Goal: Task Accomplishment & Management: Complete application form

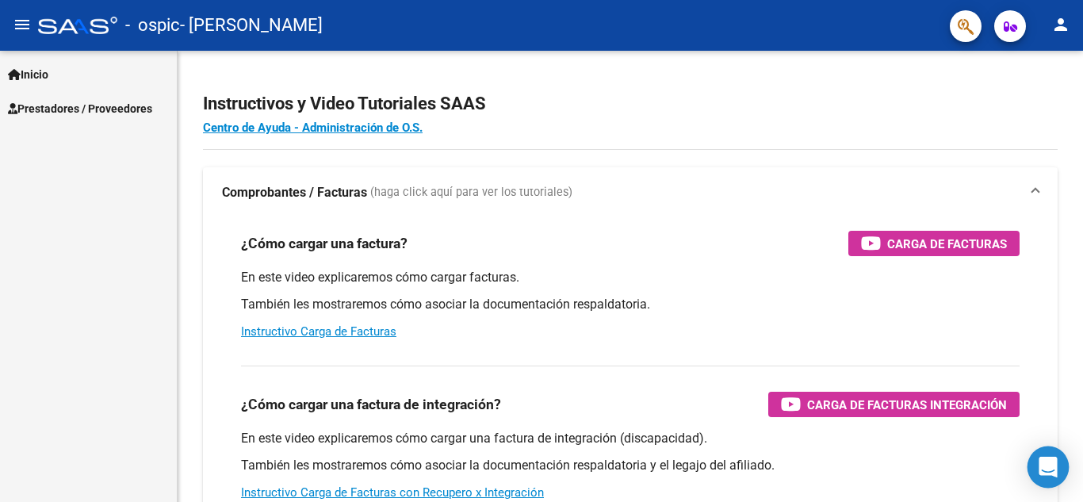
click at [1045, 460] on icon "Open Intercom Messenger" at bounding box center [1047, 467] width 18 height 21
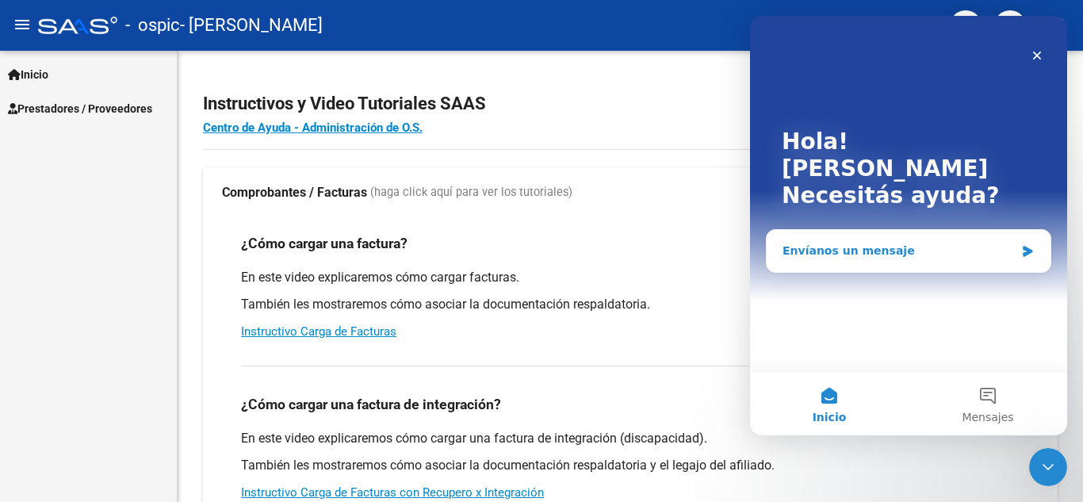
click at [867, 243] on div "Envíanos un mensaje" at bounding box center [898, 251] width 232 height 17
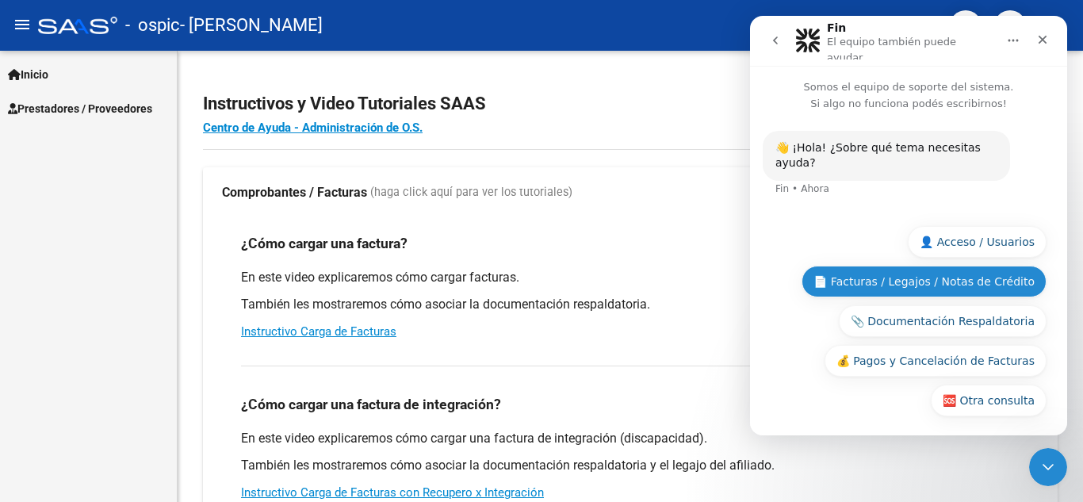
click at [979, 274] on button "📄 Facturas / Legajos / Notas de Crédito" at bounding box center [923, 282] width 245 height 32
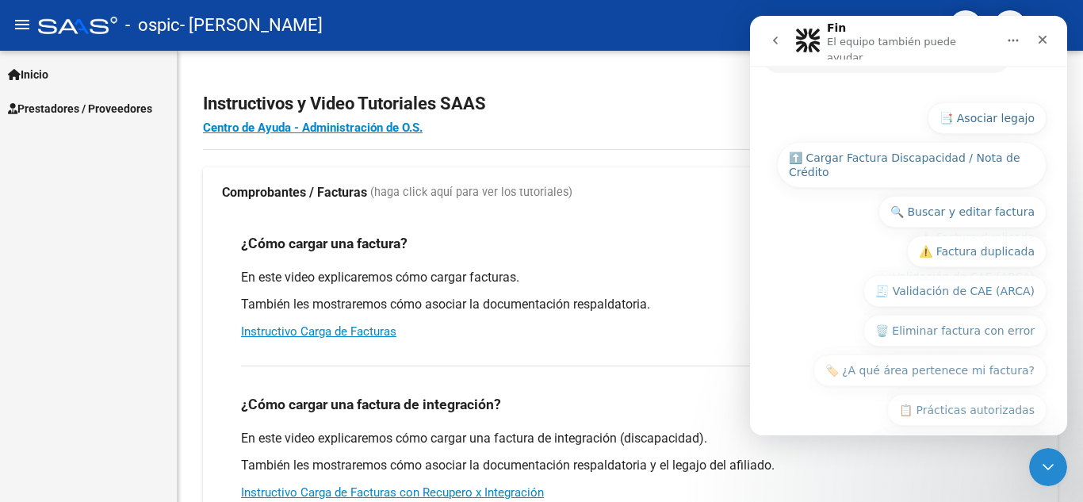
scroll to position [283, 0]
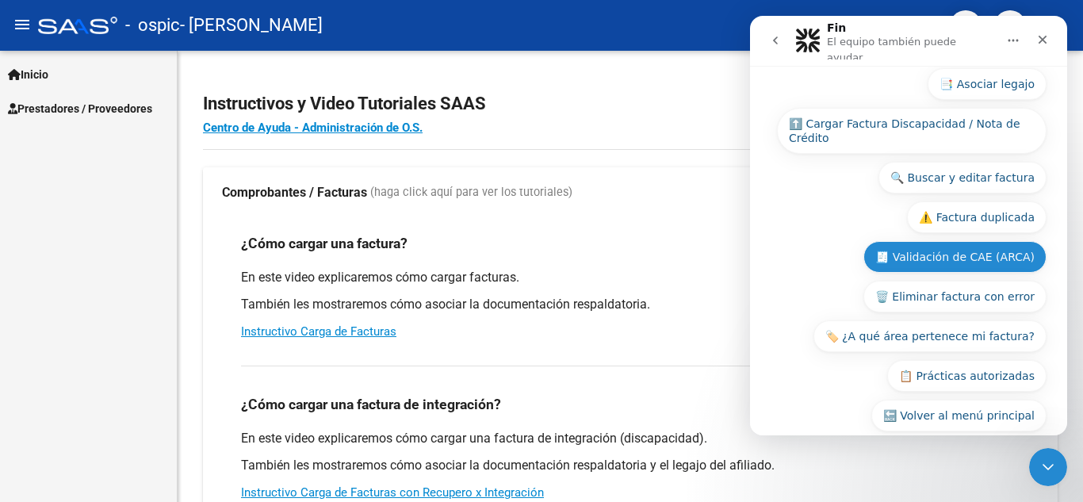
click at [927, 241] on button "🧾 Validación de CAE (ARCA)" at bounding box center [954, 257] width 183 height 32
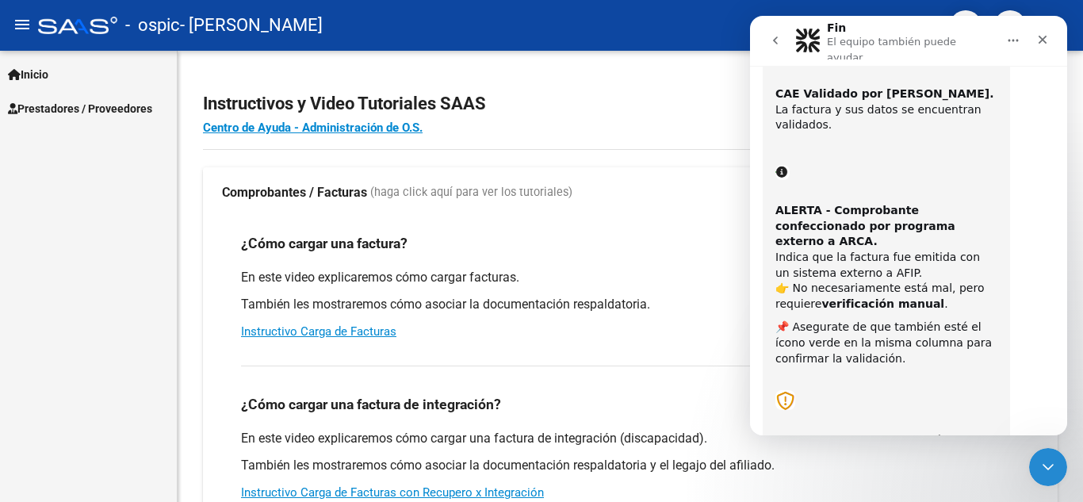
scroll to position [580, 0]
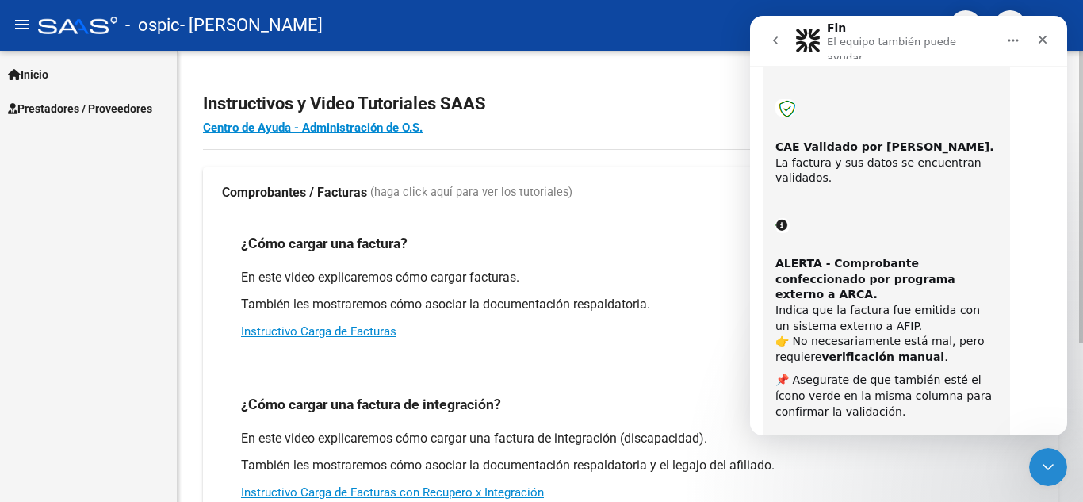
click at [675, 131] on h4 "Centro de Ayuda - Administración de O.S." at bounding box center [630, 127] width 854 height 17
click at [1043, 469] on icon "Cerrar Intercom Messenger" at bounding box center [1045, 464] width 19 height 19
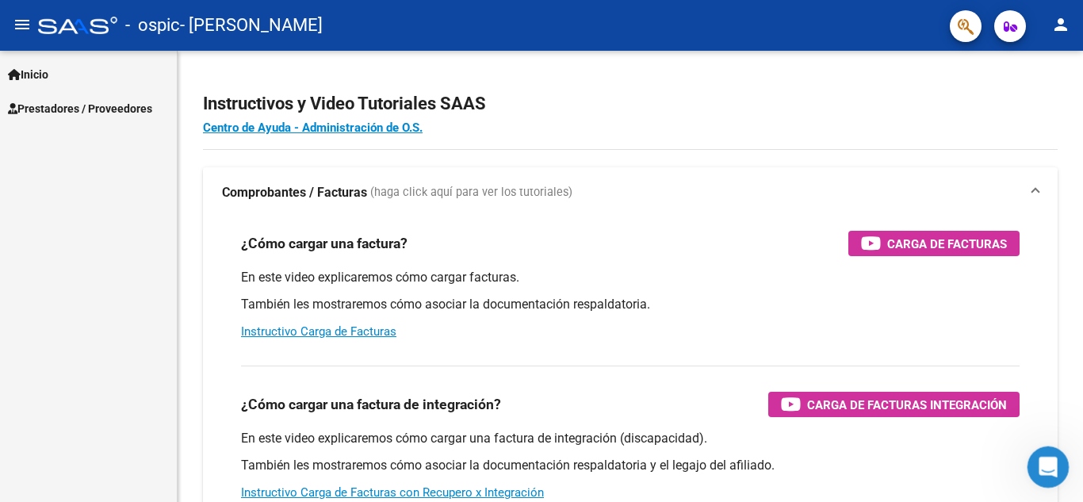
scroll to position [951, 0]
click at [1043, 469] on icon "Abrir Intercom Messenger" at bounding box center [1046, 465] width 26 height 26
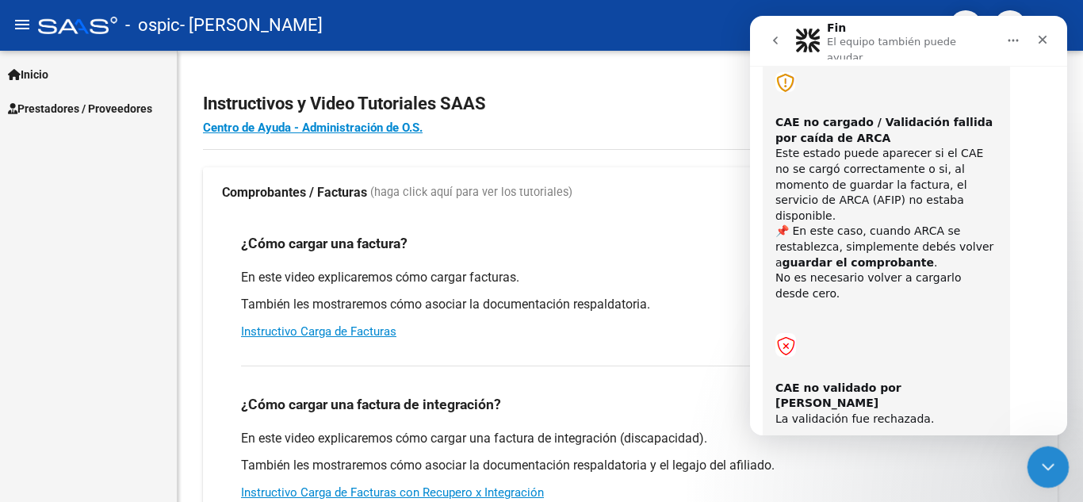
click at [1043, 470] on icon "Cerrar Intercom Messenger" at bounding box center [1045, 464] width 19 height 19
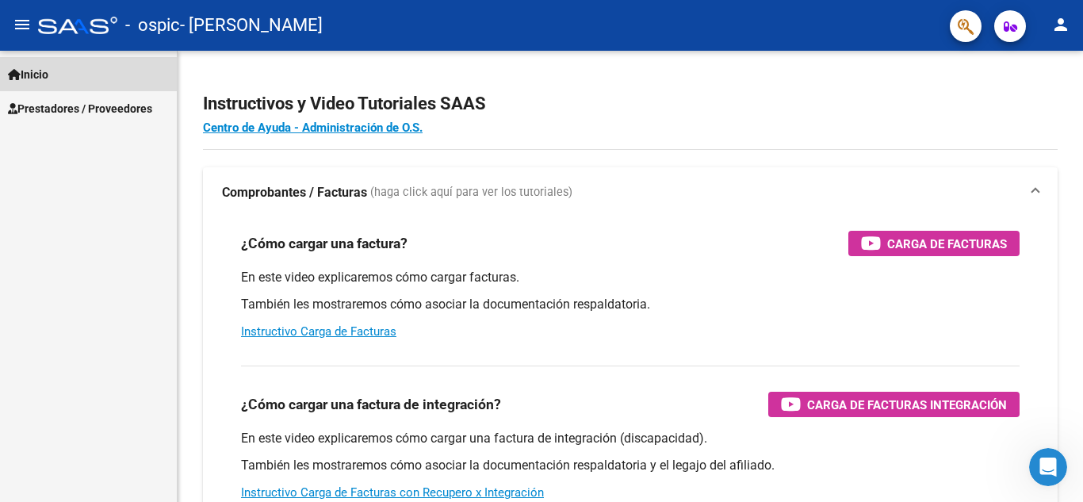
click at [2, 59] on link "Inicio" at bounding box center [88, 74] width 177 height 34
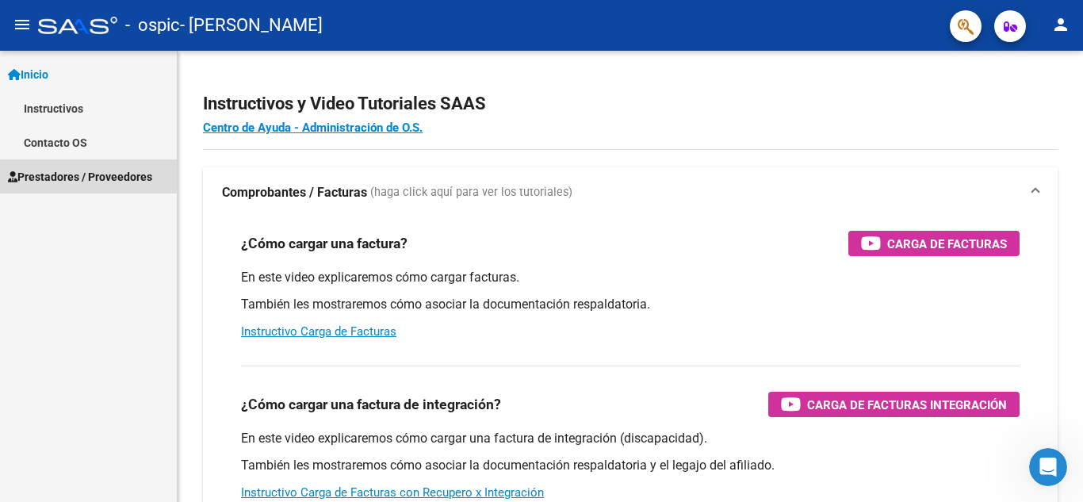
click at [68, 173] on span "Prestadores / Proveedores" at bounding box center [80, 176] width 144 height 17
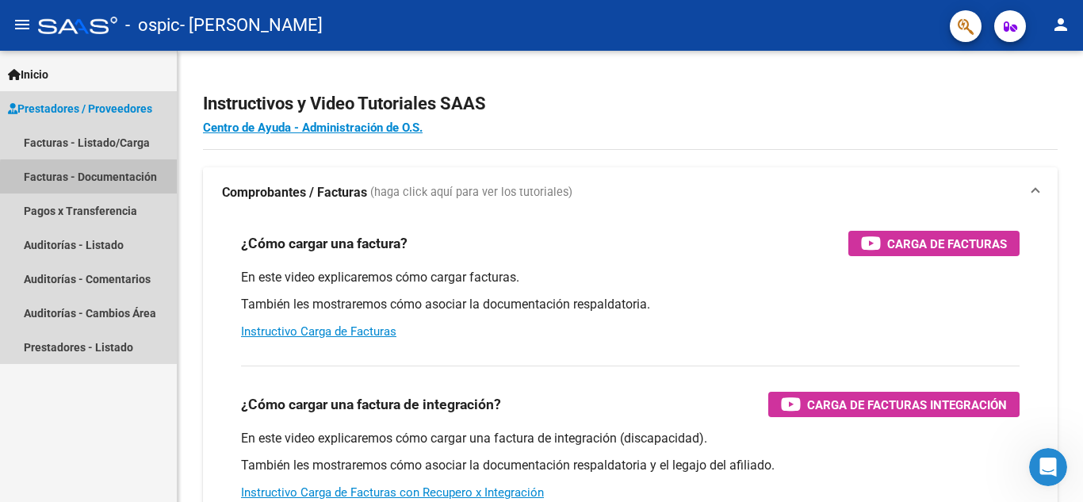
click at [103, 179] on link "Facturas - Documentación" at bounding box center [88, 176] width 177 height 34
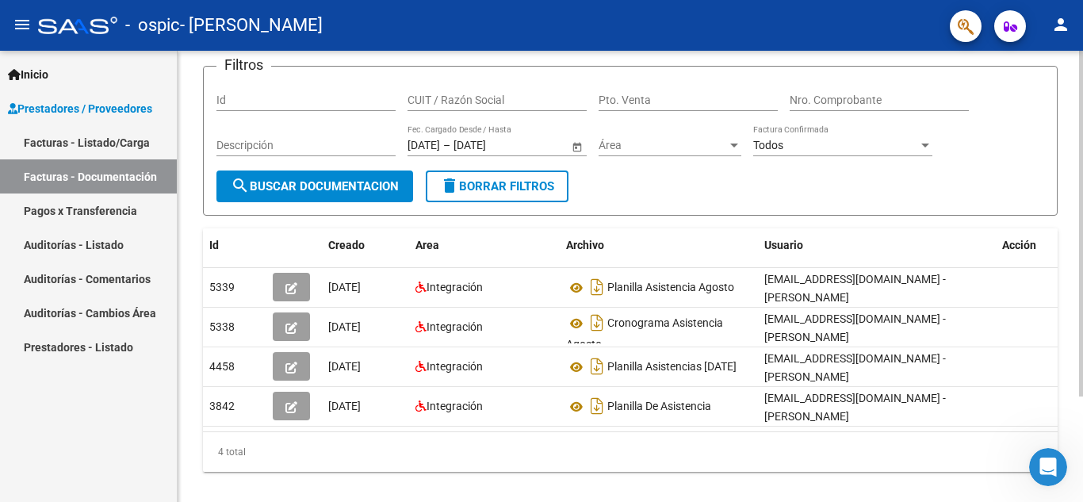
scroll to position [108, 0]
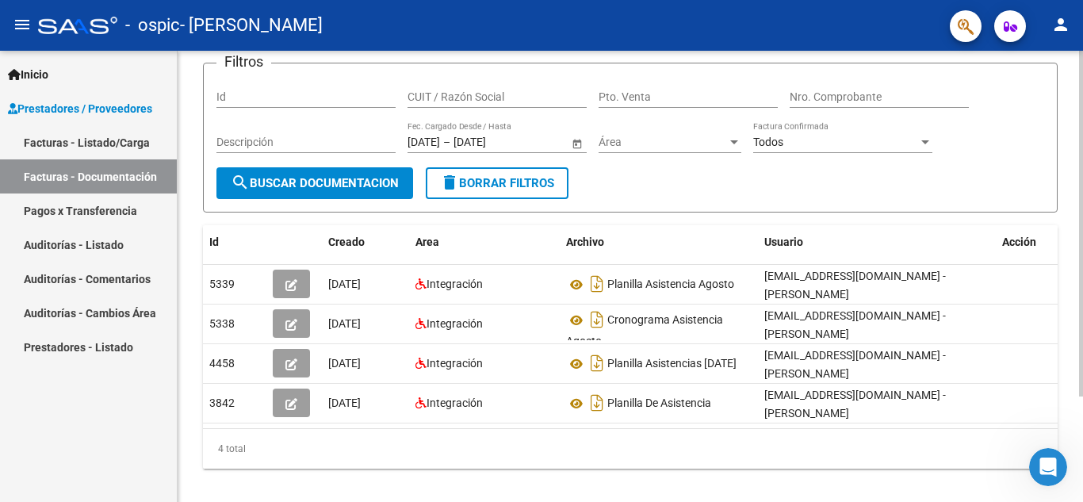
click at [1082, 198] on div at bounding box center [1081, 315] width 4 height 346
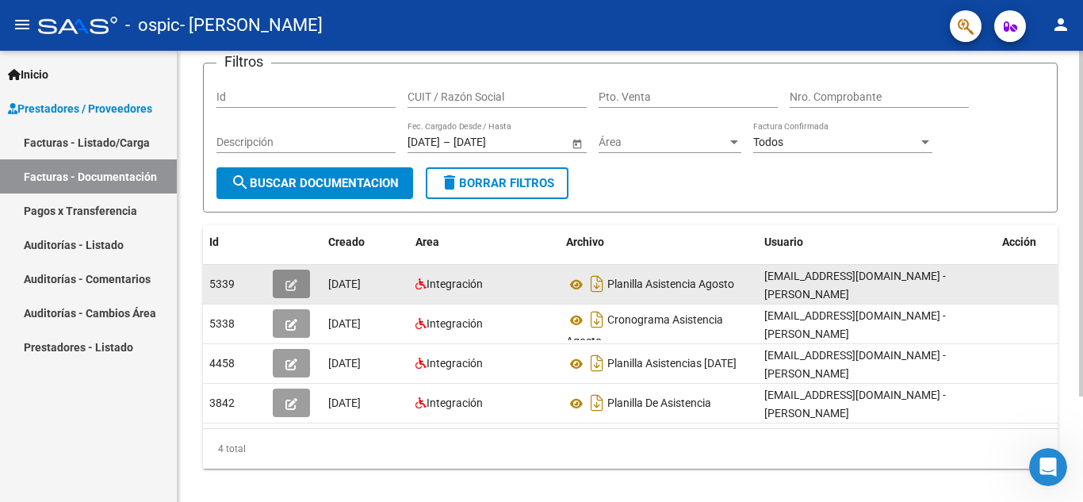
click at [288, 279] on icon "button" at bounding box center [291, 285] width 12 height 12
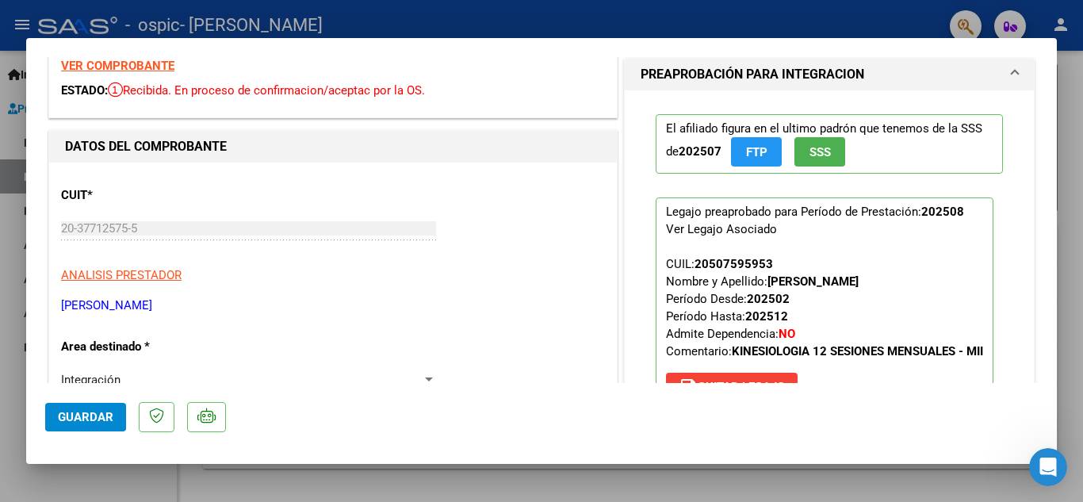
scroll to position [0, 0]
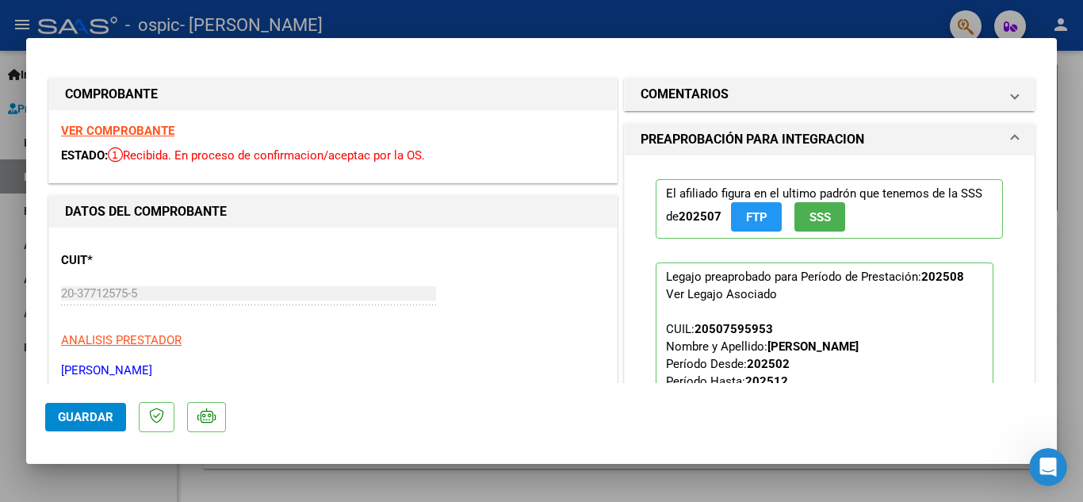
click at [135, 132] on strong "VER COMPROBANTE" at bounding box center [117, 131] width 113 height 14
type input "$ 0,00"
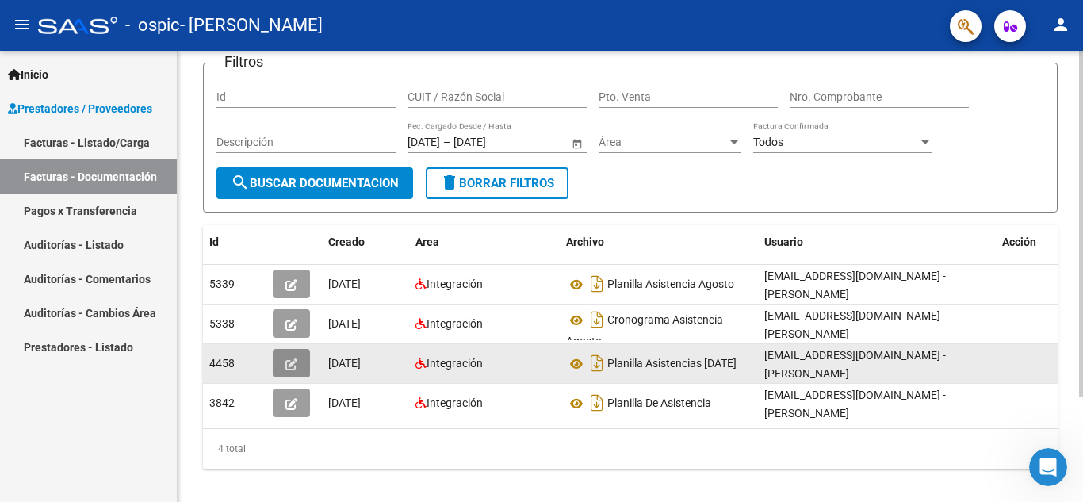
click at [309, 360] on button "button" at bounding box center [291, 363] width 37 height 29
click at [297, 363] on button "button" at bounding box center [291, 363] width 37 height 29
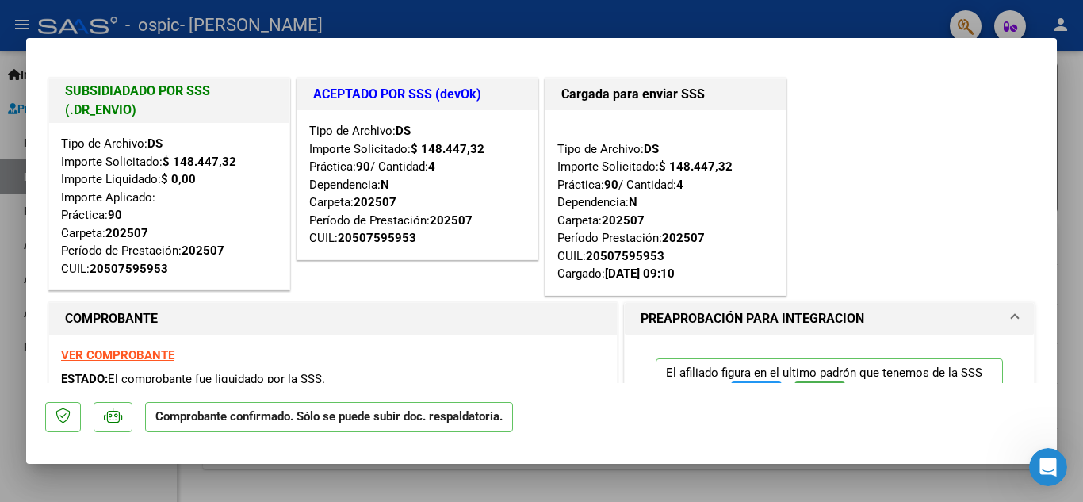
click at [127, 344] on div "VER COMPROBANTE ESTADO: El comprobante fue liquidado por la SSS." at bounding box center [332, 370] width 567 height 72
click at [128, 353] on strong "VER COMPROBANTE" at bounding box center [117, 355] width 113 height 14
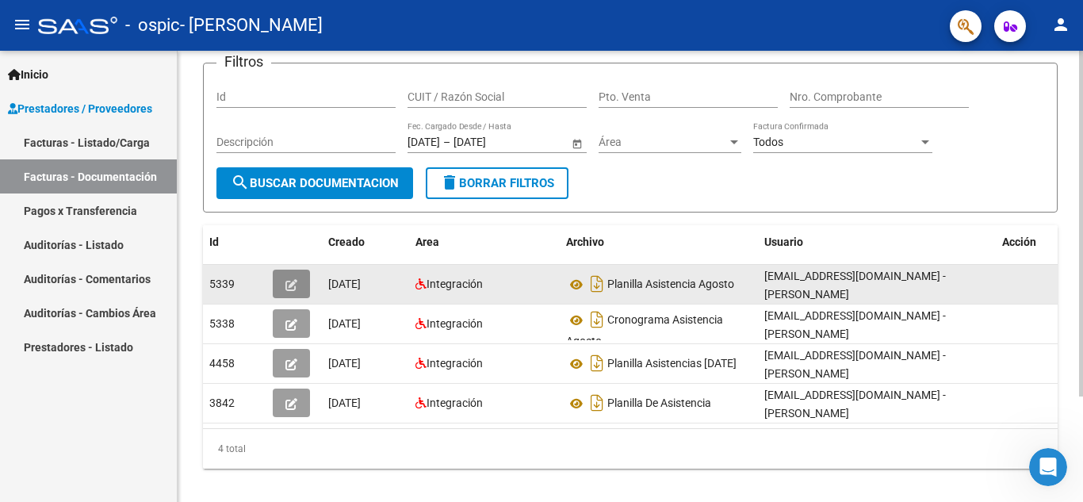
click at [290, 285] on icon "button" at bounding box center [291, 285] width 12 height 12
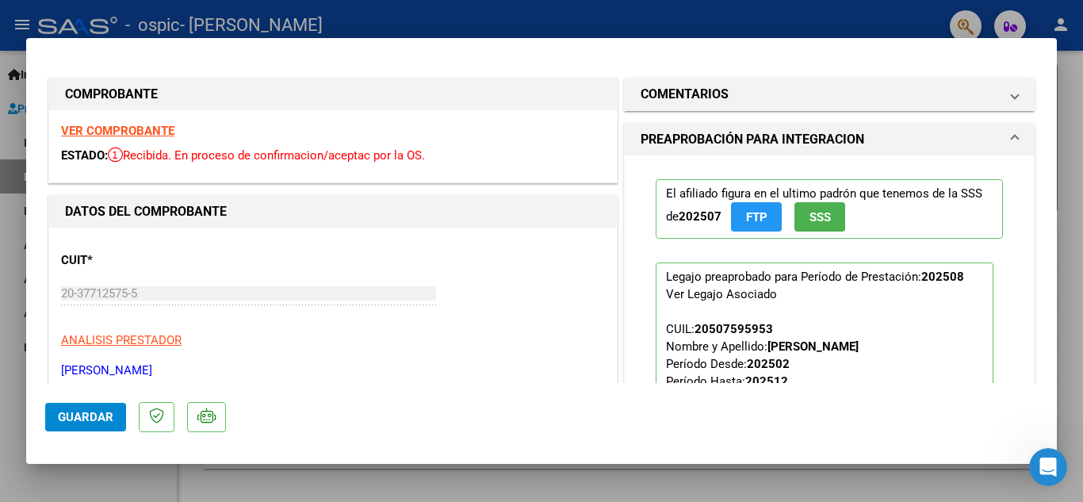
click at [138, 131] on strong "VER COMPROBANTE" at bounding box center [117, 131] width 113 height 14
click at [1063, 156] on div at bounding box center [541, 251] width 1083 height 502
type input "$ 0,00"
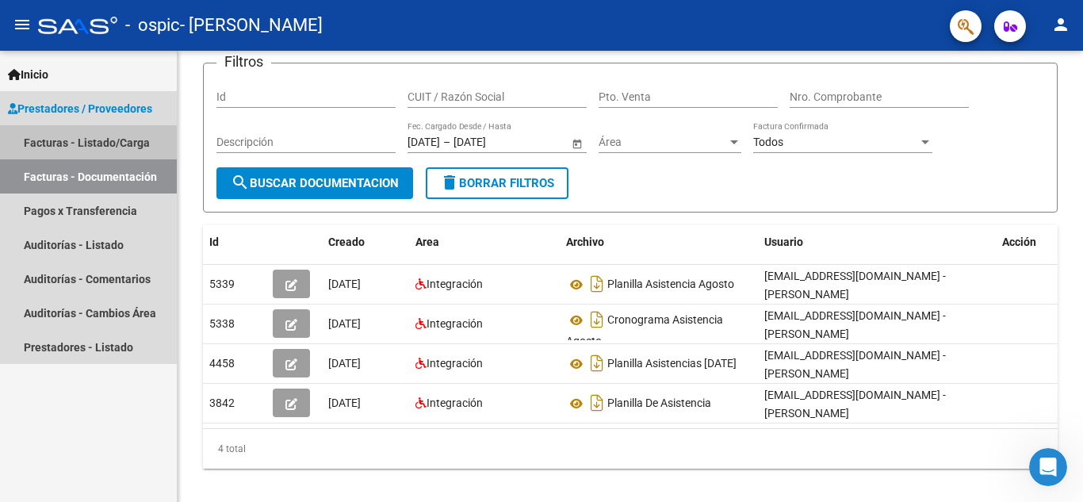
click at [108, 141] on link "Facturas - Listado/Carga" at bounding box center [88, 142] width 177 height 34
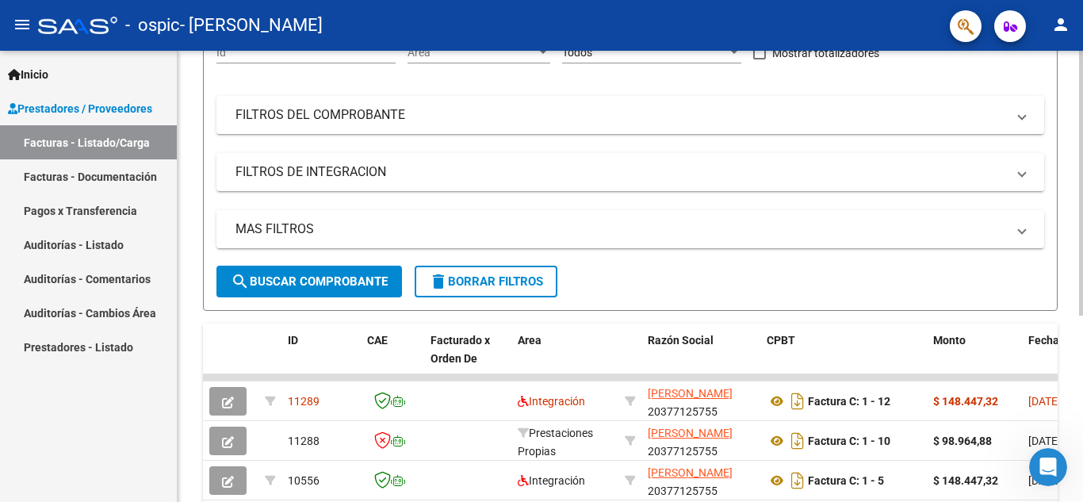
scroll to position [316, 0]
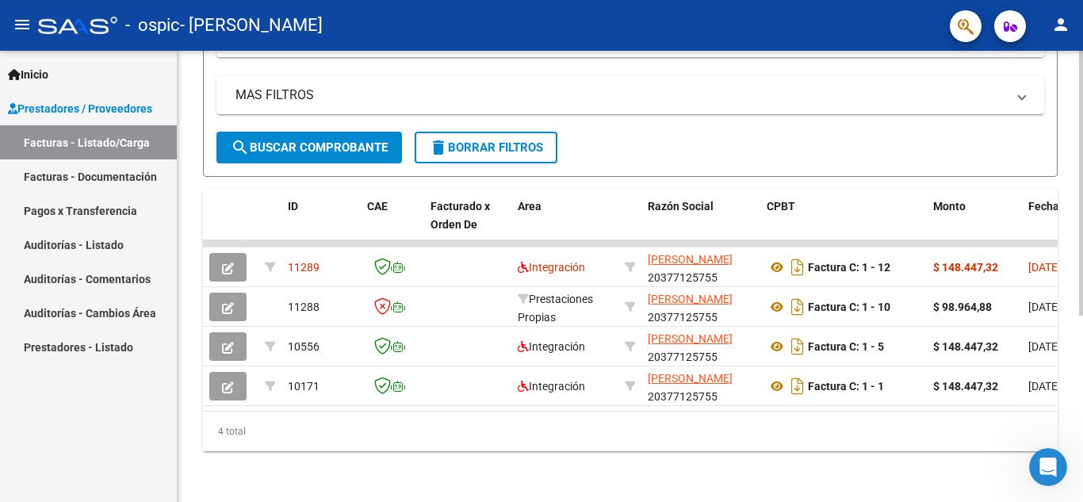
click at [1082, 501] on html "menu - ospic - INTILANGELO NICOLAS person Inicio Instructivos Contacto OS Prest…" at bounding box center [541, 251] width 1083 height 502
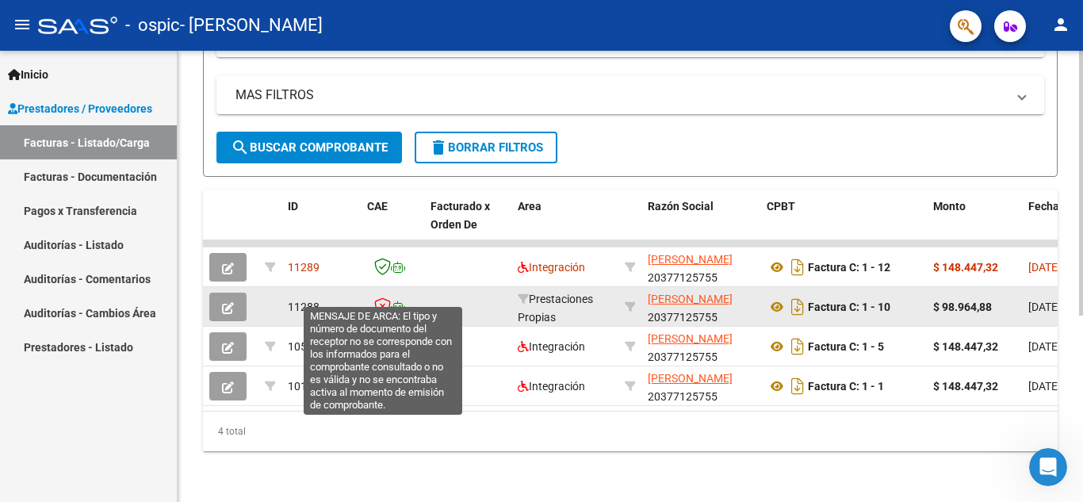
click at [386, 297] on icon at bounding box center [382, 305] width 17 height 17
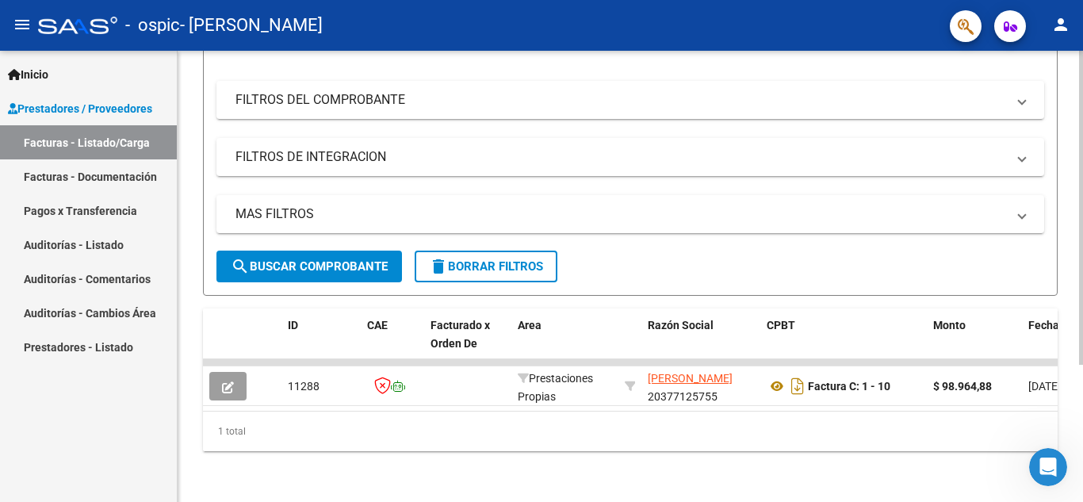
scroll to position [197, 0]
click at [386, 291] on div "Video tutorial PRESTADORES -> Listado de CPBTs Emitidos por Prestadores / Prove…" at bounding box center [630, 171] width 854 height 560
click at [1082, 460] on div at bounding box center [1081, 345] width 4 height 314
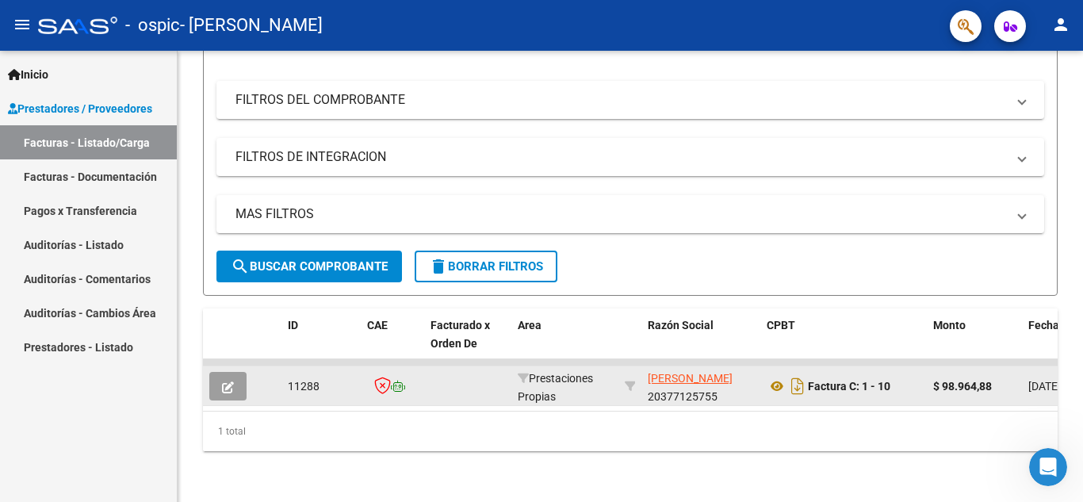
click at [231, 381] on icon "button" at bounding box center [228, 387] width 12 height 12
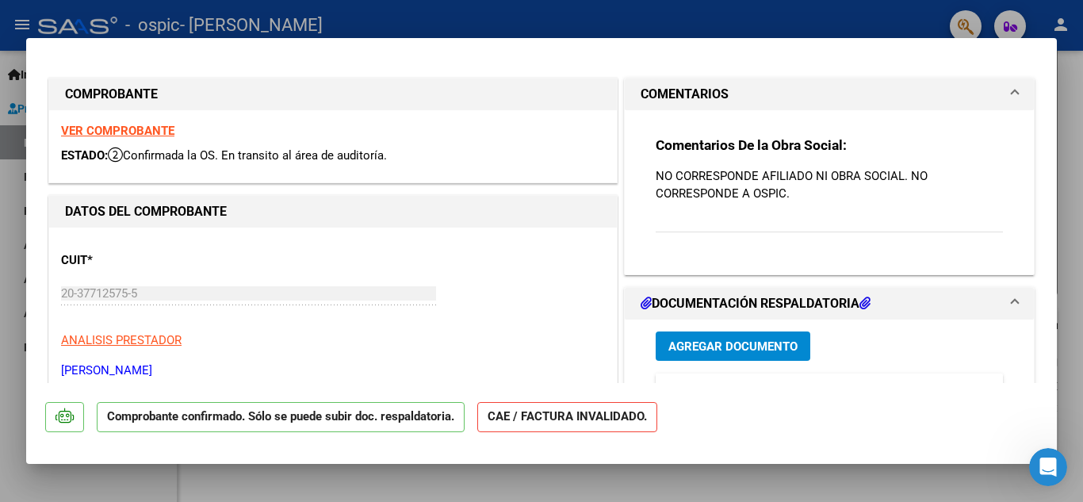
click at [479, 474] on div at bounding box center [541, 251] width 1083 height 502
type input "$ 0,00"
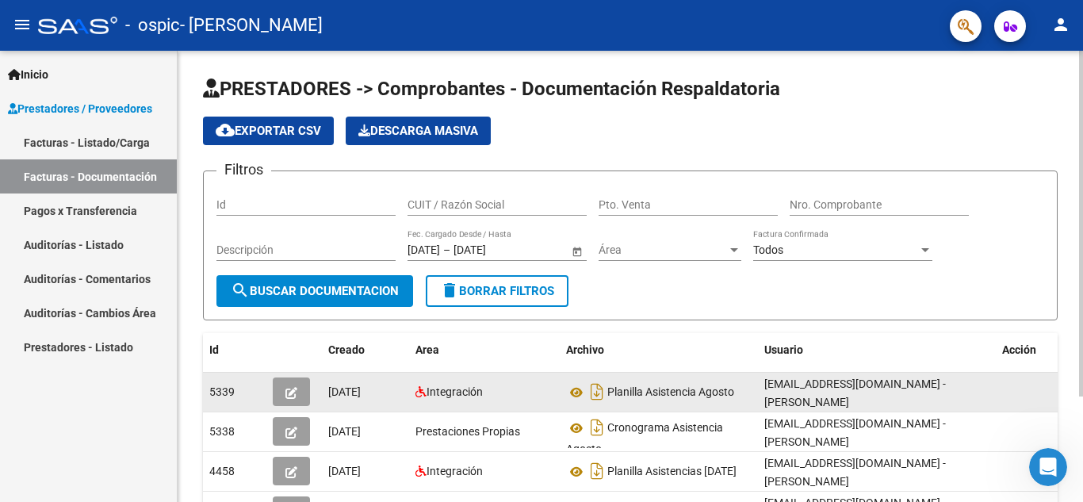
click at [292, 389] on icon "button" at bounding box center [291, 393] width 12 height 12
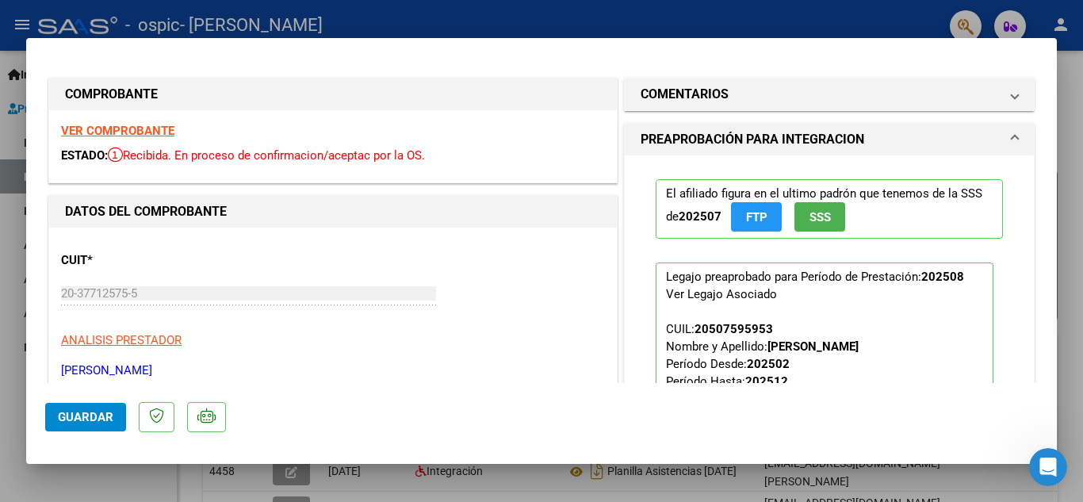
drag, startPoint x: 1062, startPoint y: 89, endPoint x: 1073, endPoint y: 147, distance: 58.9
click at [1073, 147] on div at bounding box center [541, 251] width 1083 height 502
type input "$ 0,00"
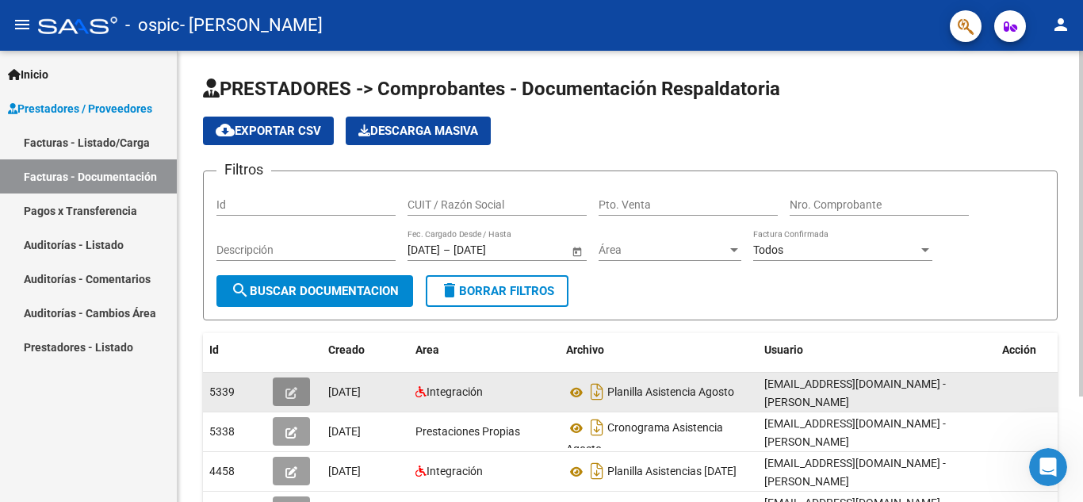
click at [288, 395] on icon "button" at bounding box center [291, 393] width 12 height 12
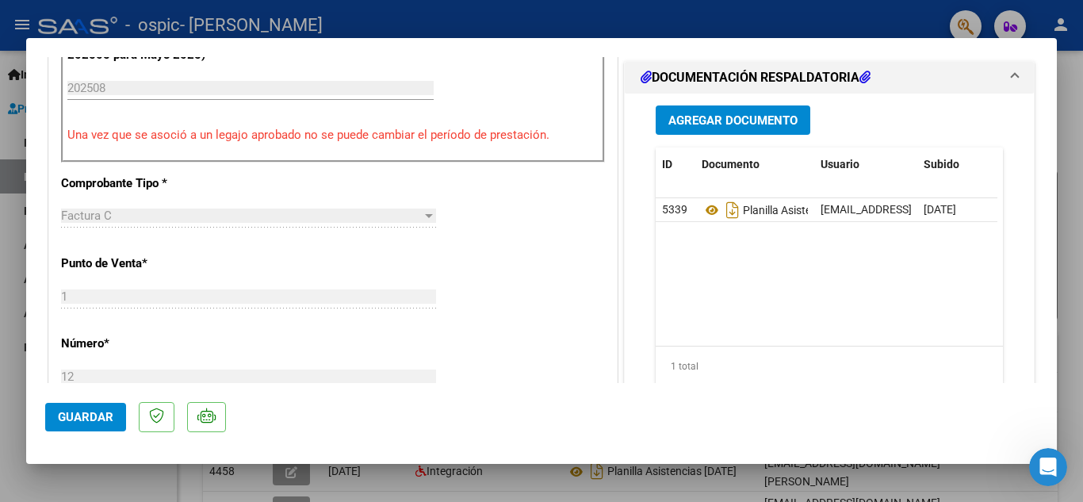
scroll to position [439, 0]
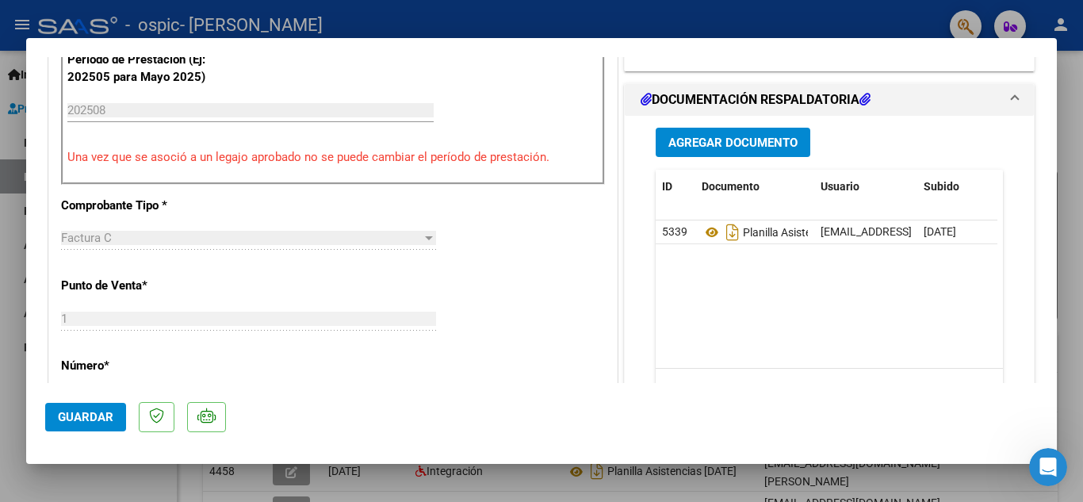
click at [1072, 306] on div at bounding box center [541, 251] width 1083 height 502
type input "$ 0,00"
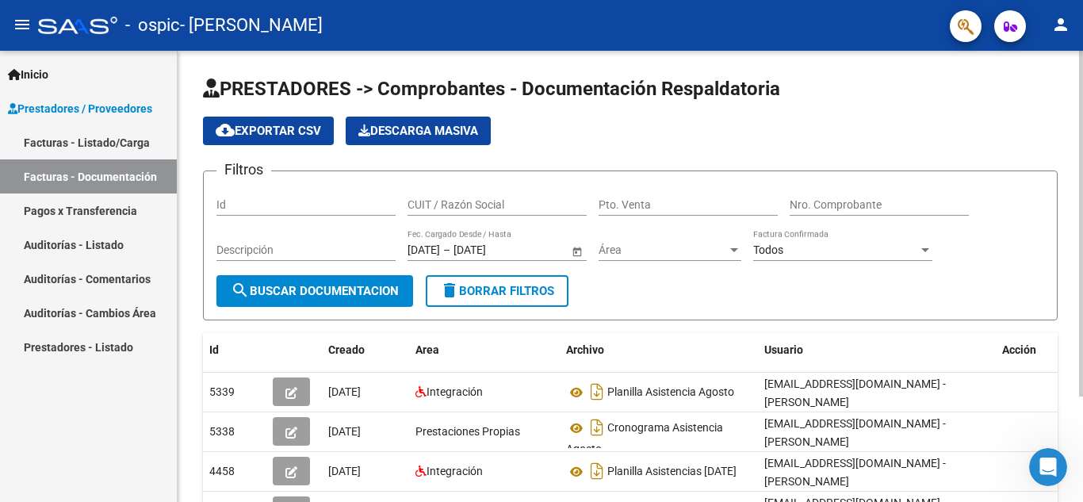
scroll to position [138, 0]
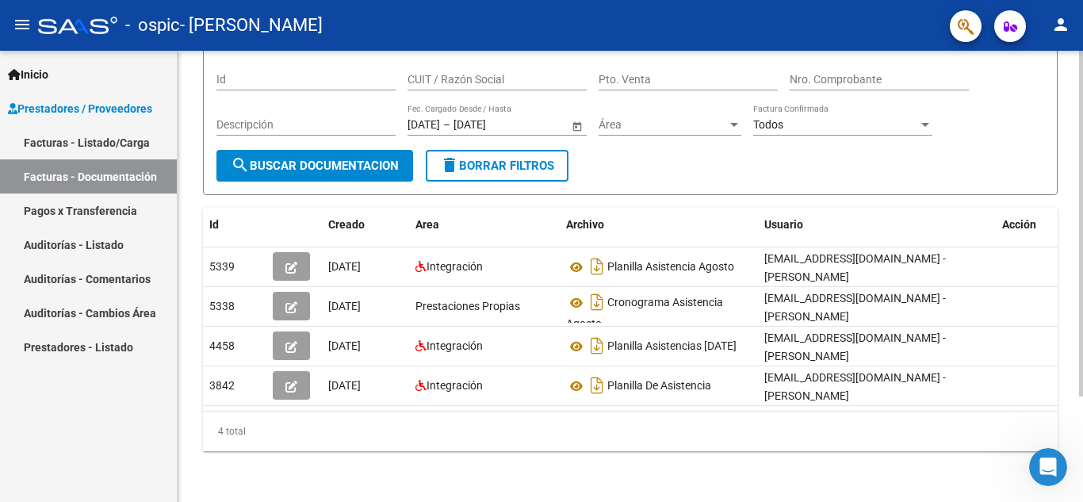
click at [1082, 289] on div at bounding box center [1081, 329] width 4 height 346
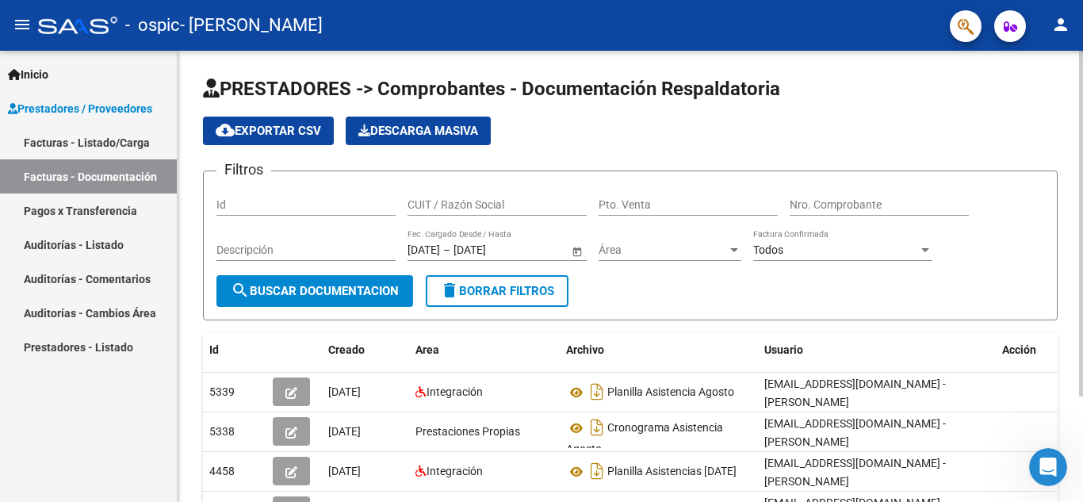
click at [1082, 51] on div at bounding box center [1081, 224] width 4 height 346
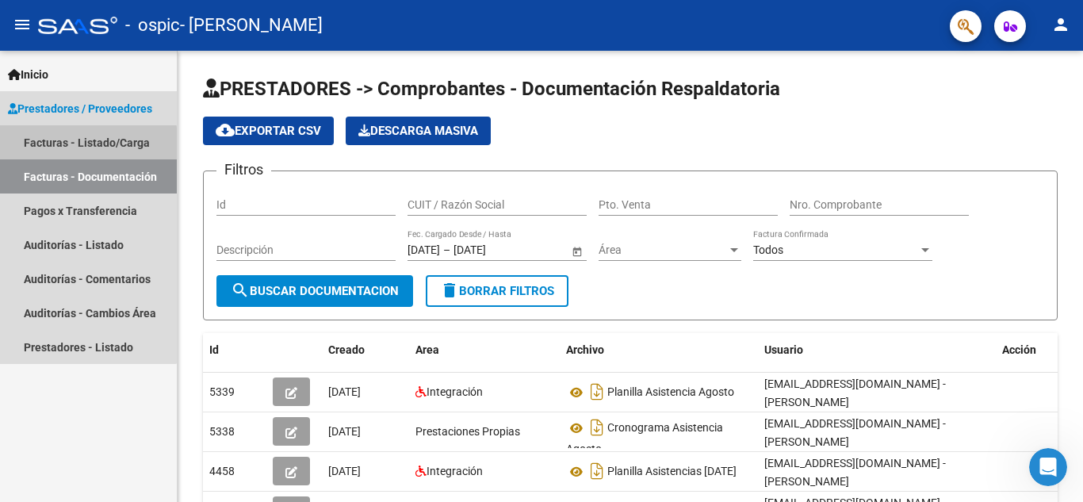
click at [80, 151] on link "Facturas - Listado/Carga" at bounding box center [88, 142] width 177 height 34
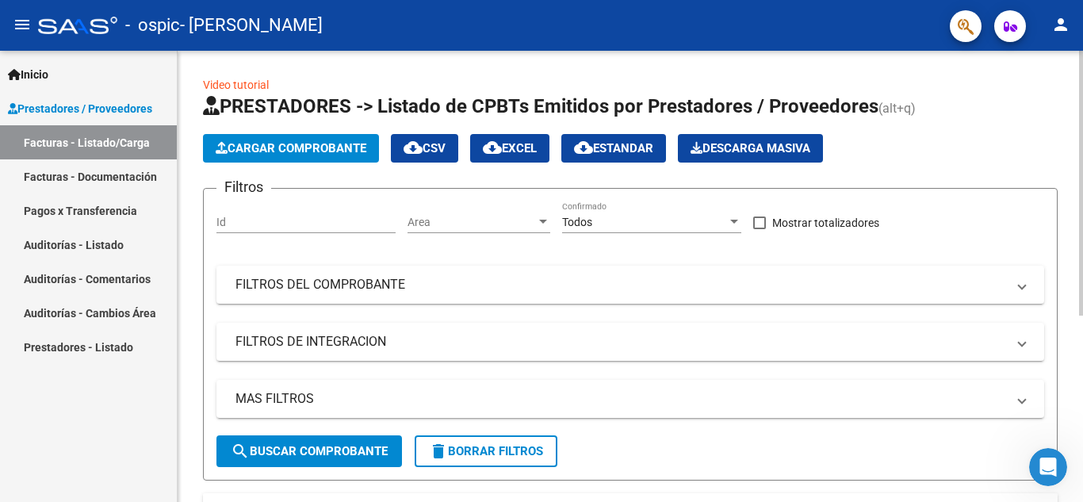
click at [279, 144] on span "Cargar Comprobante" at bounding box center [291, 148] width 151 height 14
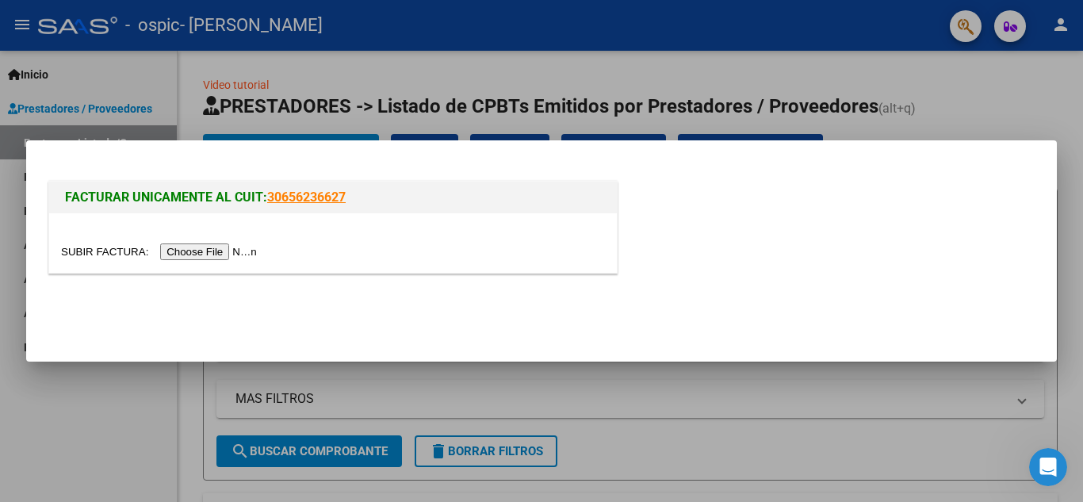
click at [240, 249] on input "file" at bounding box center [161, 251] width 201 height 17
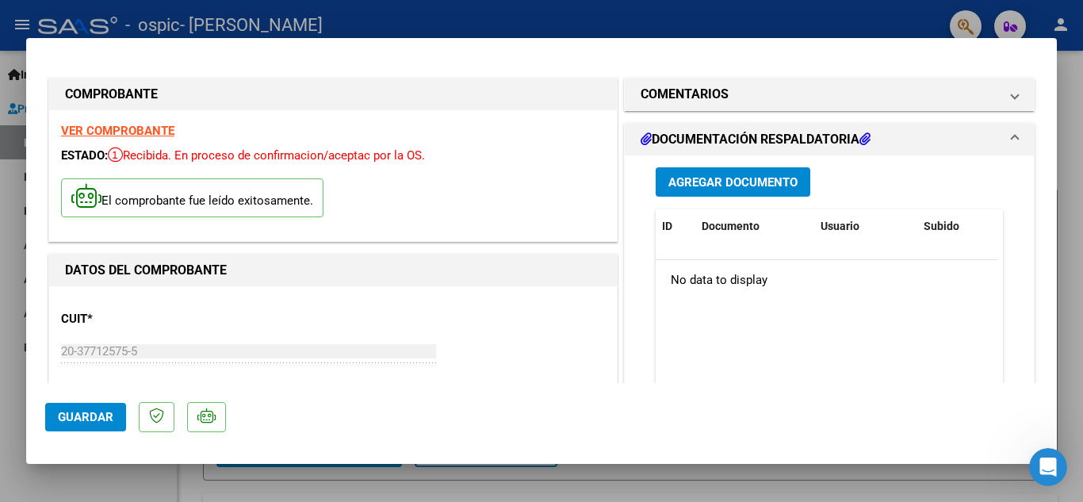
click at [1075, 179] on div at bounding box center [541, 251] width 1083 height 502
type input "$ 0,00"
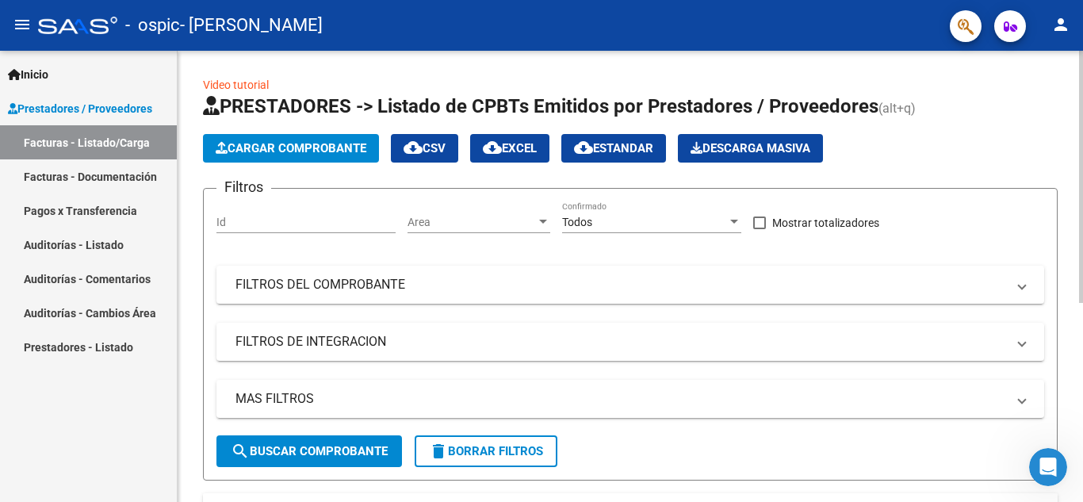
click at [308, 147] on span "Cargar Comprobante" at bounding box center [291, 148] width 151 height 14
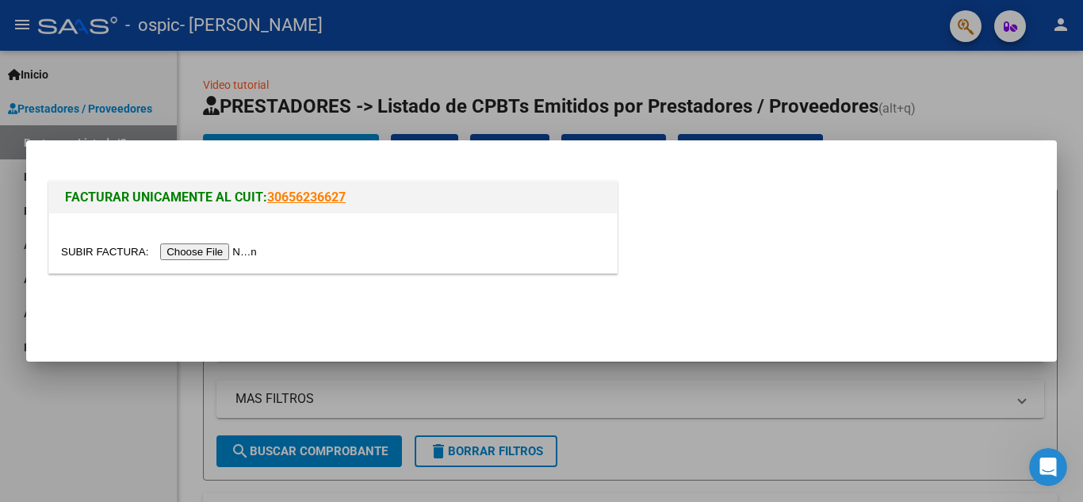
click at [222, 246] on input "file" at bounding box center [161, 251] width 201 height 17
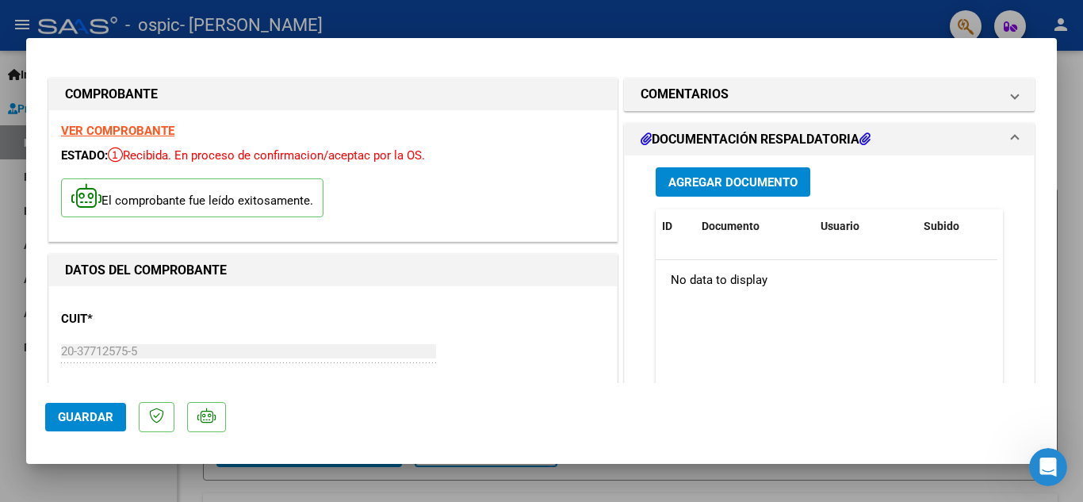
click at [142, 131] on strong "VER COMPROBANTE" at bounding box center [117, 131] width 113 height 14
click at [94, 408] on button "Guardar" at bounding box center [85, 417] width 81 height 29
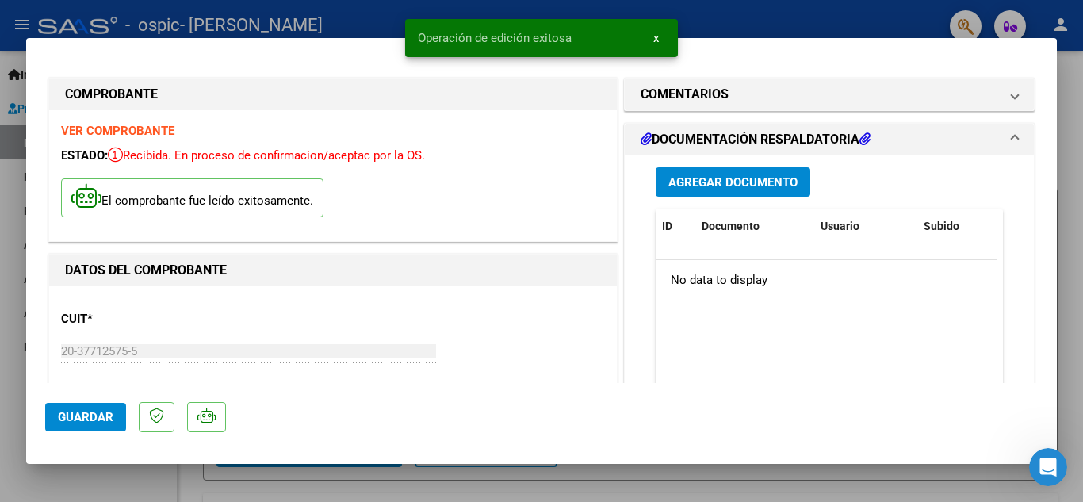
click at [1076, 204] on div at bounding box center [541, 251] width 1083 height 502
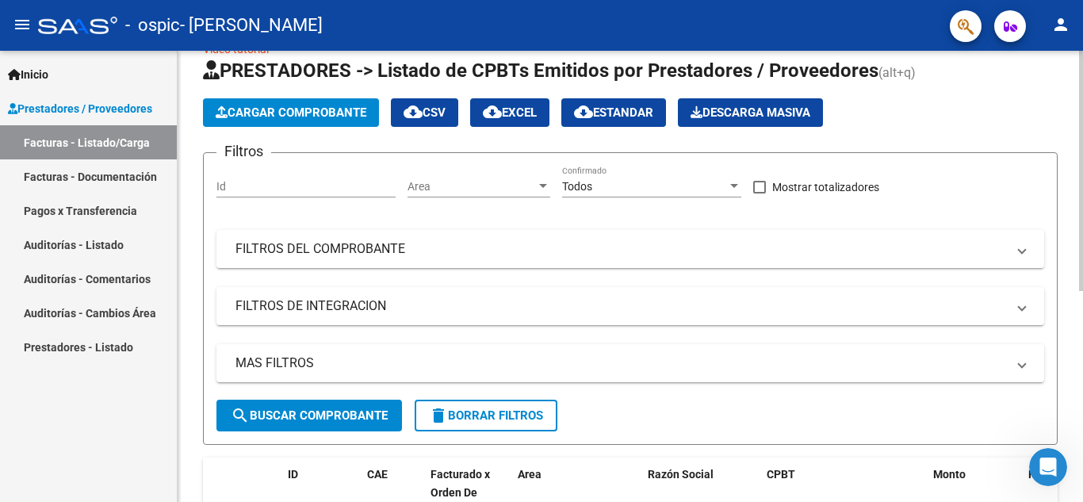
scroll to position [22, 0]
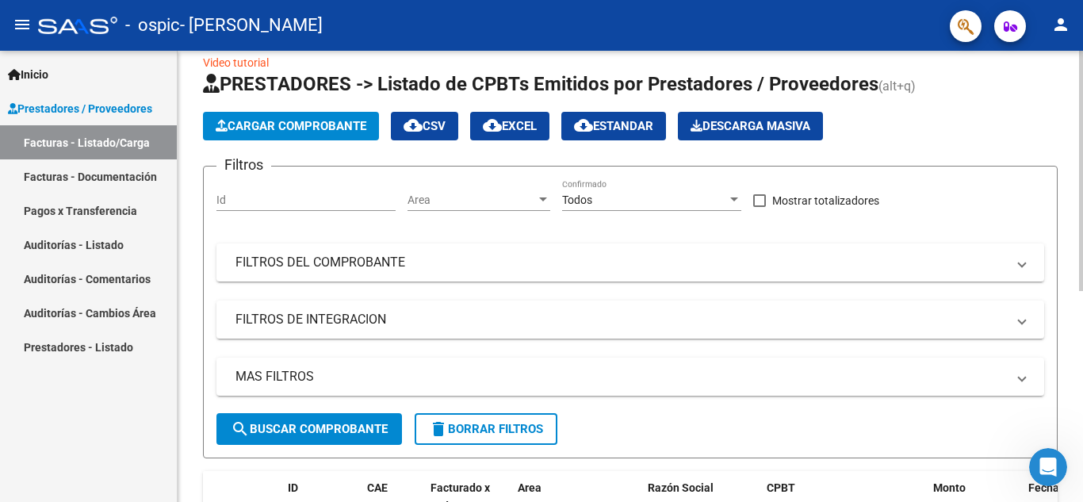
click at [1082, 143] on div at bounding box center [1081, 183] width 4 height 240
click at [293, 120] on span "Cargar Comprobante" at bounding box center [291, 126] width 151 height 14
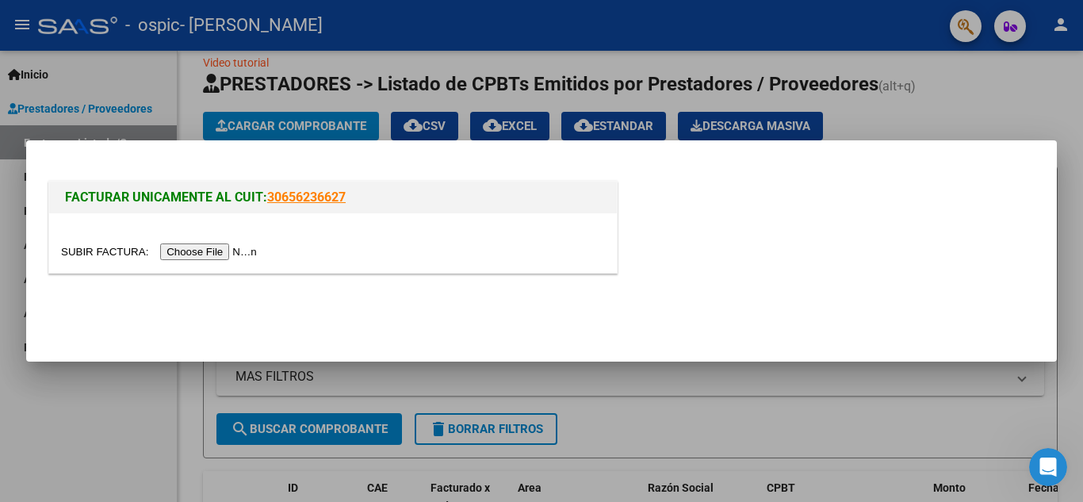
click at [224, 257] on input "file" at bounding box center [161, 251] width 201 height 17
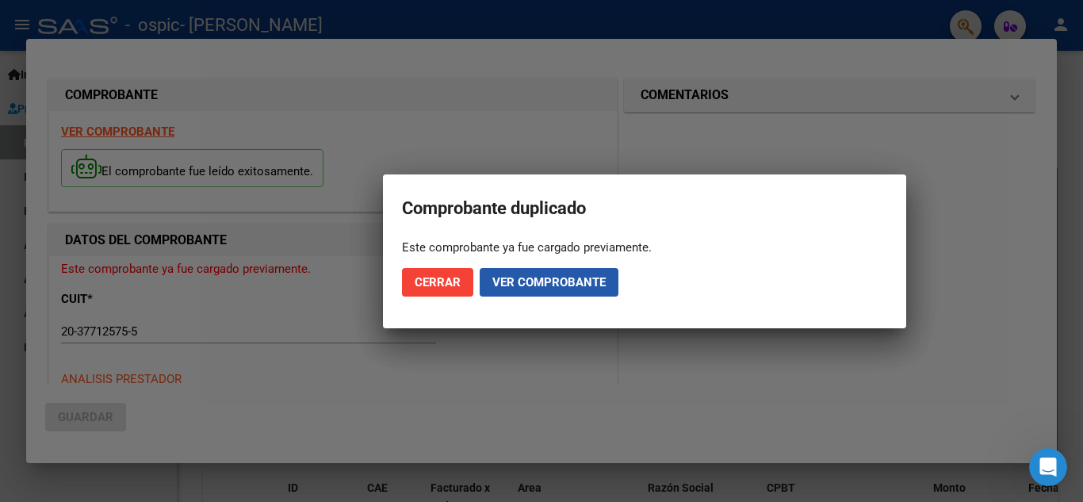
click at [548, 285] on span "Ver comprobante" at bounding box center [548, 282] width 113 height 14
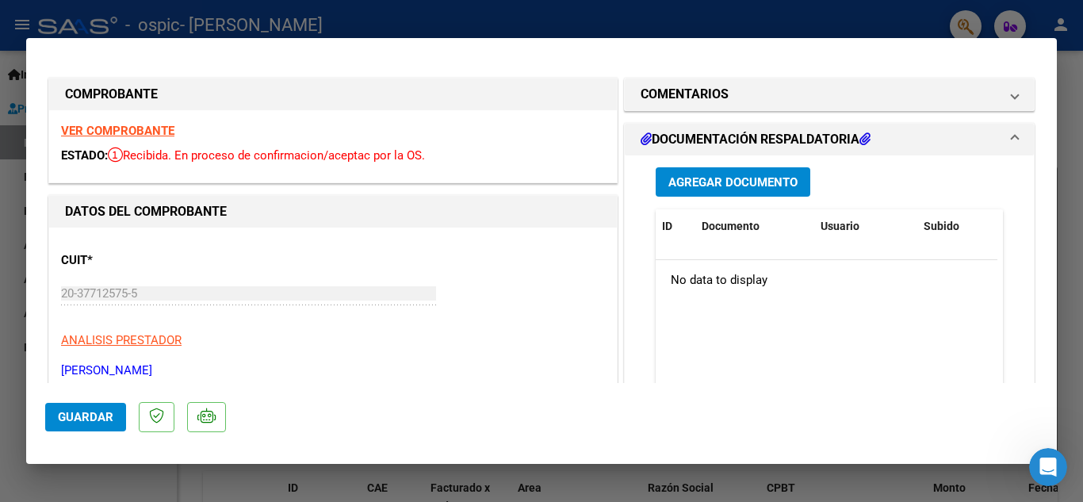
click at [123, 130] on strong "VER COMPROBANTE" at bounding box center [117, 131] width 113 height 14
drag, startPoint x: 1056, startPoint y: 132, endPoint x: 1058, endPoint y: 222, distance: 89.6
click at [1064, 281] on div at bounding box center [541, 251] width 1083 height 502
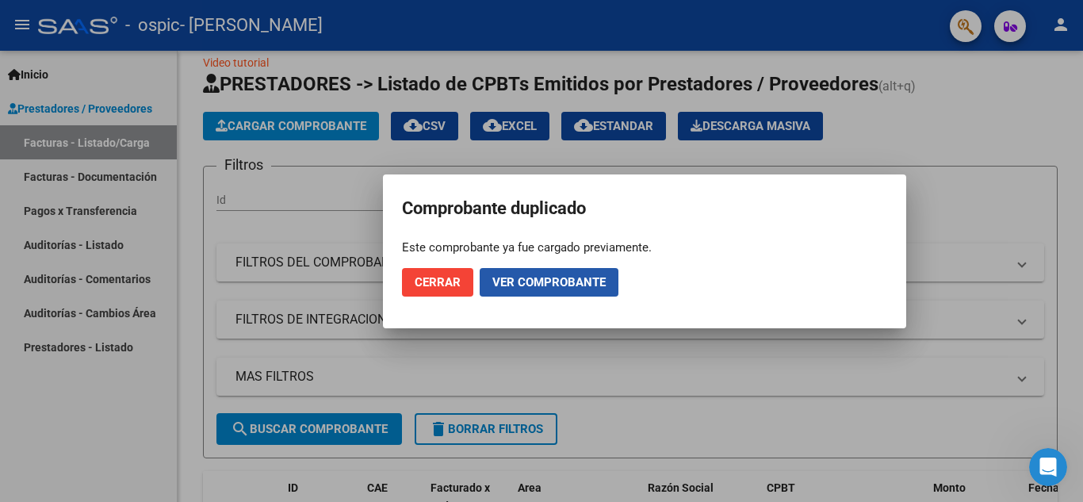
click at [558, 278] on span "Ver comprobante" at bounding box center [548, 282] width 113 height 14
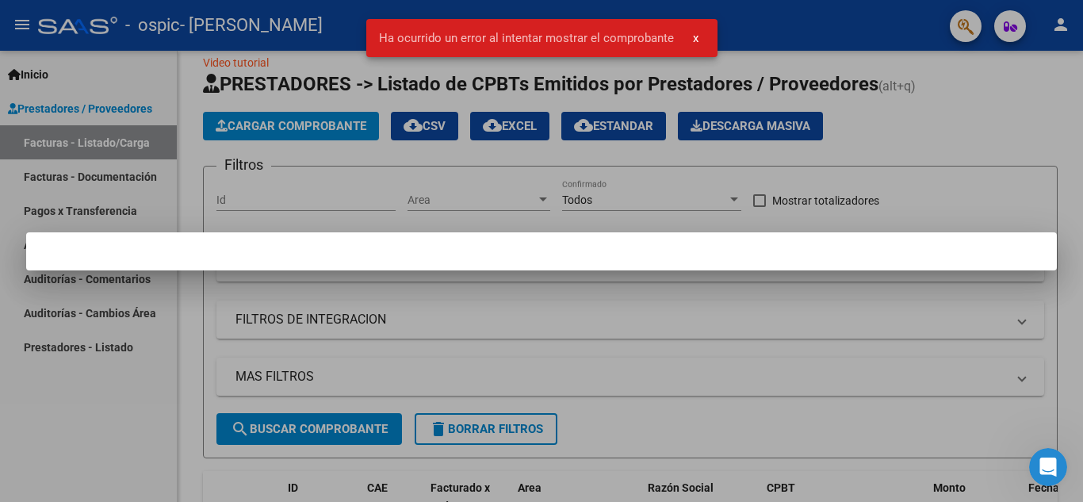
click at [846, 315] on div at bounding box center [541, 251] width 1083 height 502
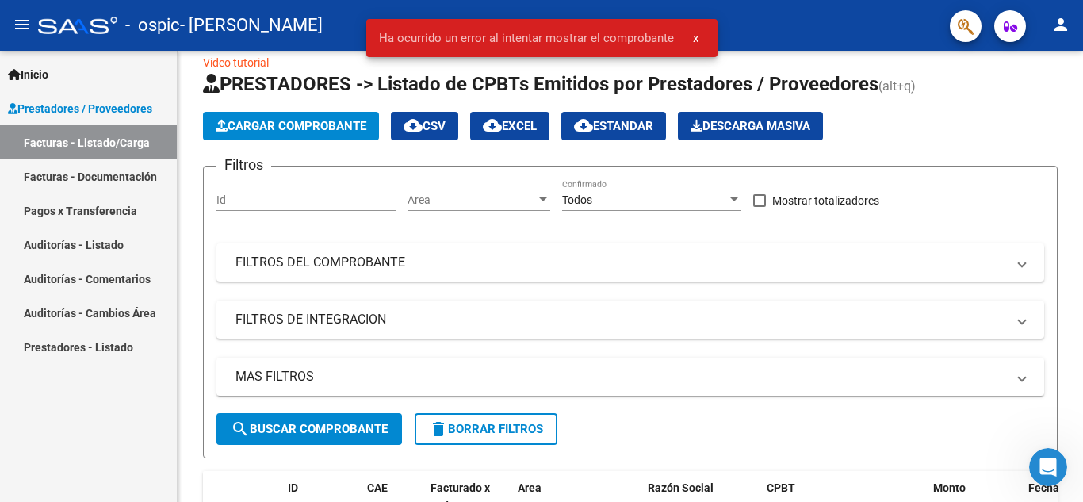
click at [78, 144] on link "Facturas - Listado/Carga" at bounding box center [88, 142] width 177 height 34
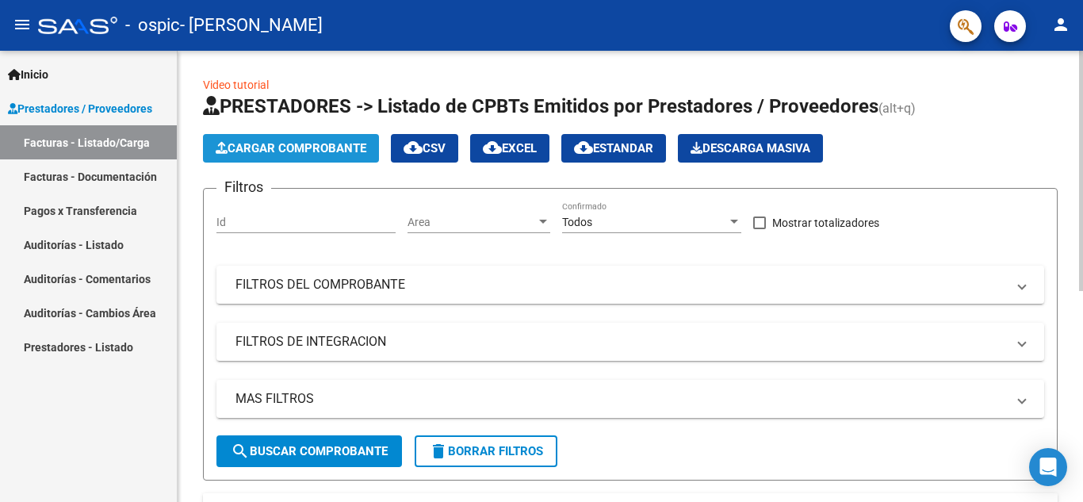
click at [310, 148] on span "Cargar Comprobante" at bounding box center [291, 148] width 151 height 14
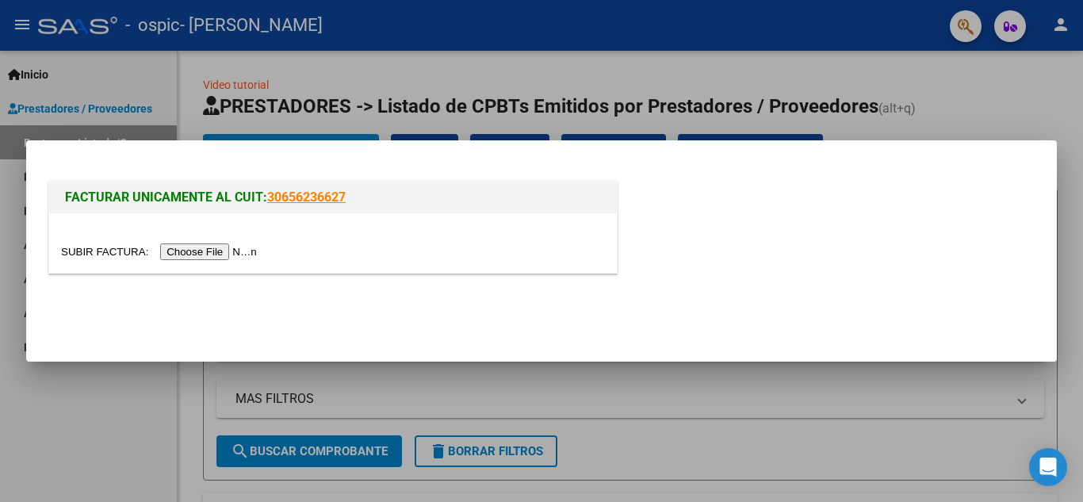
click at [229, 255] on input "file" at bounding box center [161, 251] width 201 height 17
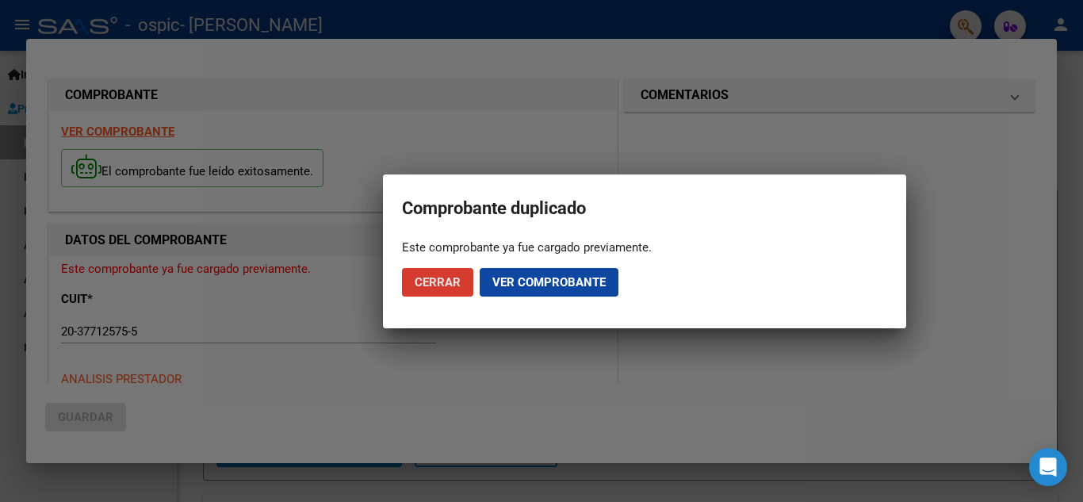
click at [558, 284] on span "Ver comprobante" at bounding box center [548, 282] width 113 height 14
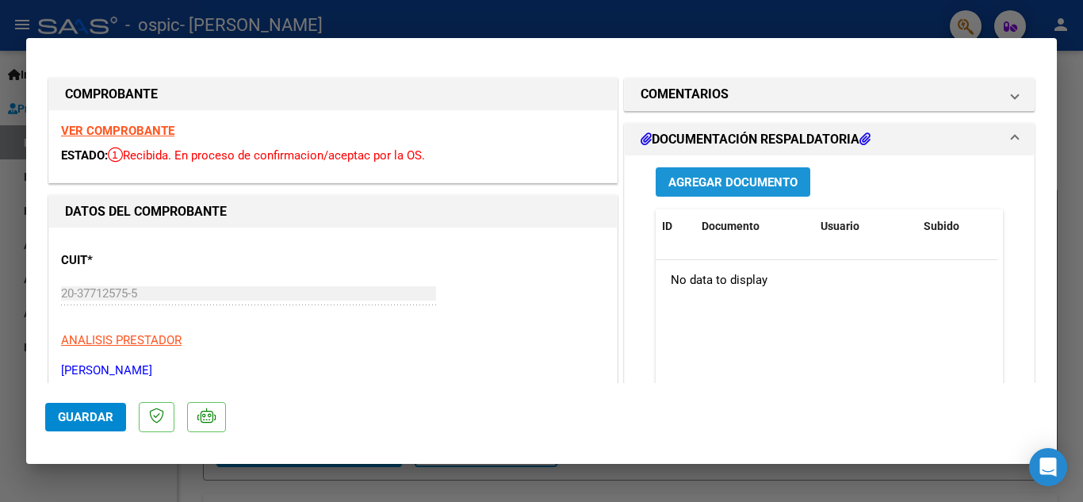
click at [730, 179] on span "Agregar Documento" at bounding box center [732, 182] width 129 height 14
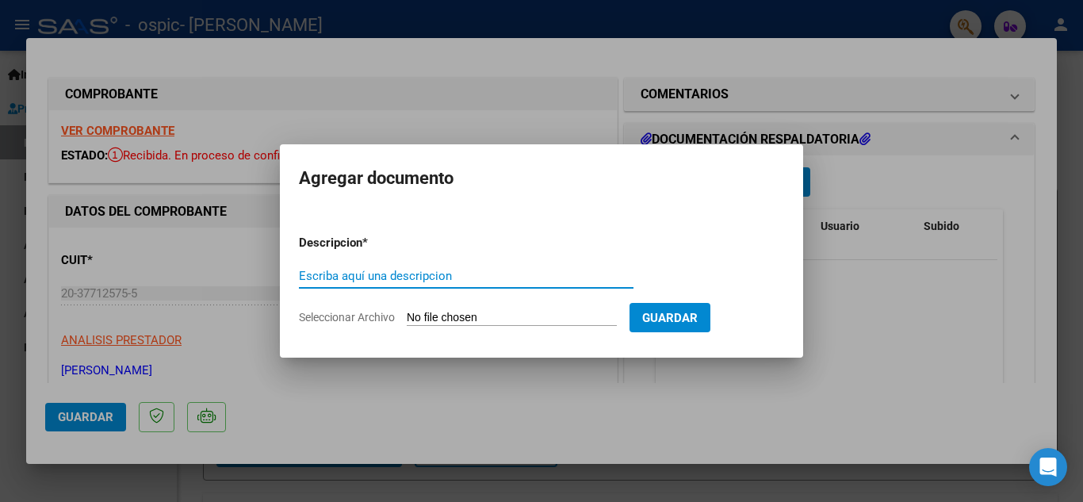
click at [524, 311] on input "Seleccionar Archivo" at bounding box center [512, 318] width 210 height 15
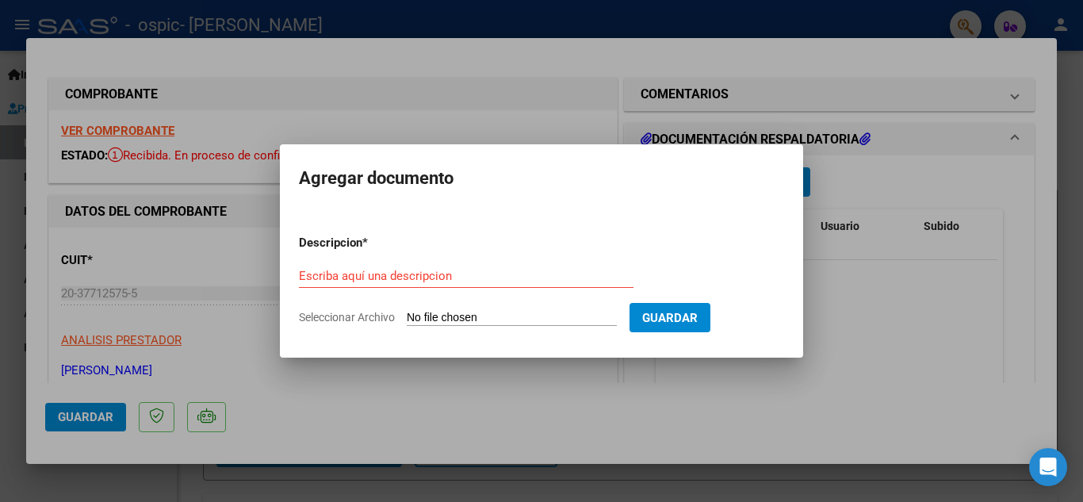
type input "C:\fakepath\PLANILLA UNICA DE ASISTENCIA MENSUAL FIRMADA (1).pdf"
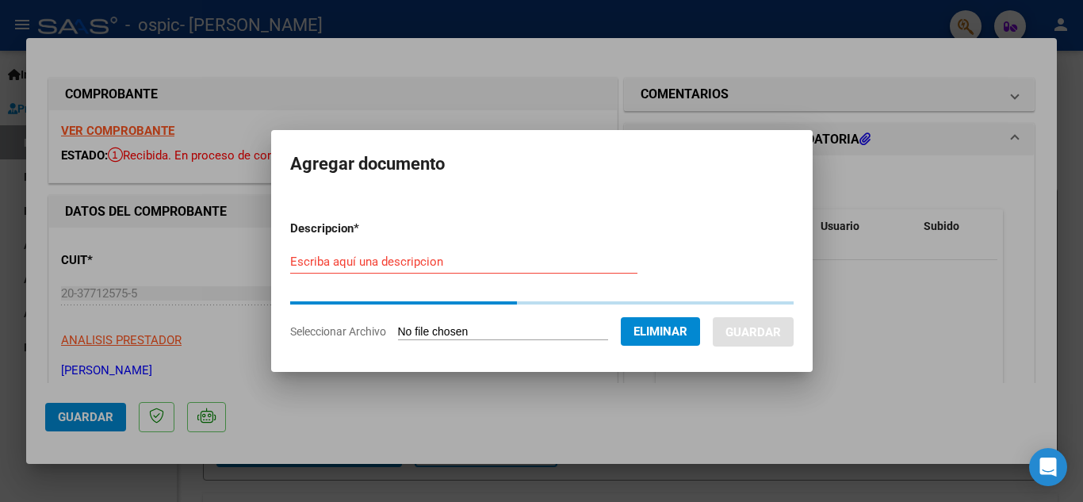
click at [426, 258] on input "Escriba aquí una descripcion" at bounding box center [463, 261] width 347 height 14
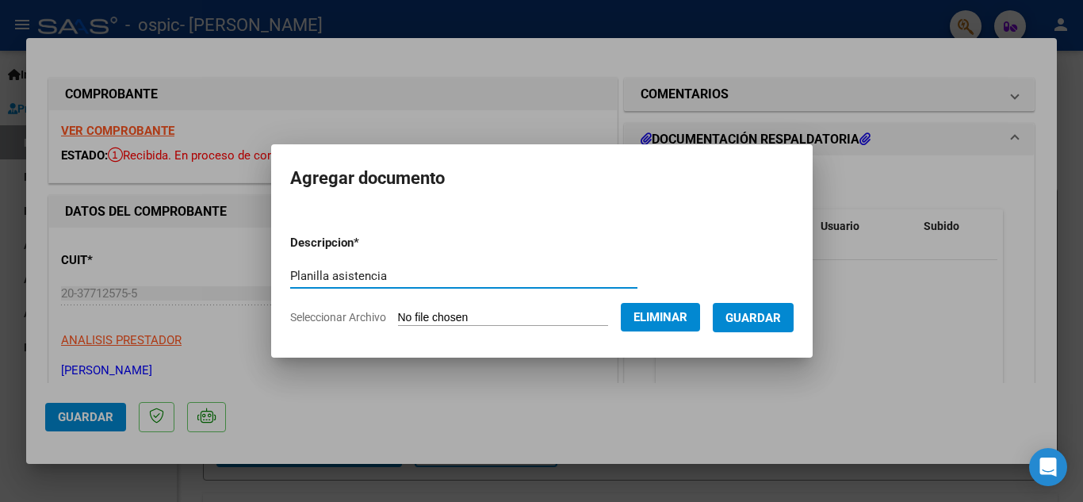
type input "Planilla asistencia"
click at [793, 321] on button "Guardar" at bounding box center [753, 317] width 81 height 29
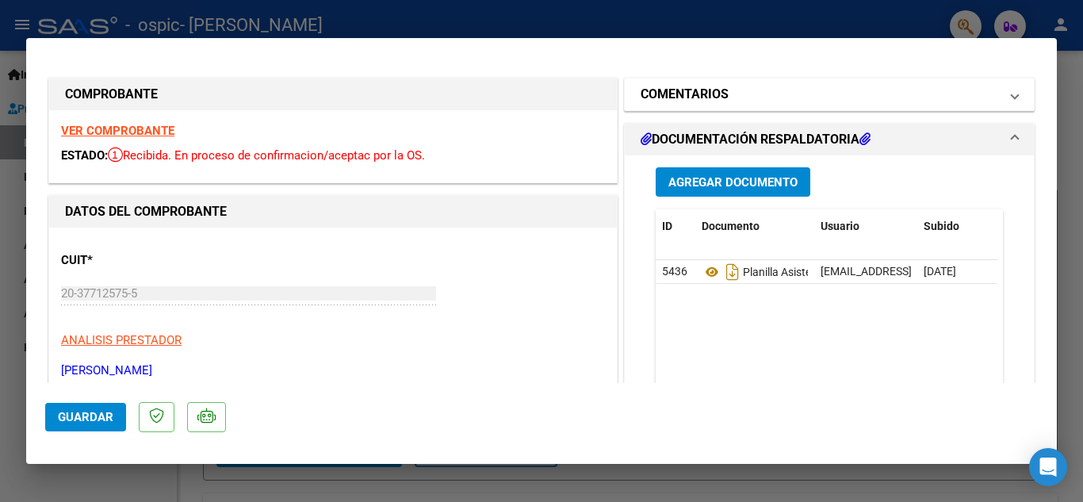
click at [897, 93] on mat-panel-title "COMENTARIOS" at bounding box center [819, 94] width 358 height 19
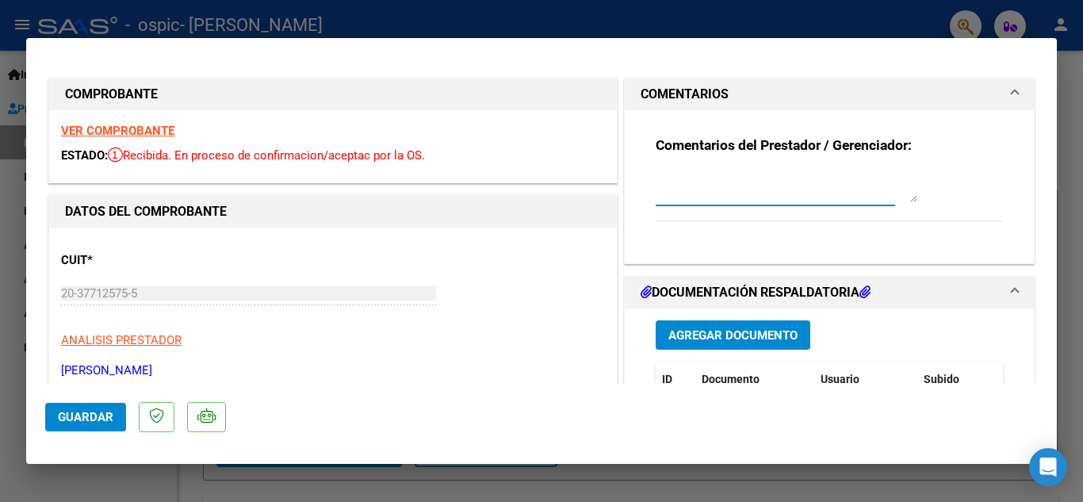
click at [778, 194] on textarea at bounding box center [786, 186] width 262 height 32
type textarea "Hola, subo la factura con la correción pedida. [GEOGRAPHIC_DATA]"
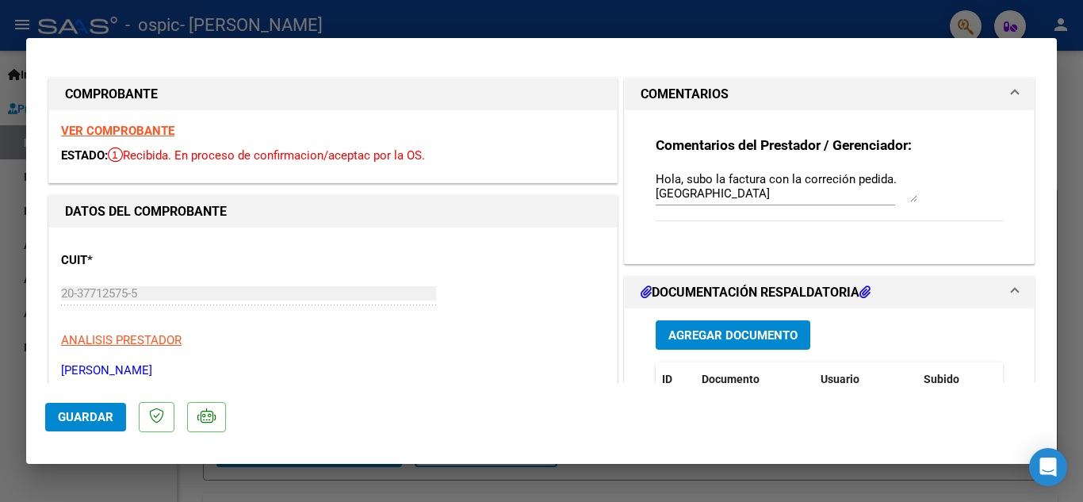
scroll to position [882, 0]
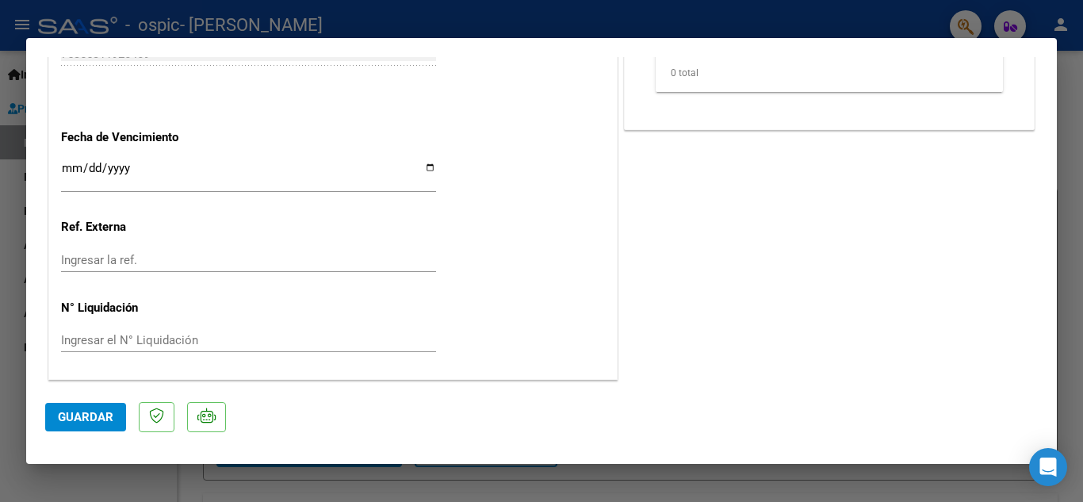
click at [94, 422] on span "Guardar" at bounding box center [85, 417] width 55 height 14
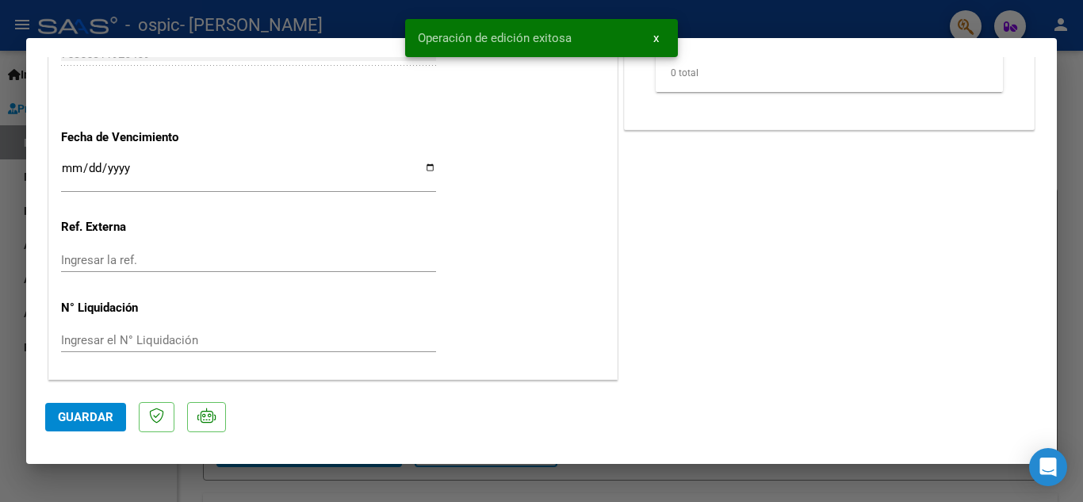
click at [793, 472] on div at bounding box center [541, 251] width 1083 height 502
type input "$ 0,00"
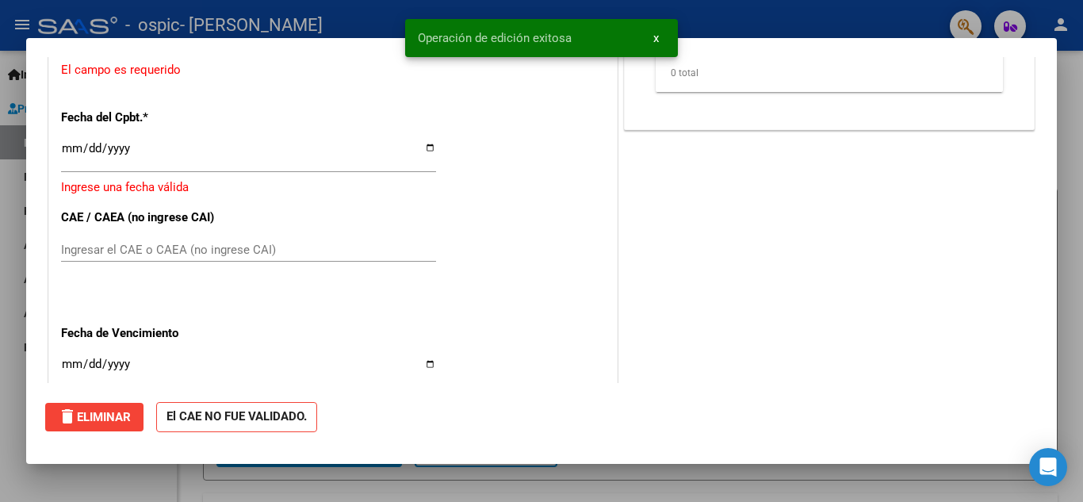
scroll to position [0, 0]
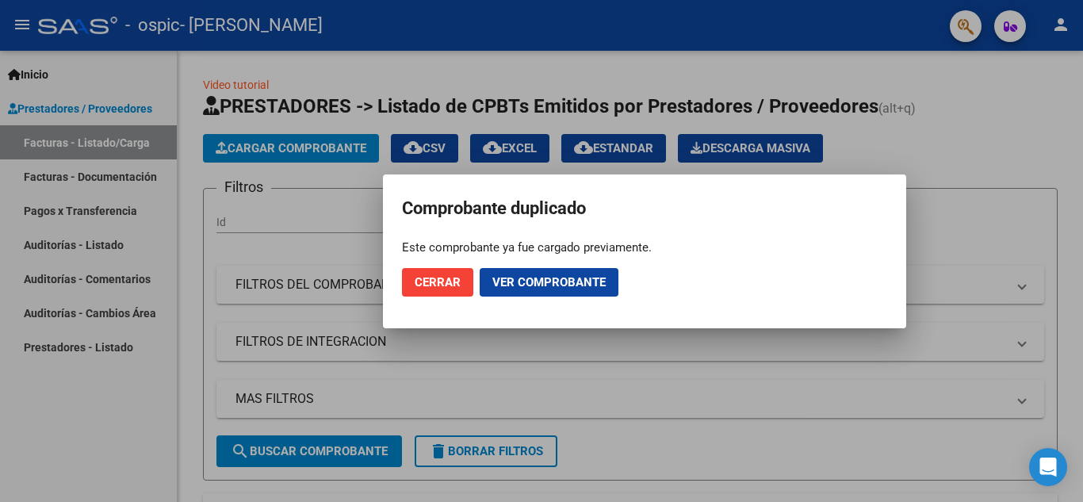
click at [793, 472] on div at bounding box center [541, 251] width 1083 height 502
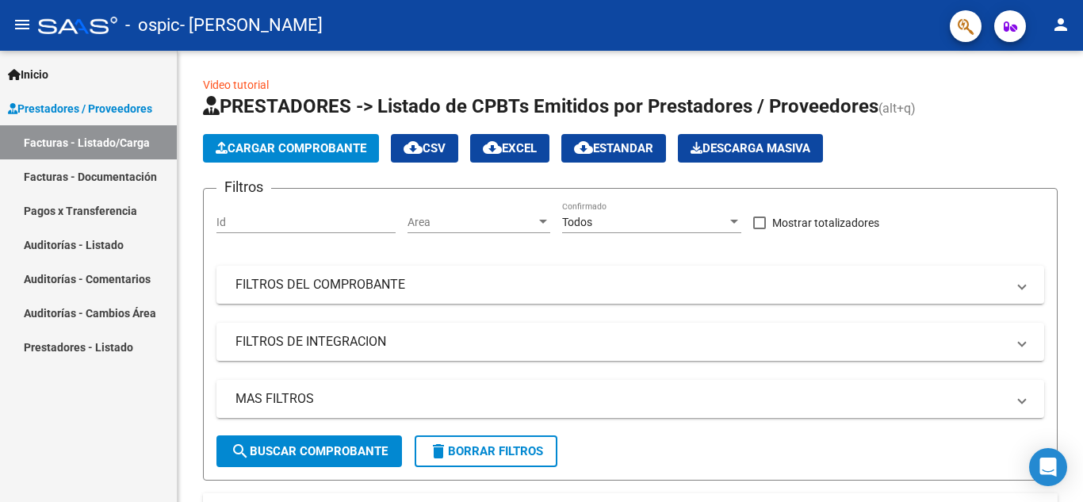
click at [116, 171] on link "Facturas - Documentación" at bounding box center [88, 176] width 177 height 34
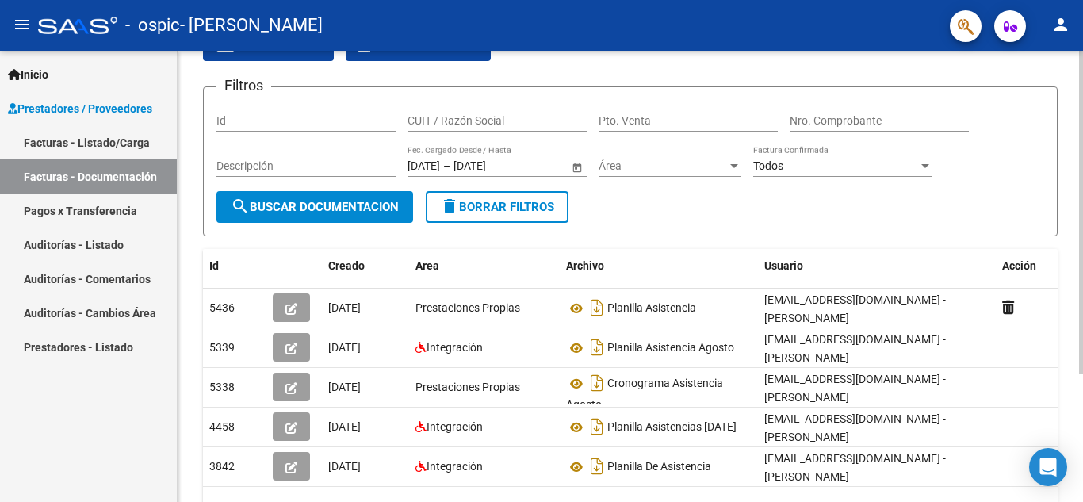
scroll to position [86, 0]
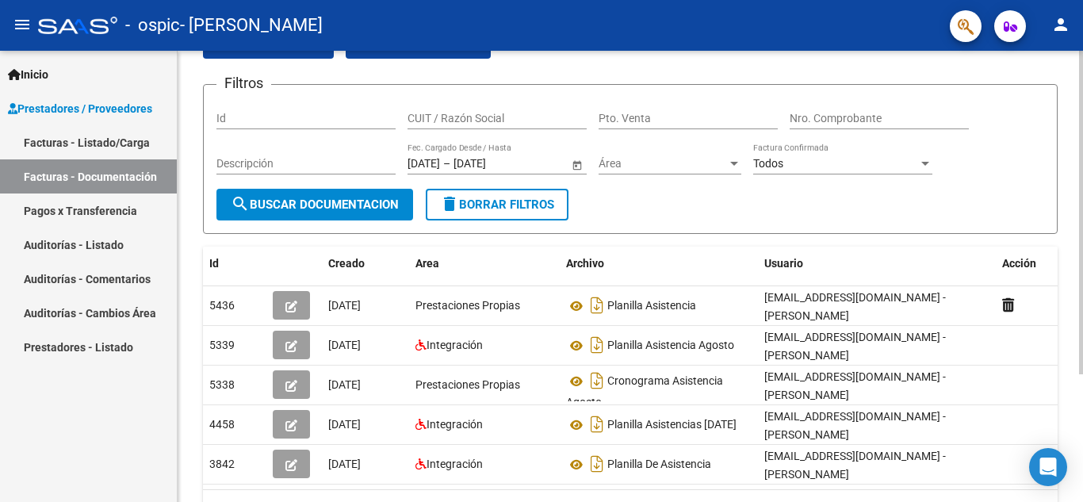
click at [1082, 162] on div at bounding box center [1081, 278] width 4 height 323
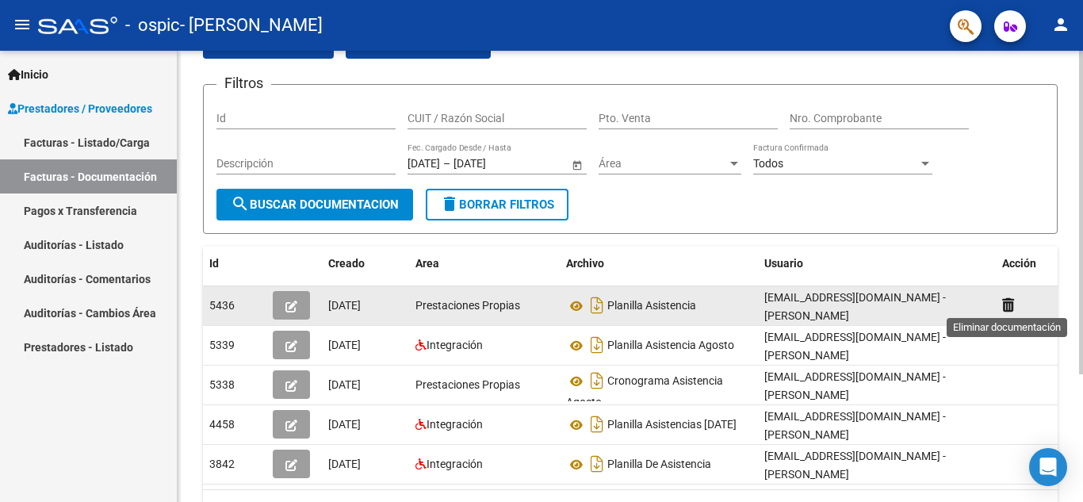
click at [1005, 307] on icon at bounding box center [1008, 304] width 12 height 15
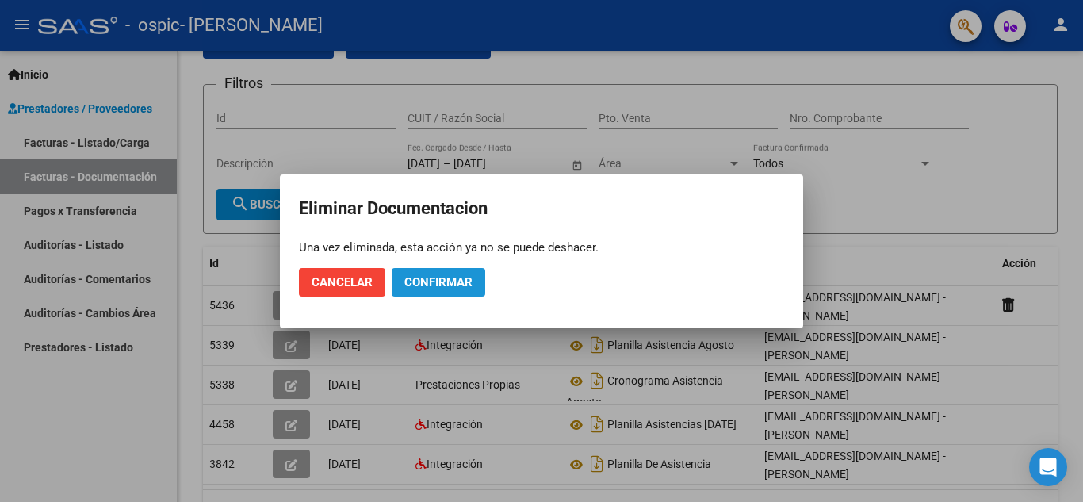
click at [424, 281] on span "Confirmar" at bounding box center [438, 282] width 68 height 14
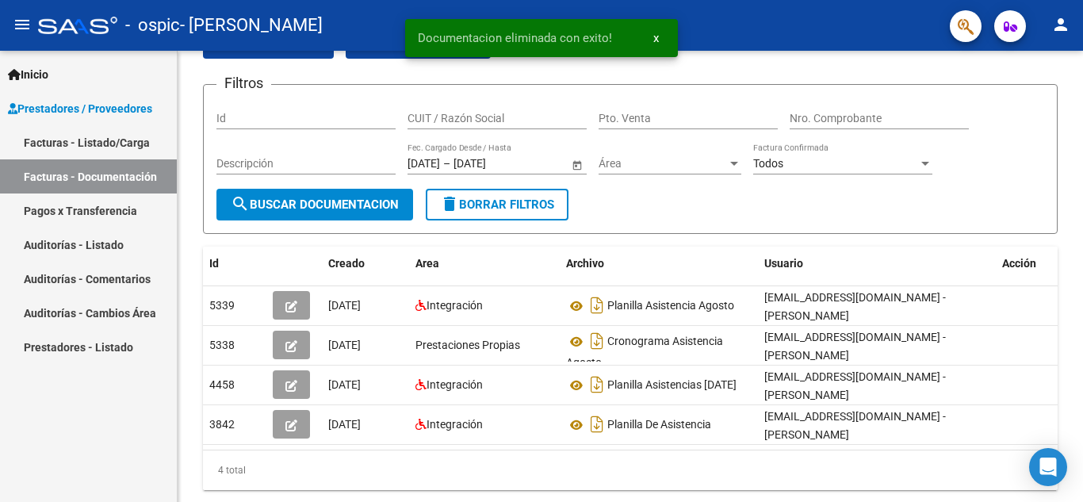
click at [101, 134] on link "Facturas - Listado/Carga" at bounding box center [88, 142] width 177 height 34
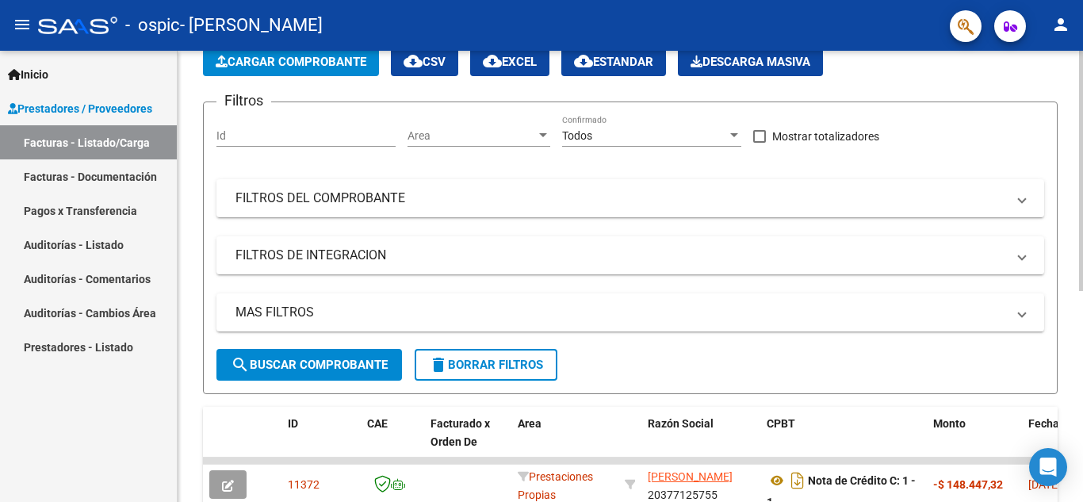
click at [273, 62] on span "Cargar Comprobante" at bounding box center [291, 62] width 151 height 14
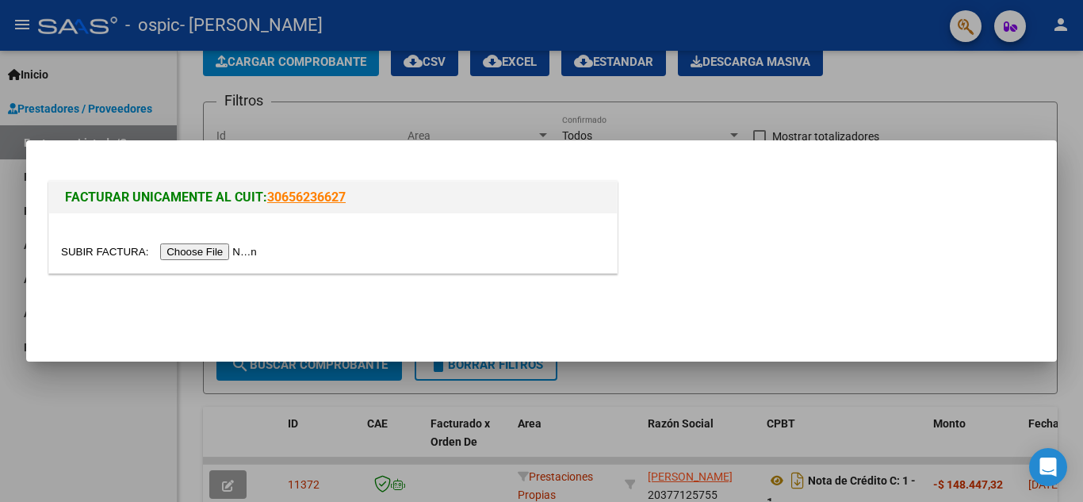
click at [224, 254] on input "file" at bounding box center [161, 251] width 201 height 17
click at [1063, 365] on div at bounding box center [541, 251] width 1083 height 502
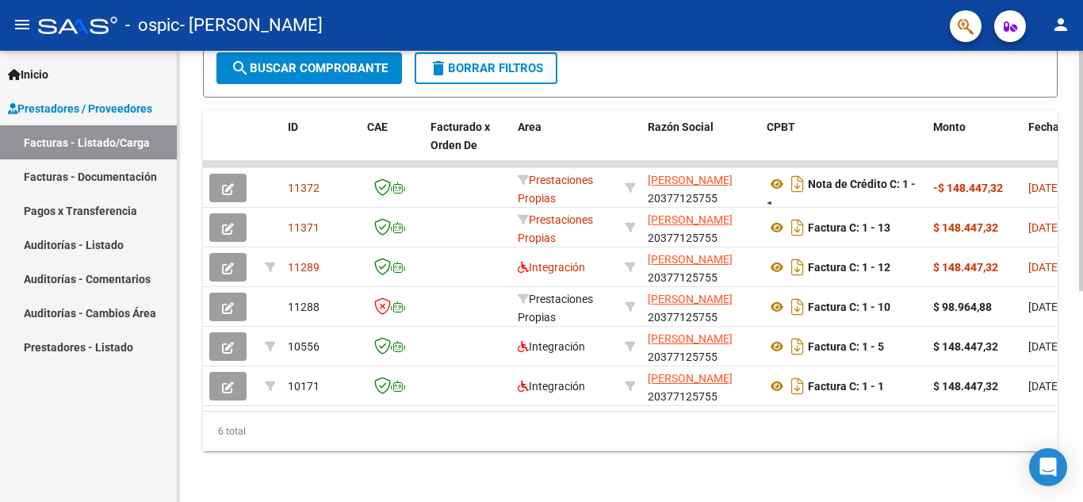
scroll to position [395, 0]
click at [1082, 385] on div at bounding box center [1081, 382] width 4 height 240
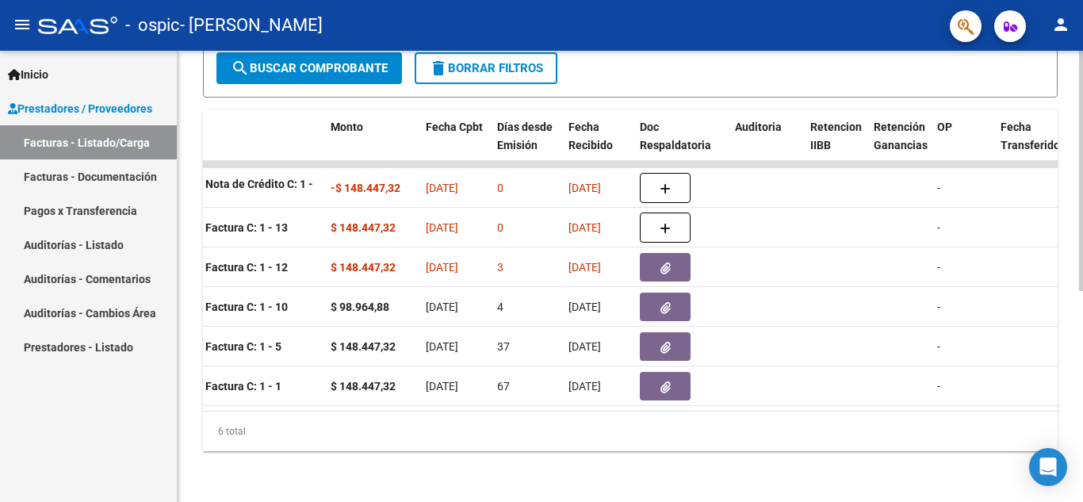
scroll to position [0, 0]
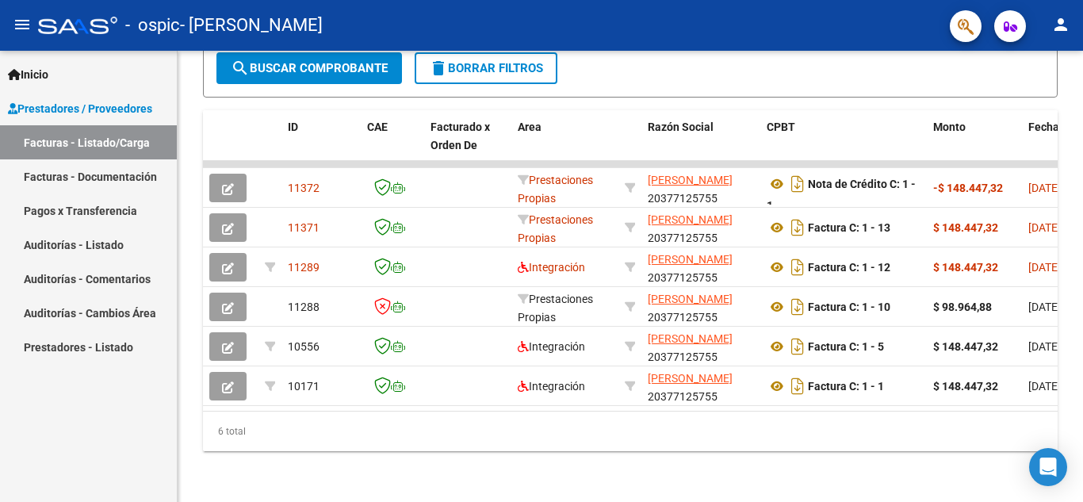
click at [99, 102] on span "Prestadores / Proveedores" at bounding box center [80, 108] width 144 height 17
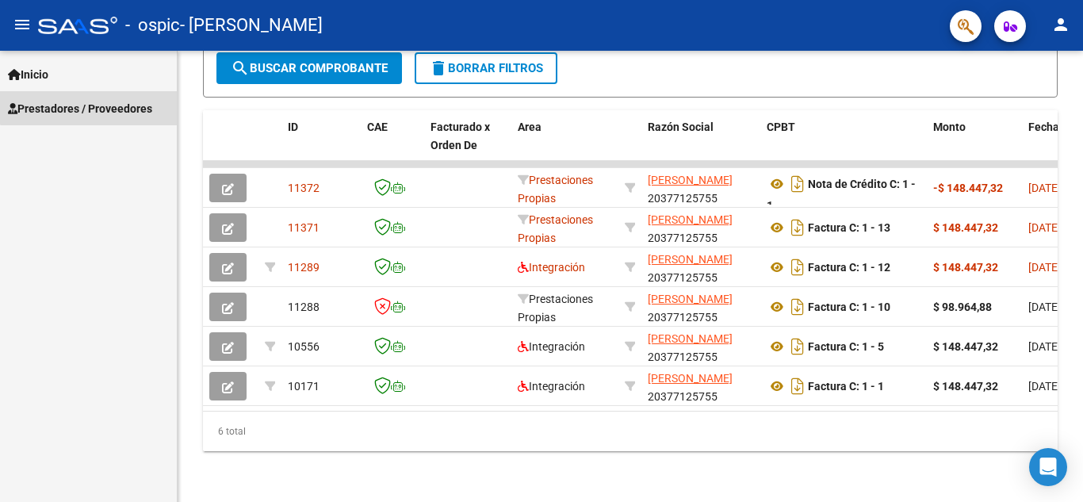
click at [99, 102] on span "Prestadores / Proveedores" at bounding box center [80, 108] width 144 height 17
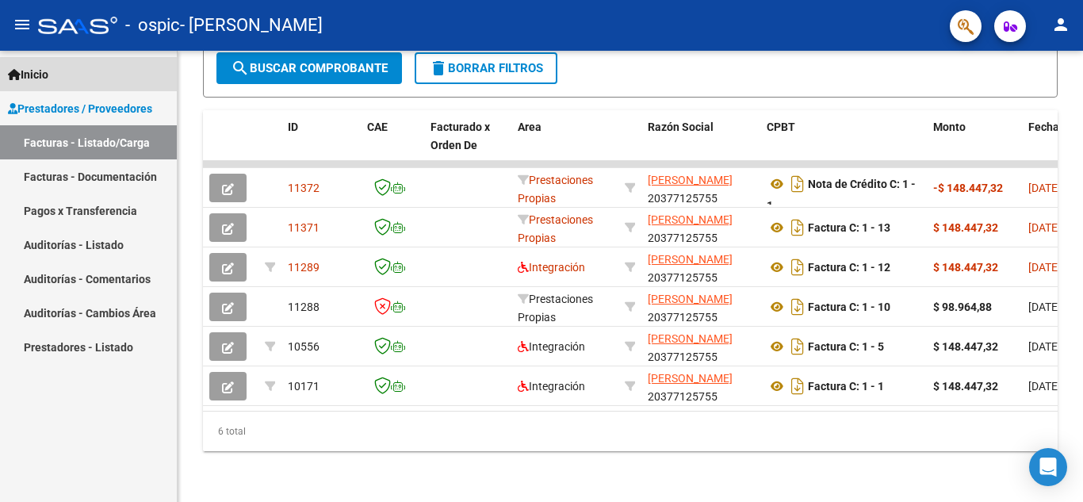
click at [66, 78] on link "Inicio" at bounding box center [88, 74] width 177 height 34
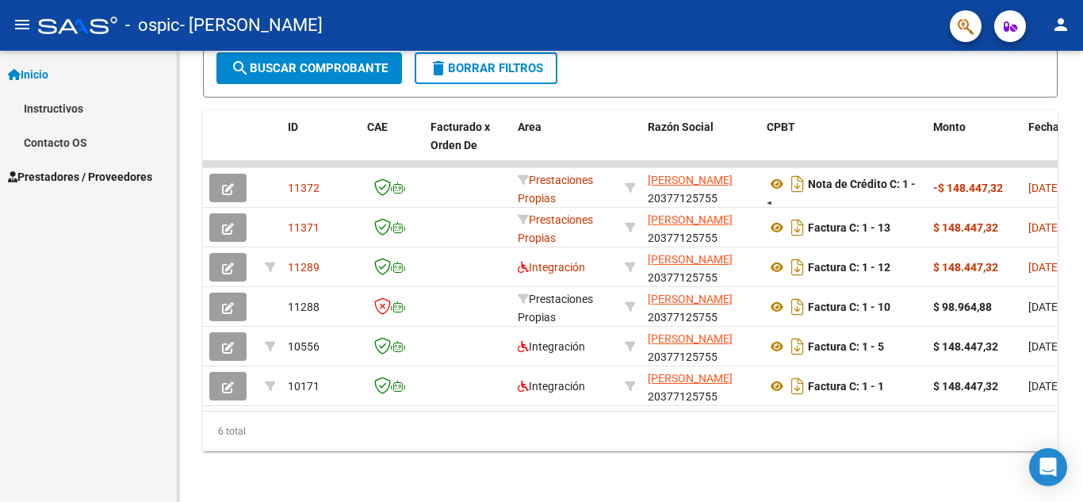
click at [75, 195] on div "Inicio Instructivos Contacto OS Prestadores / Proveedores Facturas - Listado/Ca…" at bounding box center [88, 276] width 177 height 451
click at [82, 173] on span "Prestadores / Proveedores" at bounding box center [80, 176] width 144 height 17
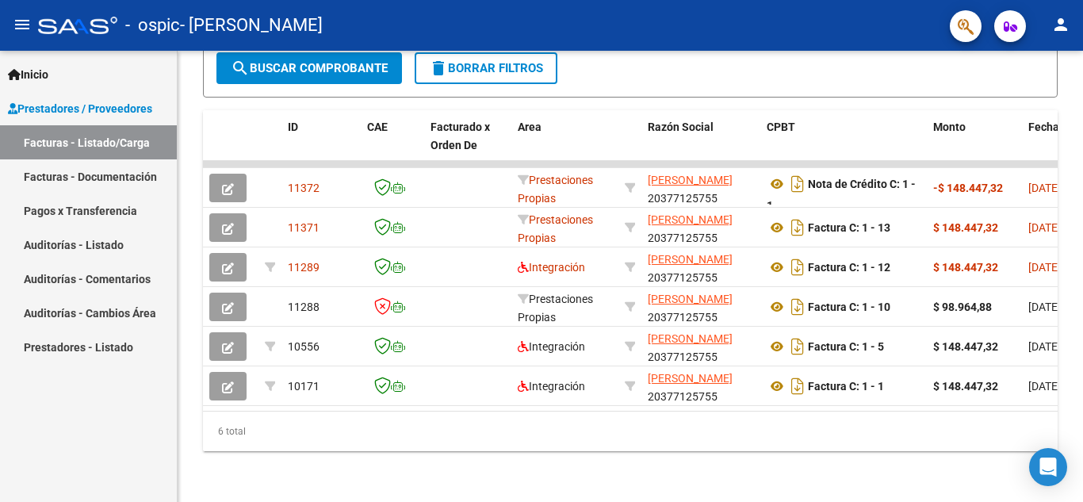
click at [44, 71] on span "Inicio" at bounding box center [28, 74] width 40 height 17
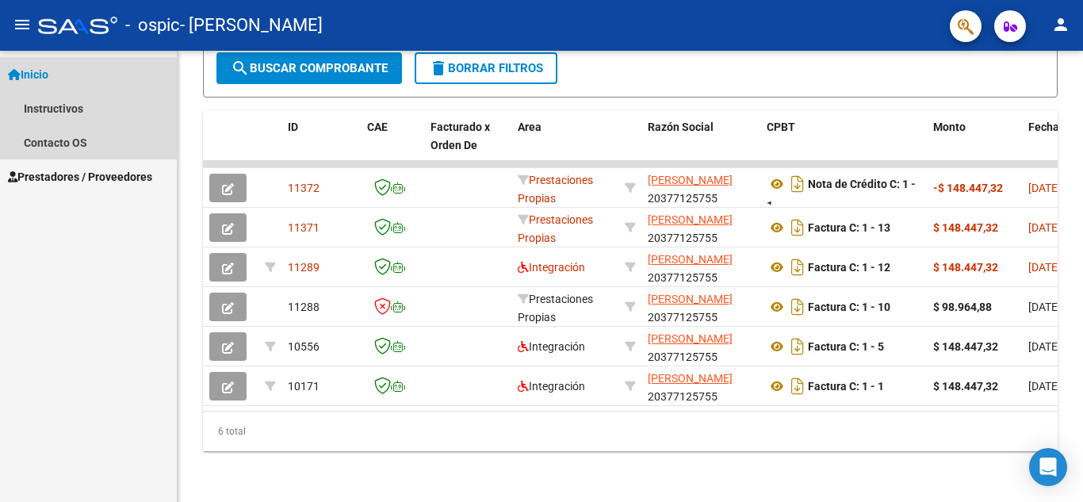
click at [56, 76] on link "Inicio" at bounding box center [88, 74] width 177 height 34
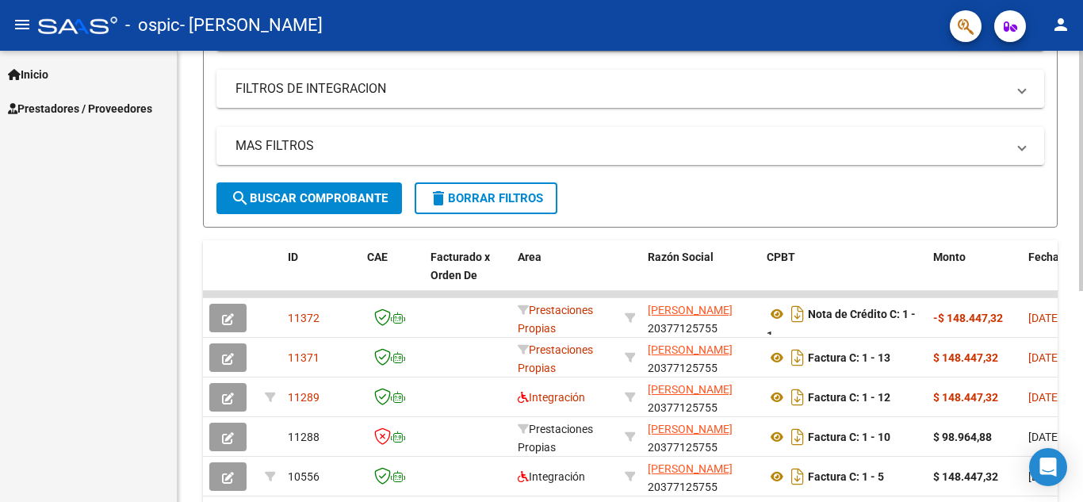
scroll to position [275, 0]
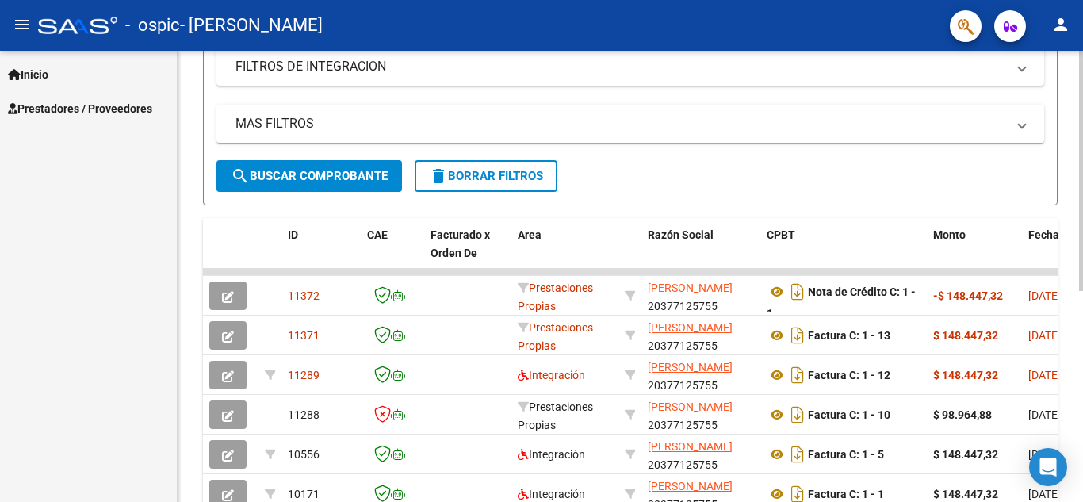
click at [1068, 257] on div "Video tutorial PRESTADORES -> Listado de CPBTs Emitidos por Prestadores / Prove…" at bounding box center [632, 193] width 909 height 834
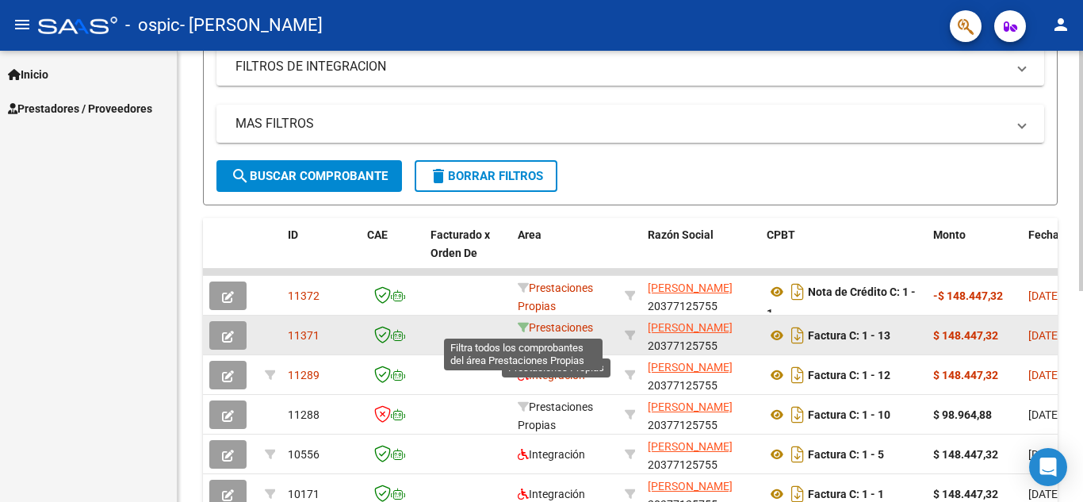
click at [524, 325] on icon at bounding box center [523, 327] width 11 height 11
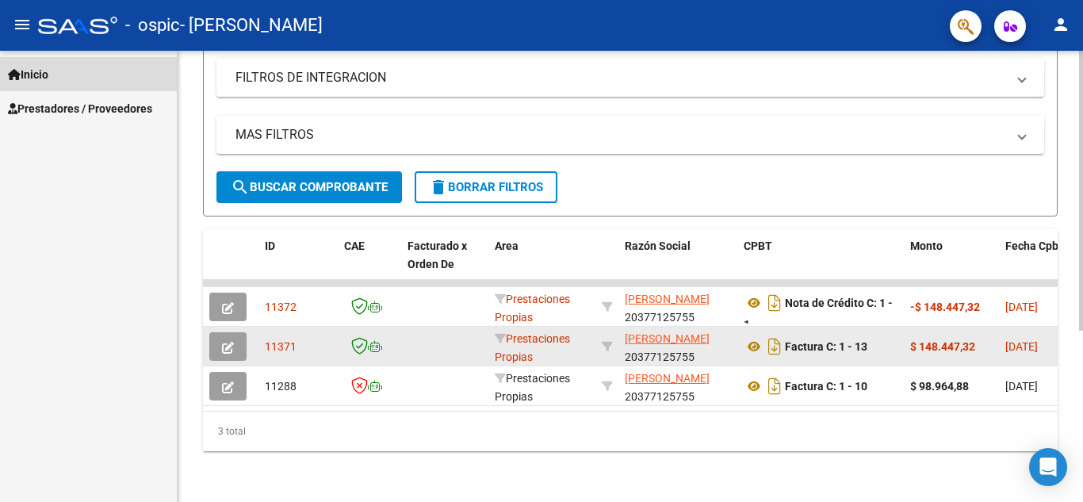
click at [48, 73] on span "Inicio" at bounding box center [28, 74] width 40 height 17
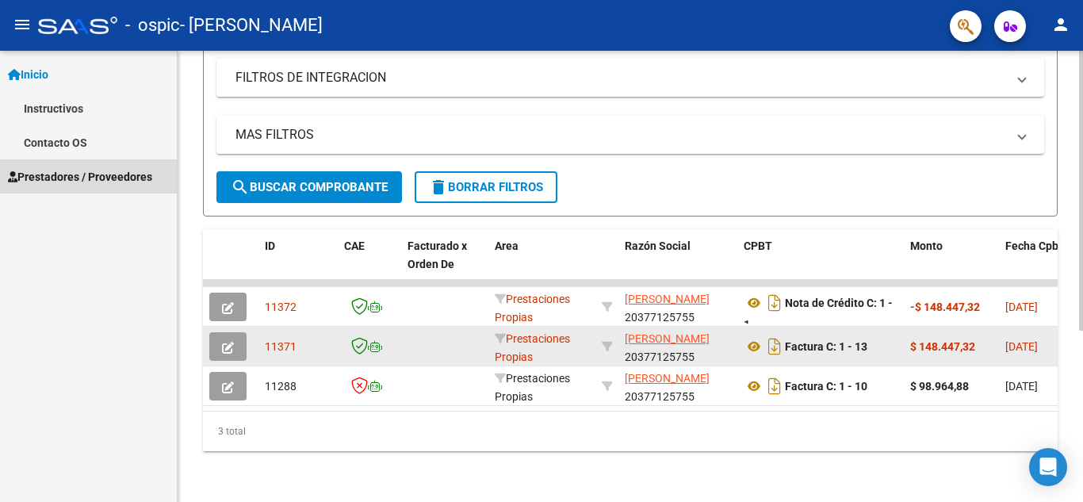
click at [61, 176] on span "Prestadores / Proveedores" at bounding box center [80, 176] width 144 height 17
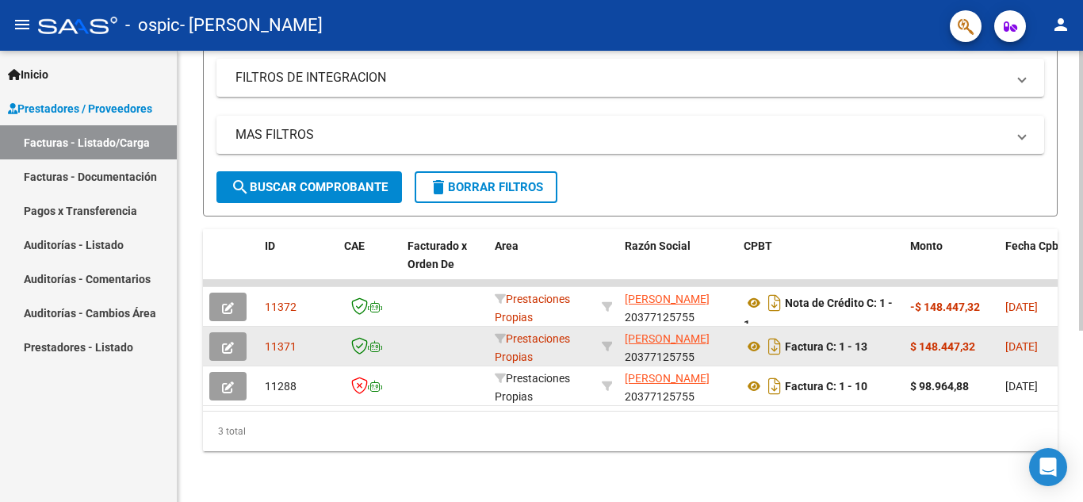
click at [101, 135] on link "Facturas - Listado/Carga" at bounding box center [88, 142] width 177 height 34
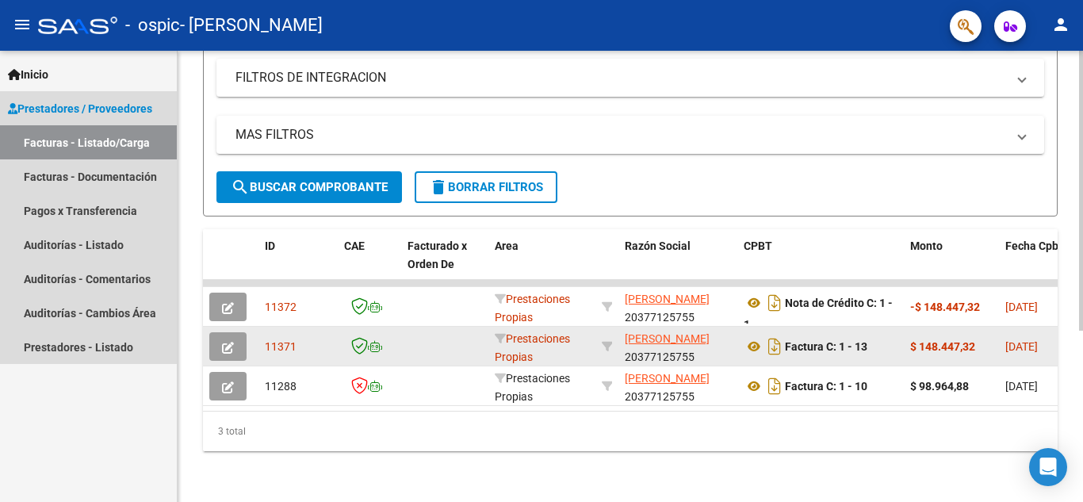
click at [33, 144] on link "Facturas - Listado/Carga" at bounding box center [88, 142] width 177 height 34
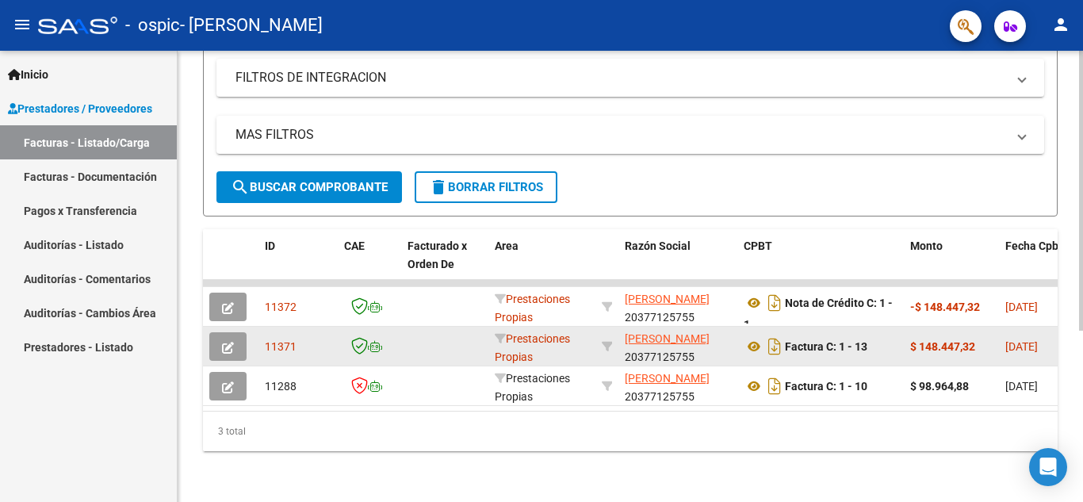
click at [80, 16] on div "- ospic - [PERSON_NAME]" at bounding box center [487, 25] width 899 height 35
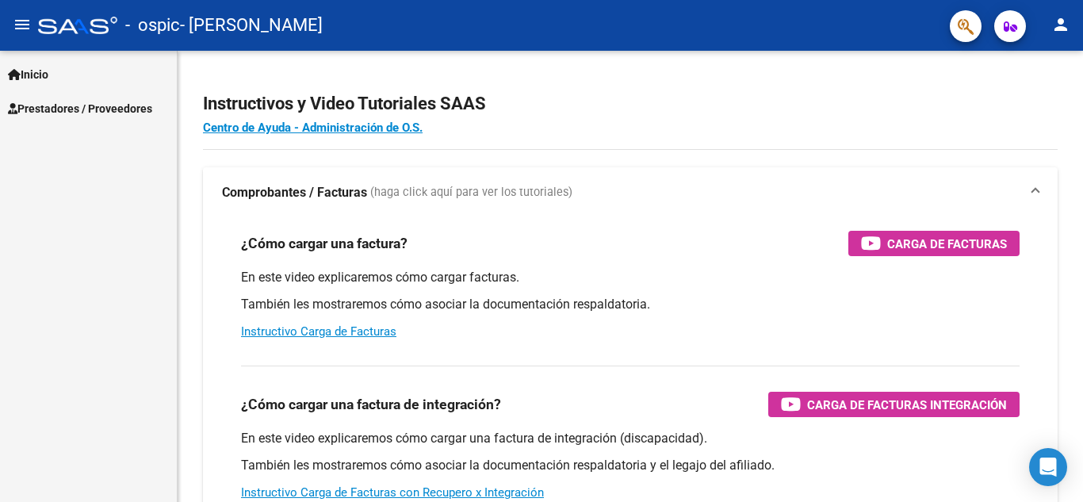
click at [40, 69] on span "Inicio" at bounding box center [28, 74] width 40 height 17
click at [74, 189] on link "Prestadores / Proveedores" at bounding box center [88, 176] width 177 height 34
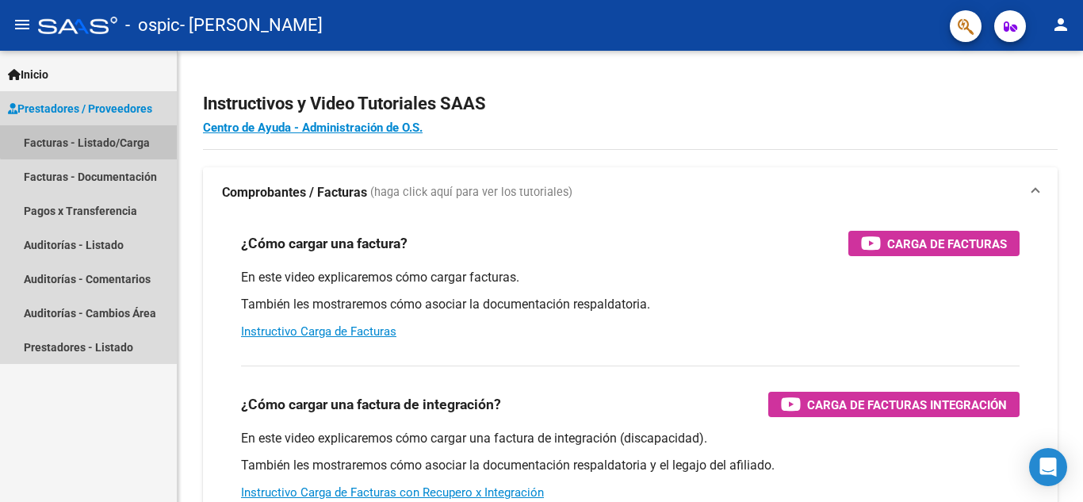
click at [92, 137] on link "Facturas - Listado/Carga" at bounding box center [88, 142] width 177 height 34
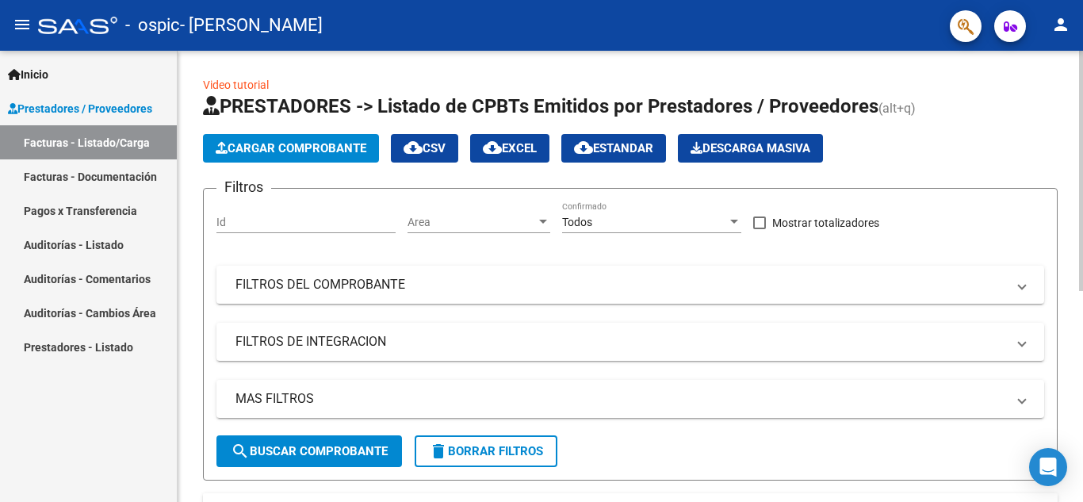
click at [1082, 224] on div at bounding box center [1081, 171] width 4 height 240
click at [327, 144] on span "Cargar Comprobante" at bounding box center [291, 148] width 151 height 14
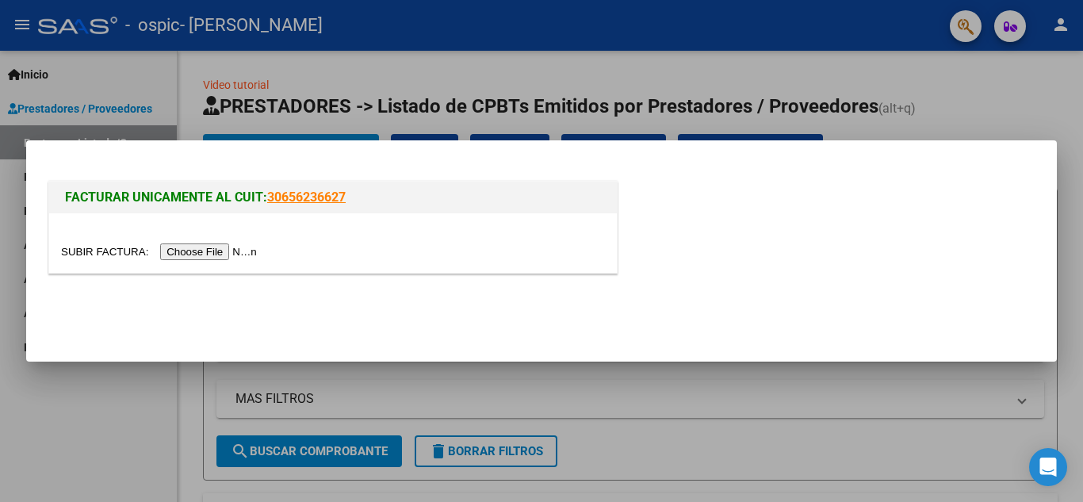
click at [229, 265] on div at bounding box center [332, 242] width 567 height 59
click at [238, 244] on input "file" at bounding box center [161, 251] width 201 height 17
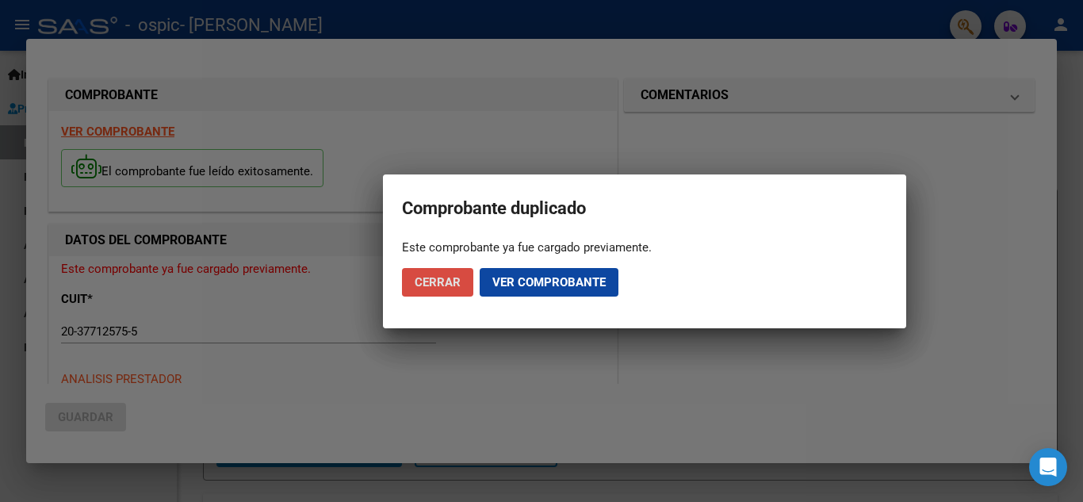
click at [446, 288] on span "Cerrar" at bounding box center [438, 282] width 46 height 14
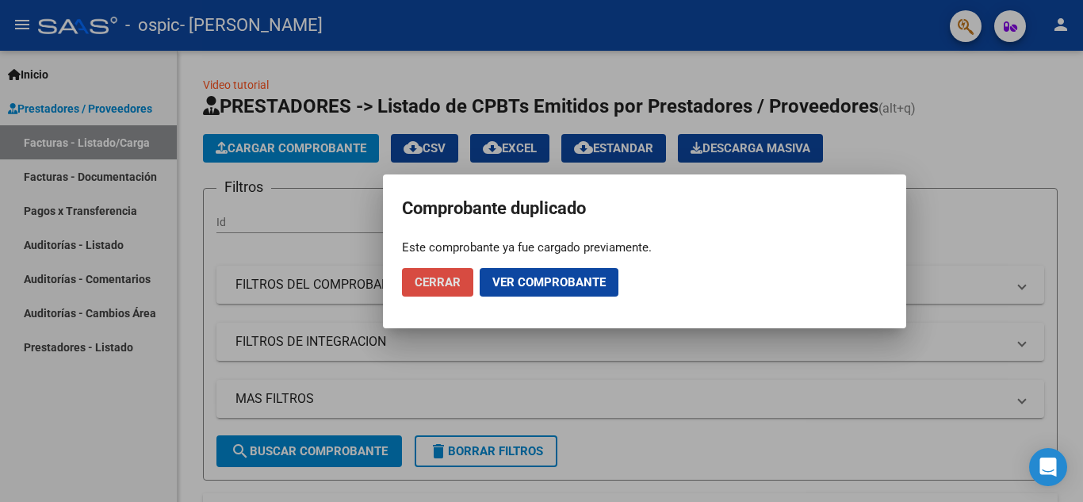
click at [435, 285] on span "Cerrar" at bounding box center [438, 282] width 46 height 14
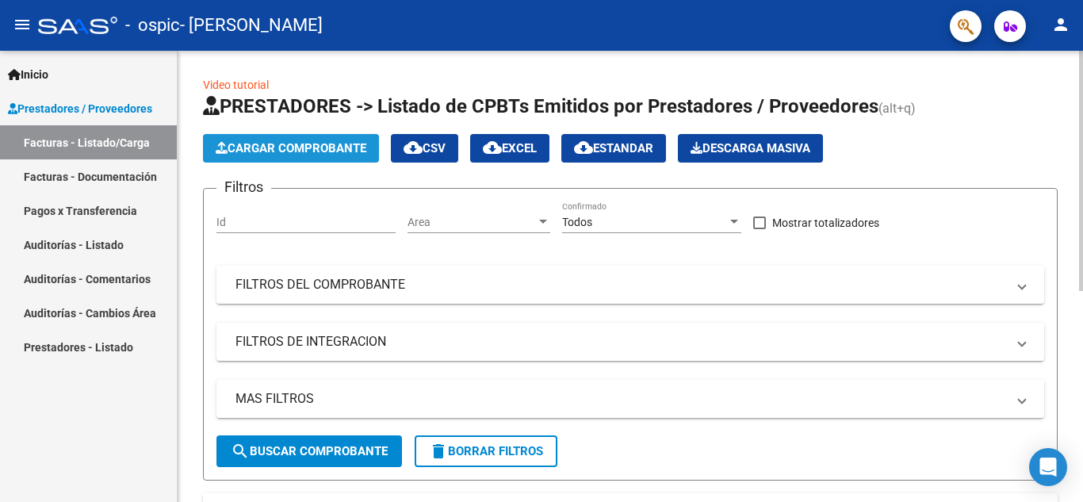
click at [297, 150] on span "Cargar Comprobante" at bounding box center [291, 148] width 151 height 14
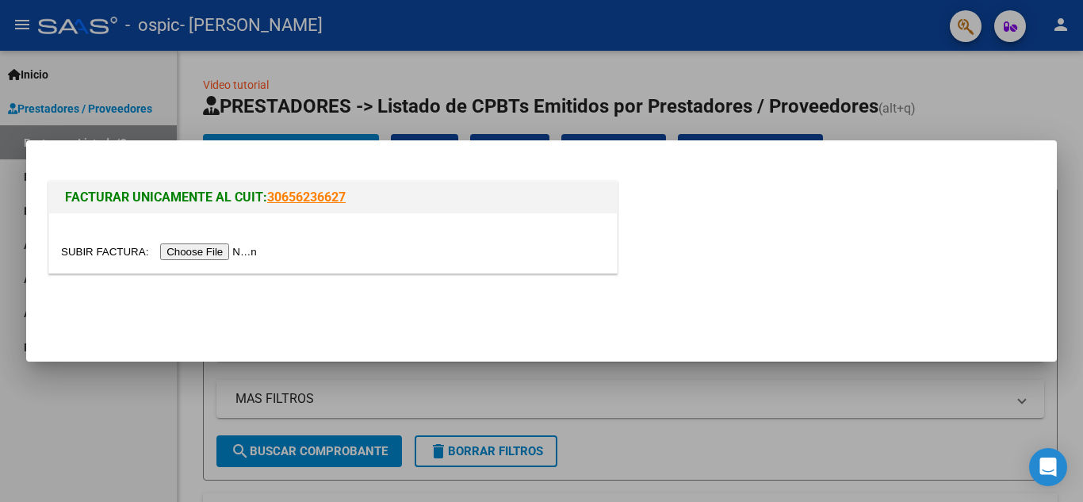
click at [223, 256] on input "file" at bounding box center [161, 251] width 201 height 17
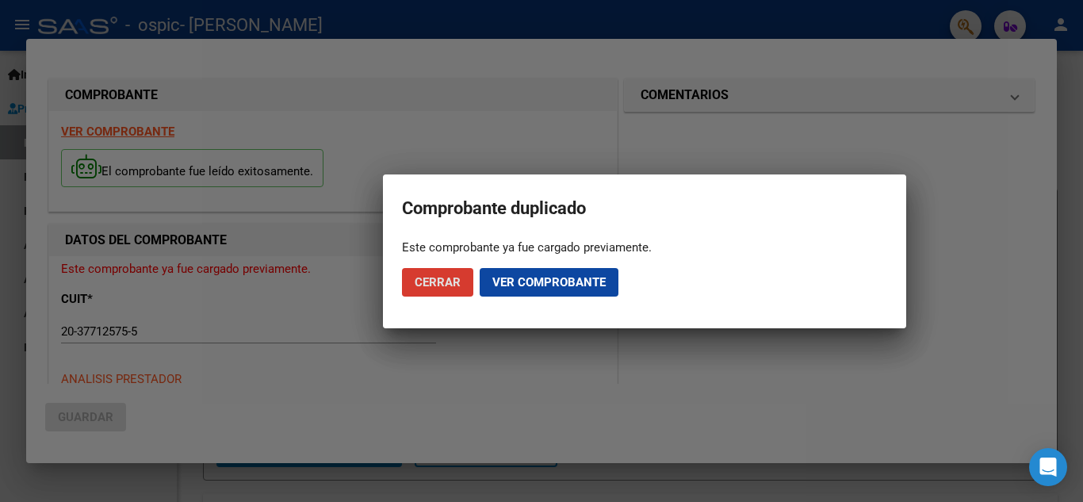
click at [535, 287] on span "Ver comprobante" at bounding box center [548, 282] width 113 height 14
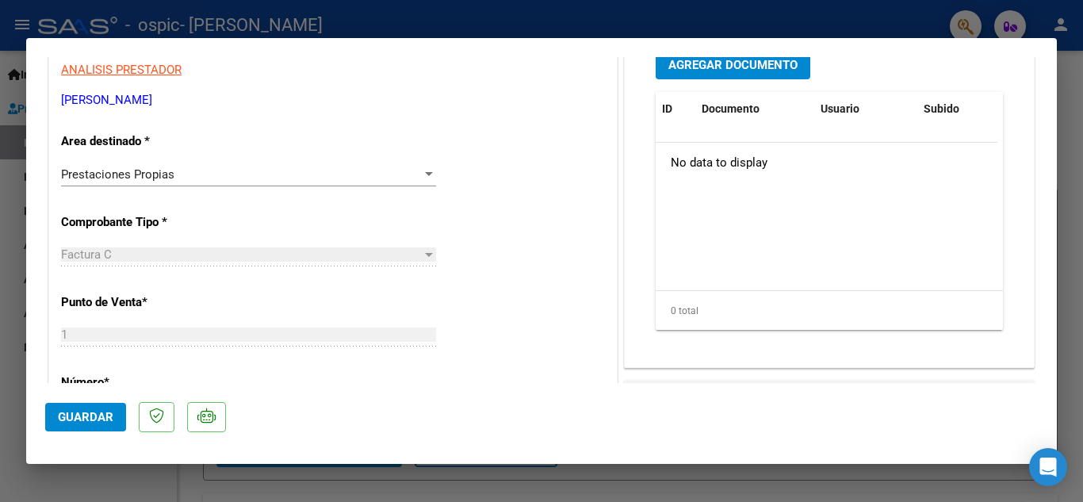
scroll to position [273, 0]
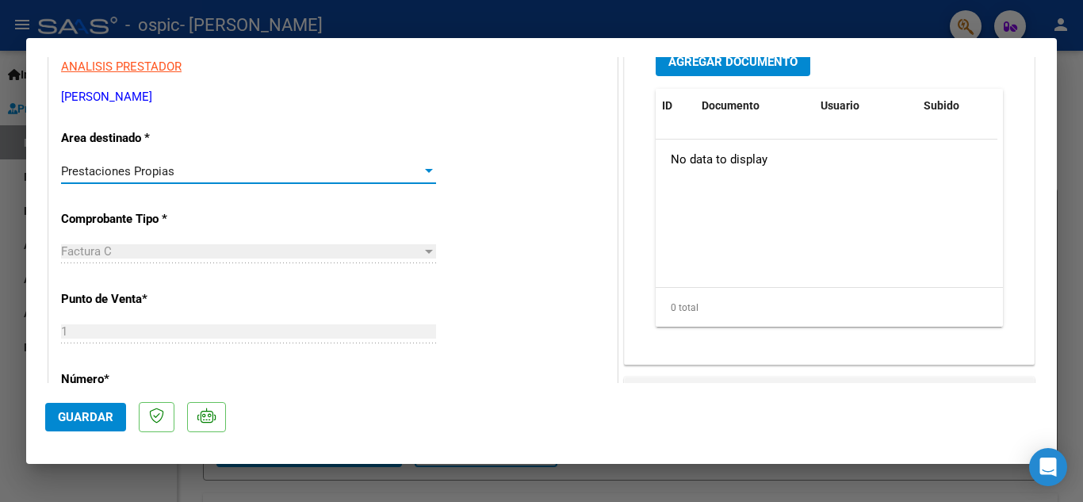
click at [301, 176] on div "Prestaciones Propias" at bounding box center [241, 171] width 361 height 14
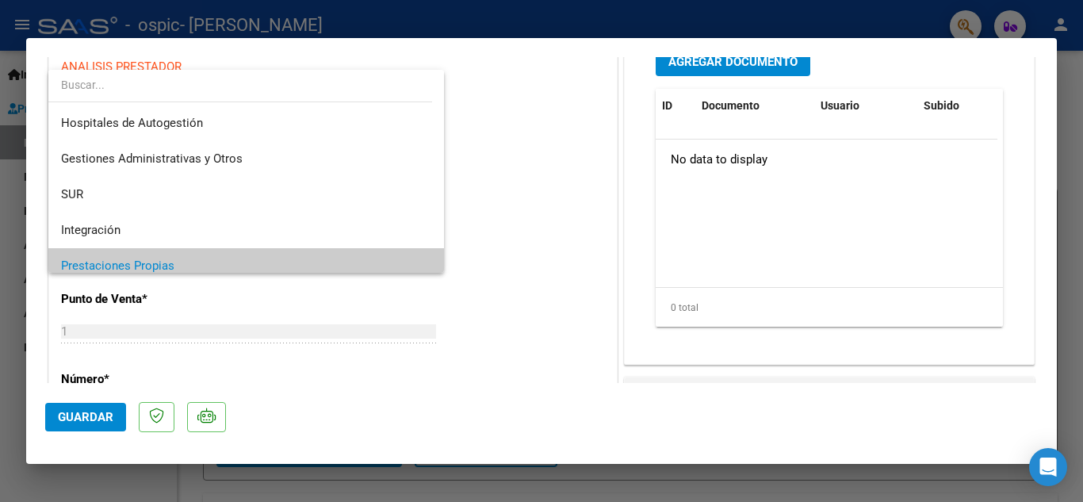
scroll to position [95, 0]
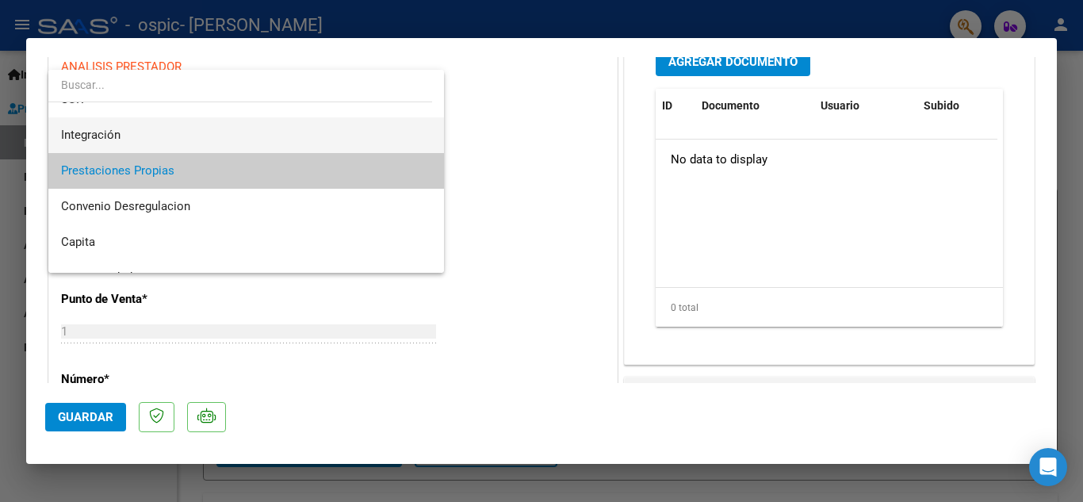
click at [190, 139] on span "Integración" at bounding box center [246, 135] width 370 height 36
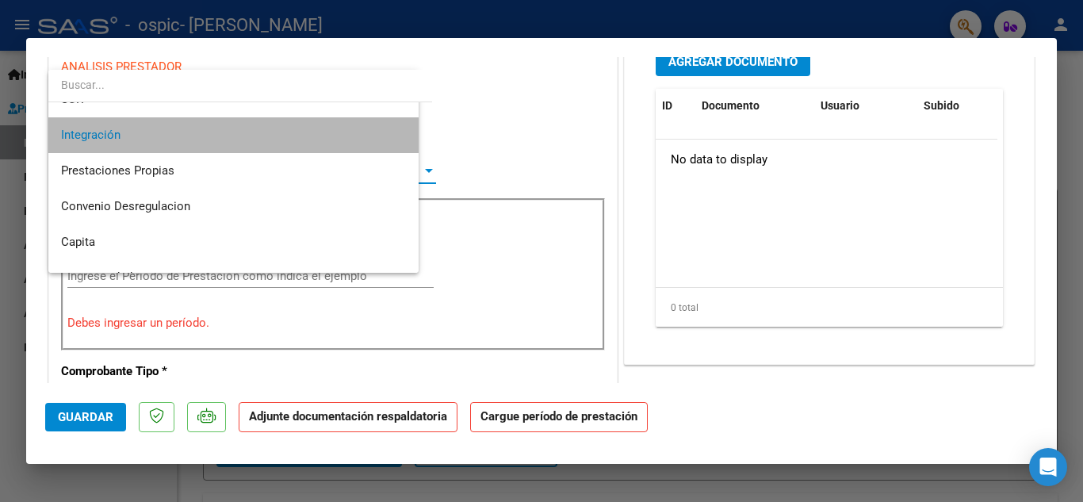
scroll to position [107, 0]
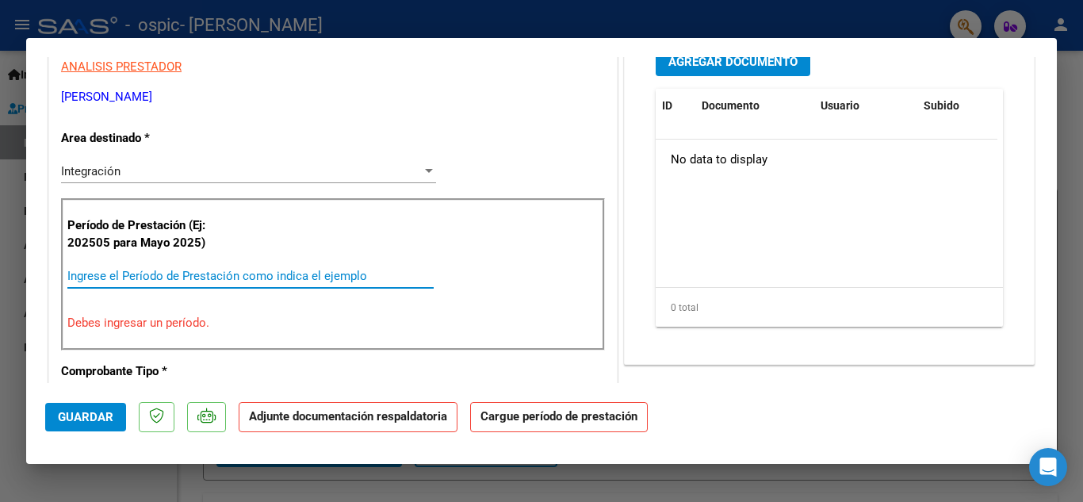
click at [190, 279] on input "Ingrese el Período de Prestación como indica el ejemplo" at bounding box center [250, 276] width 366 height 14
type input "202508"
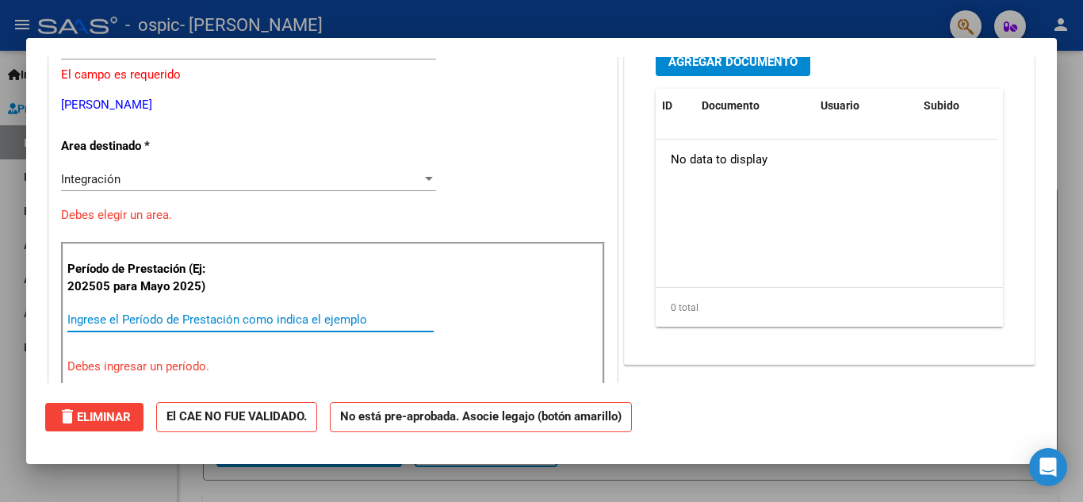
scroll to position [0, 0]
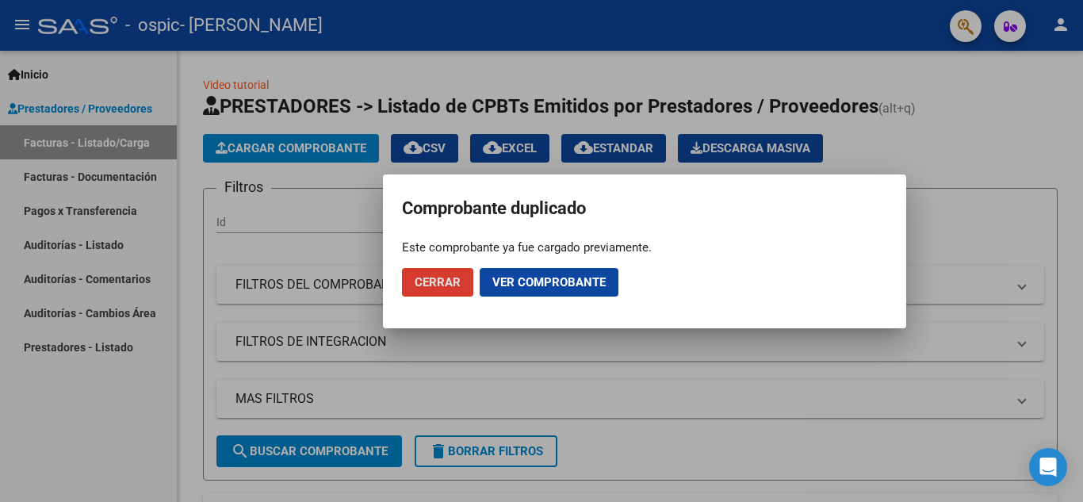
click at [440, 278] on span "Cerrar" at bounding box center [438, 282] width 46 height 14
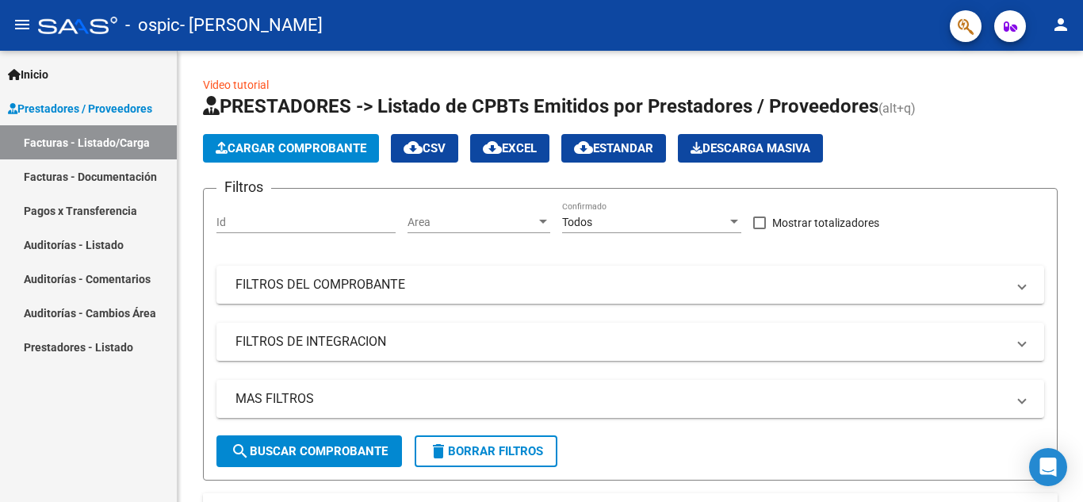
click at [117, 145] on link "Facturas - Listado/Carga" at bounding box center [88, 142] width 177 height 34
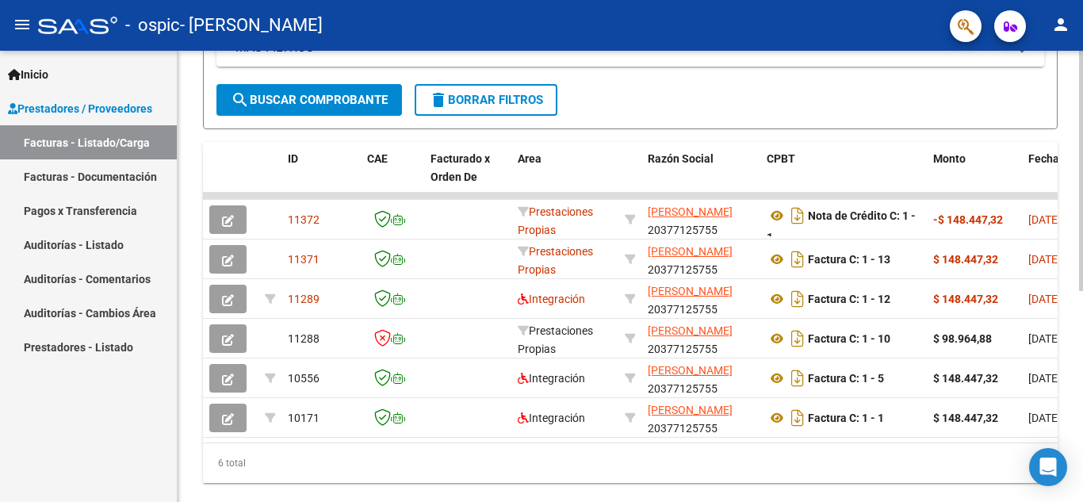
click at [1082, 346] on div at bounding box center [1081, 364] width 4 height 240
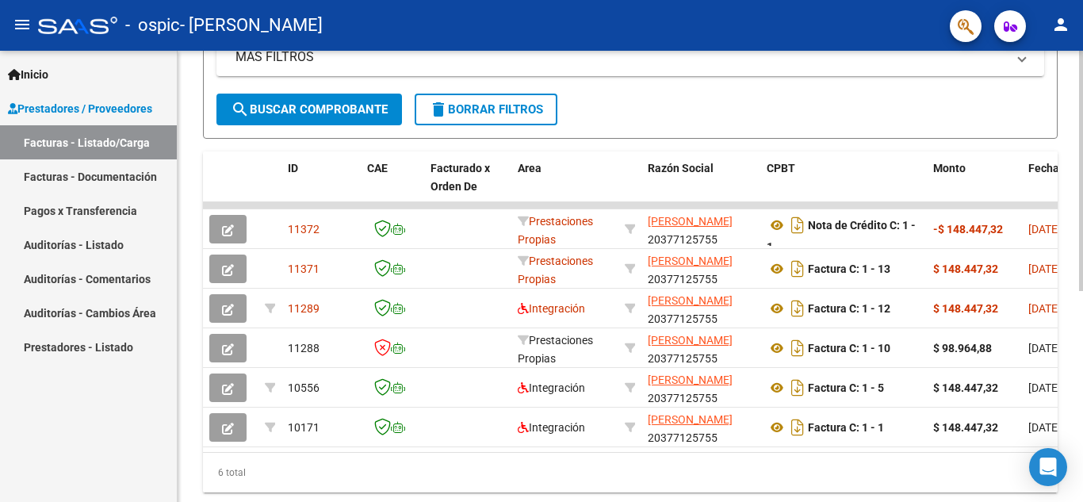
scroll to position [345, 0]
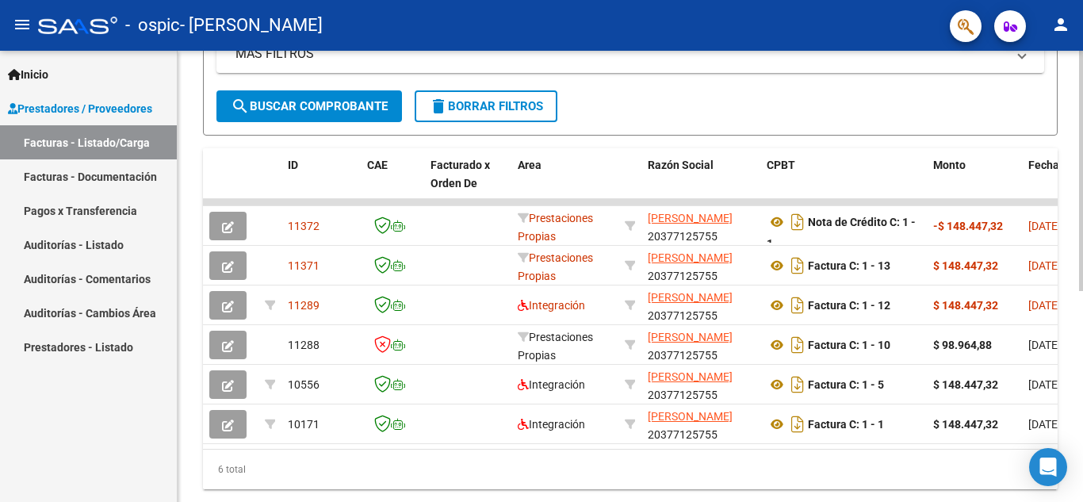
drag, startPoint x: 375, startPoint y: 463, endPoint x: 399, endPoint y: 471, distance: 25.8
click at [399, 471] on div "ID CAE Facturado x Orden De Area Razón Social CPBT Monto Fecha Cpbt Días desde …" at bounding box center [630, 318] width 854 height 341
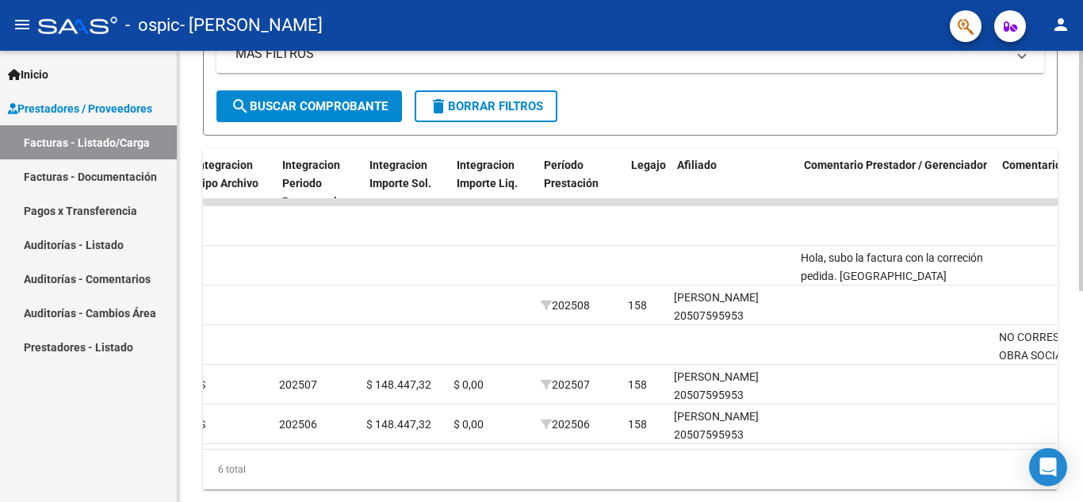
scroll to position [0, 0]
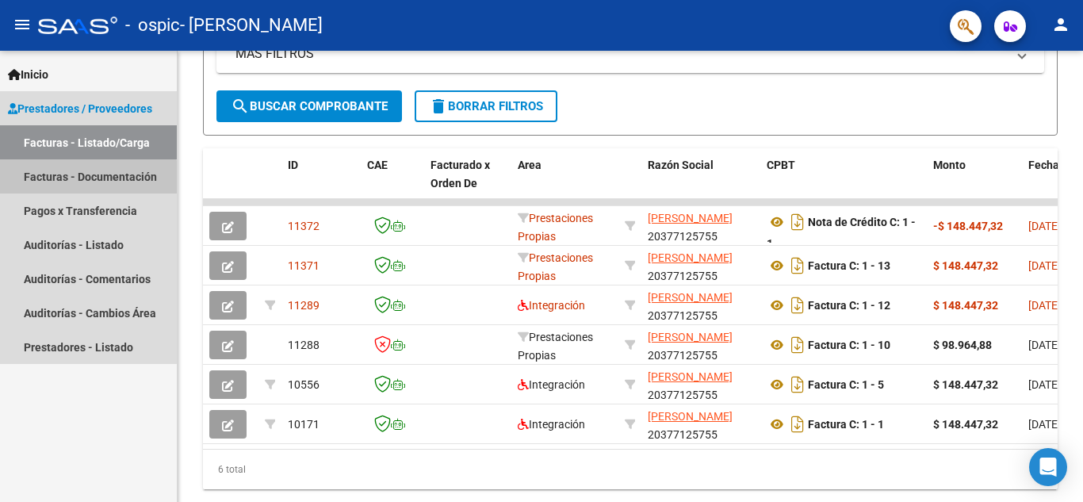
click at [84, 190] on link "Facturas - Documentación" at bounding box center [88, 176] width 177 height 34
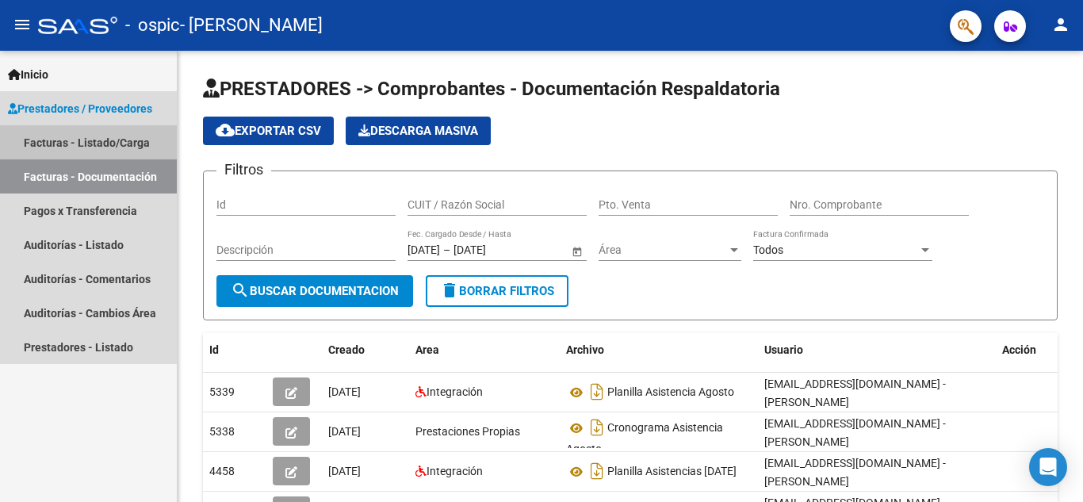
click at [85, 151] on link "Facturas - Listado/Carga" at bounding box center [88, 142] width 177 height 34
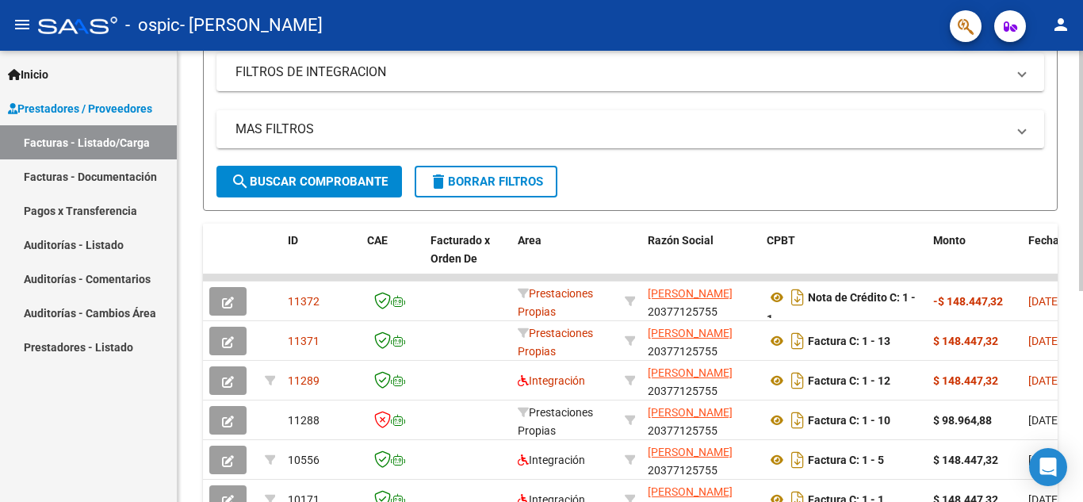
scroll to position [330, 0]
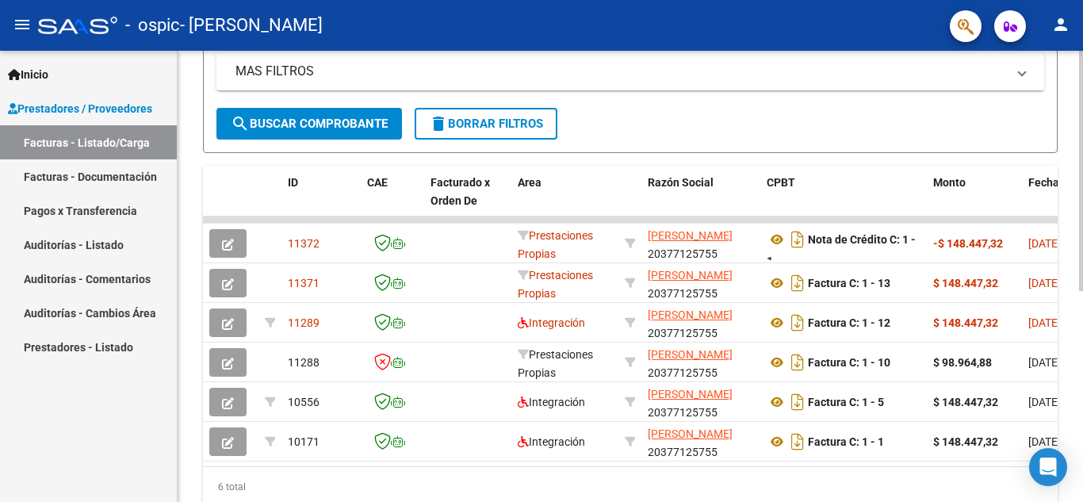
click at [1082, 319] on div at bounding box center [1081, 351] width 4 height 240
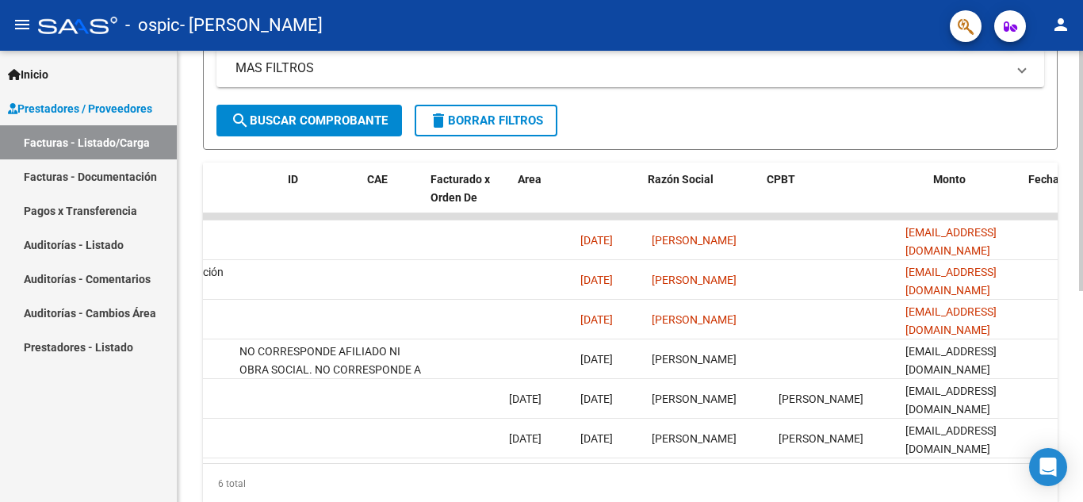
scroll to position [0, 0]
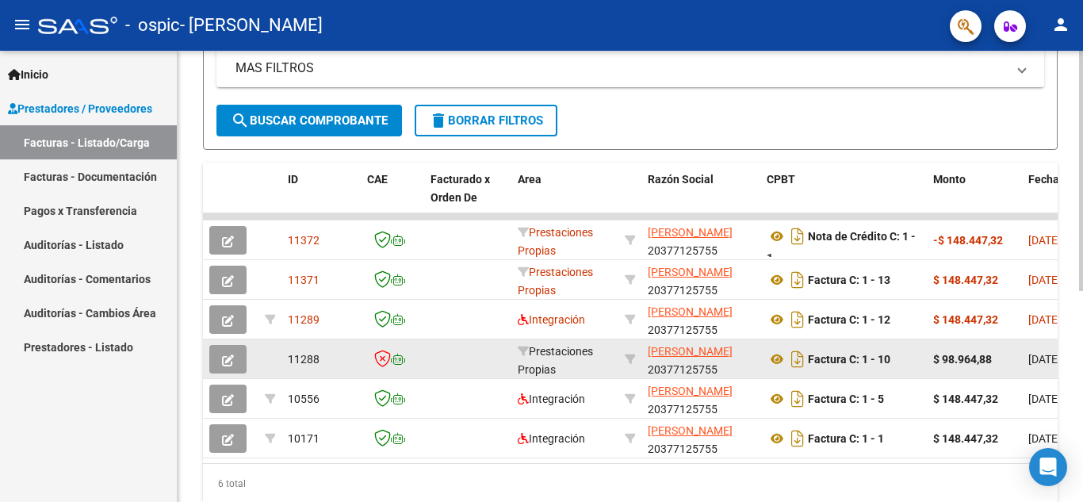
drag, startPoint x: 224, startPoint y: 315, endPoint x: 232, endPoint y: 368, distance: 52.9
click at [232, 368] on datatable-scroller "11372 Prestaciones Propias INTILANGELO NICOLAS 20377125755 Nota de Crédito C: 1…" at bounding box center [630, 335] width 854 height 245
click at [226, 353] on span "button" at bounding box center [228, 359] width 12 height 14
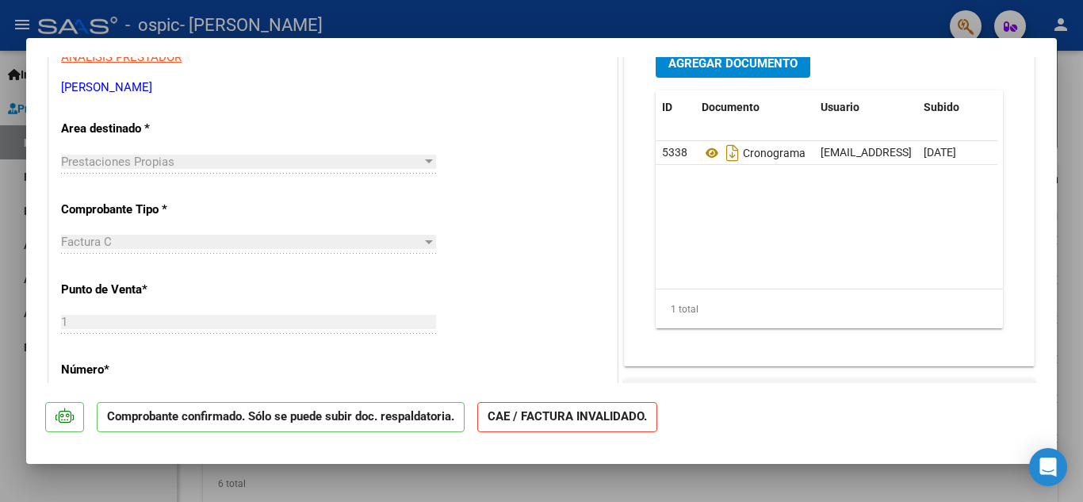
scroll to position [309, 0]
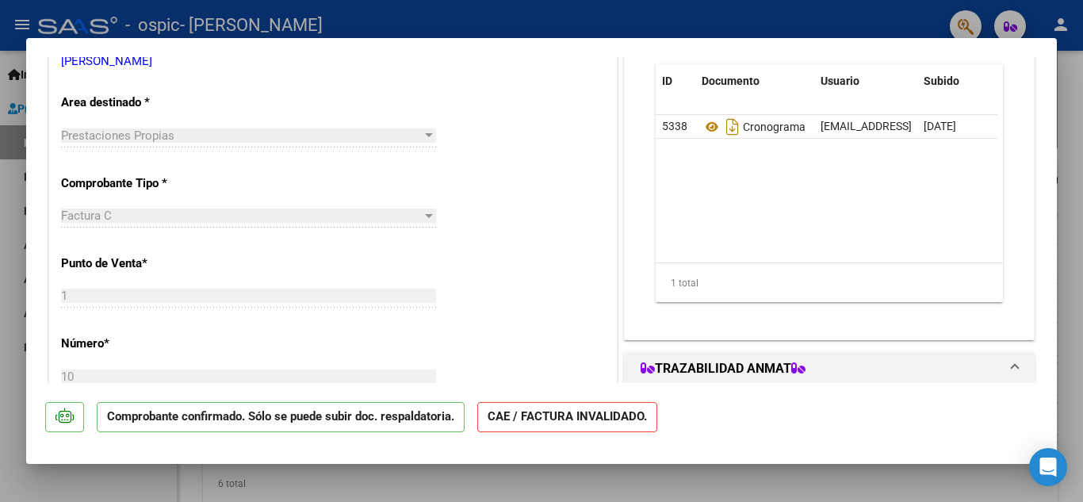
click at [395, 140] on div "Prestaciones Propias" at bounding box center [241, 135] width 361 height 14
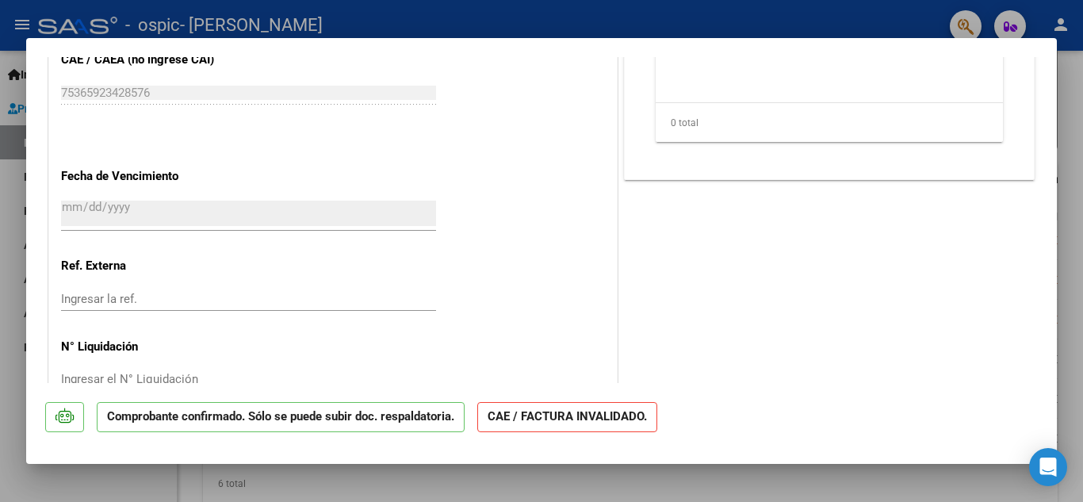
scroll to position [882, 0]
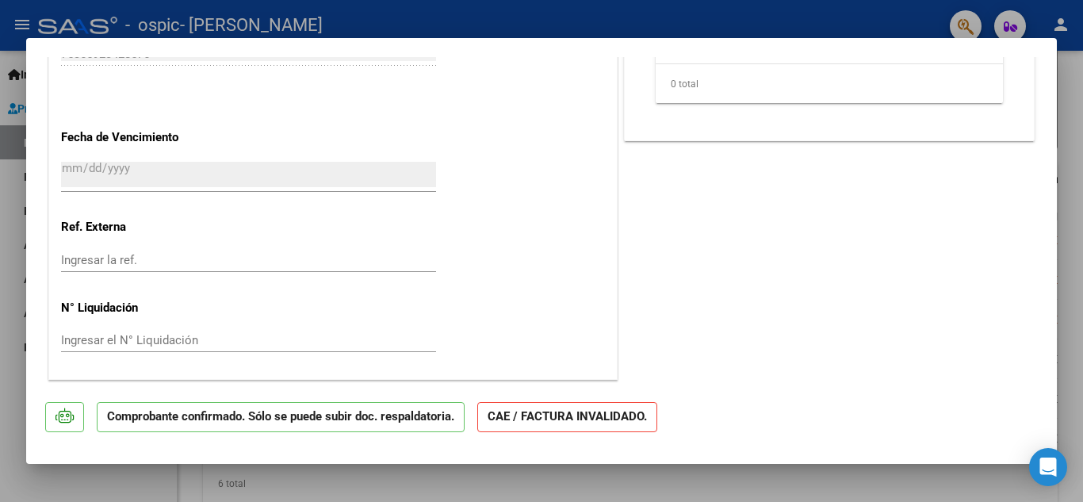
type input "$ 0,00"
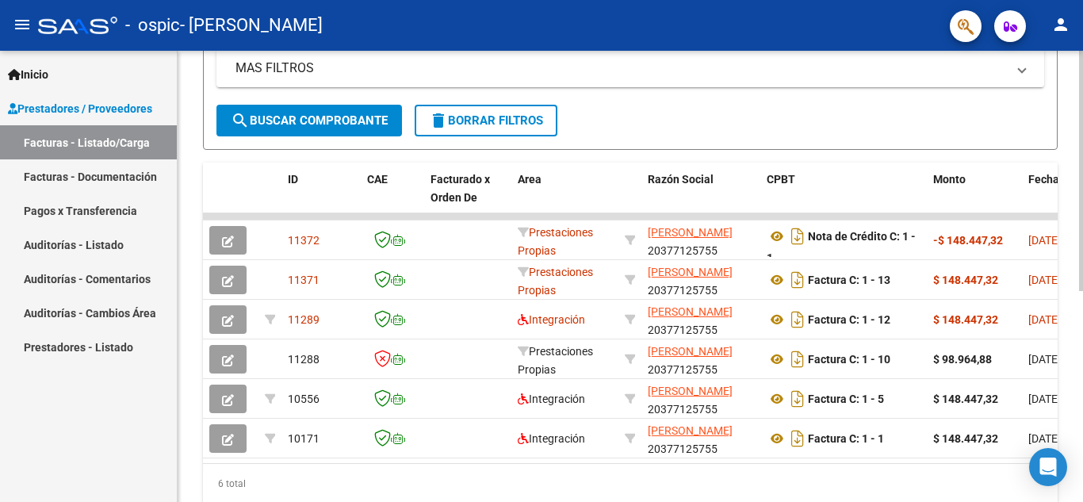
scroll to position [0, 0]
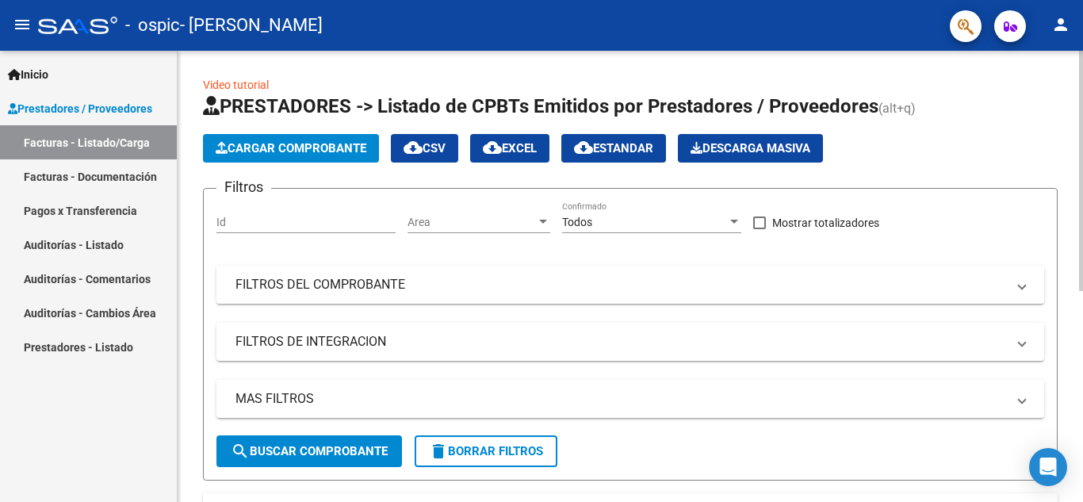
click at [1082, 74] on div at bounding box center [1081, 171] width 4 height 240
click at [271, 149] on span "Cargar Comprobante" at bounding box center [291, 148] width 151 height 14
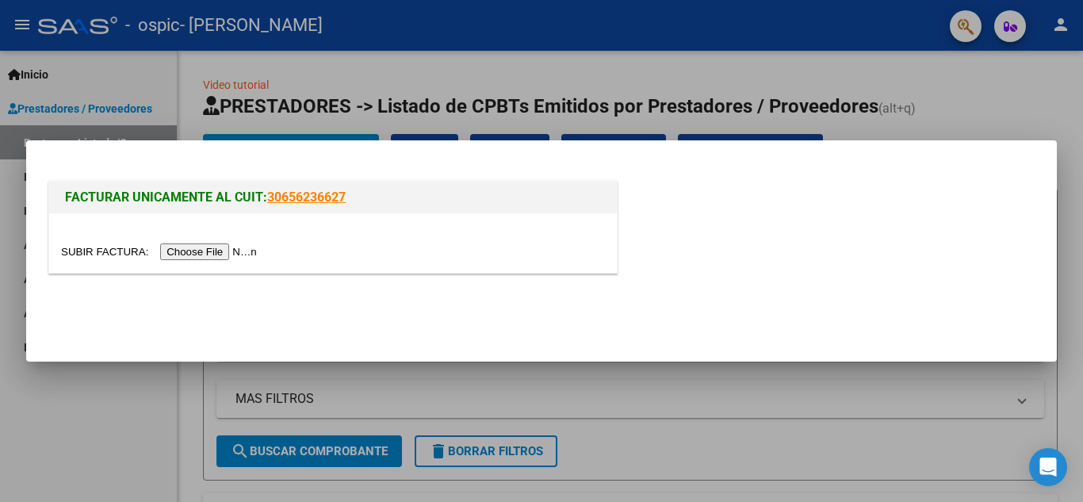
click at [230, 247] on input "file" at bounding box center [161, 251] width 201 height 17
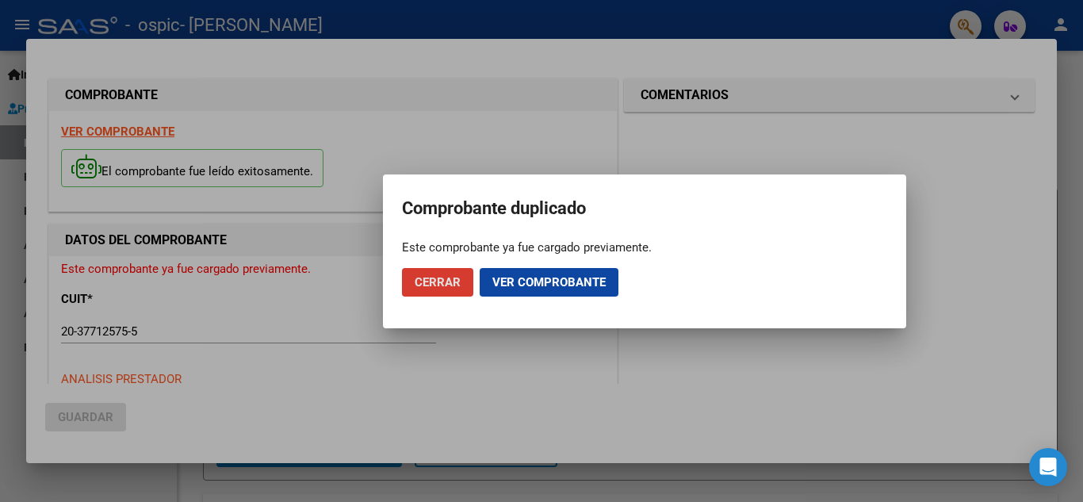
click at [537, 280] on div "COMPROBANTE VER COMPROBANTE El comprobante fue leído exitosamente. DATOS DEL CO…" at bounding box center [541, 251] width 1083 height 502
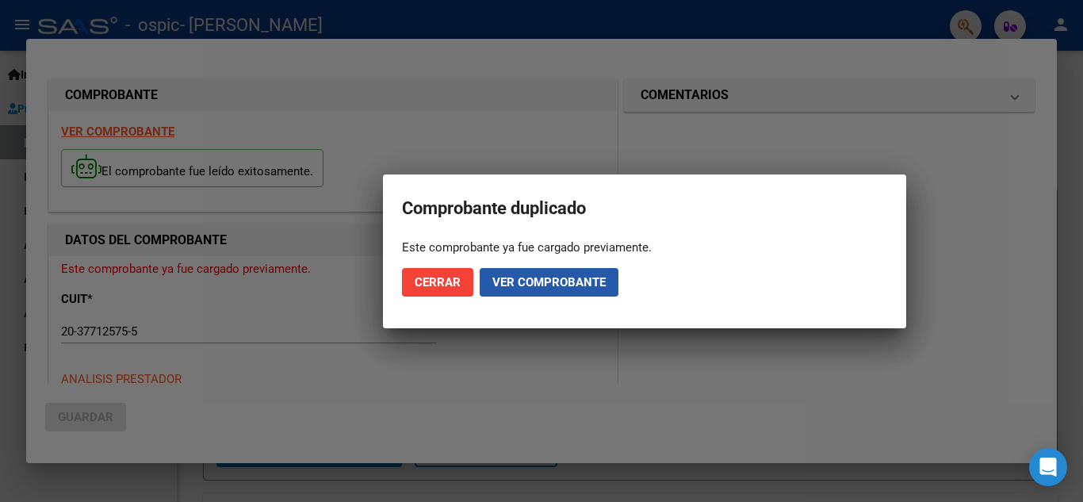
click at [537, 280] on span "Ver comprobante" at bounding box center [548, 282] width 113 height 14
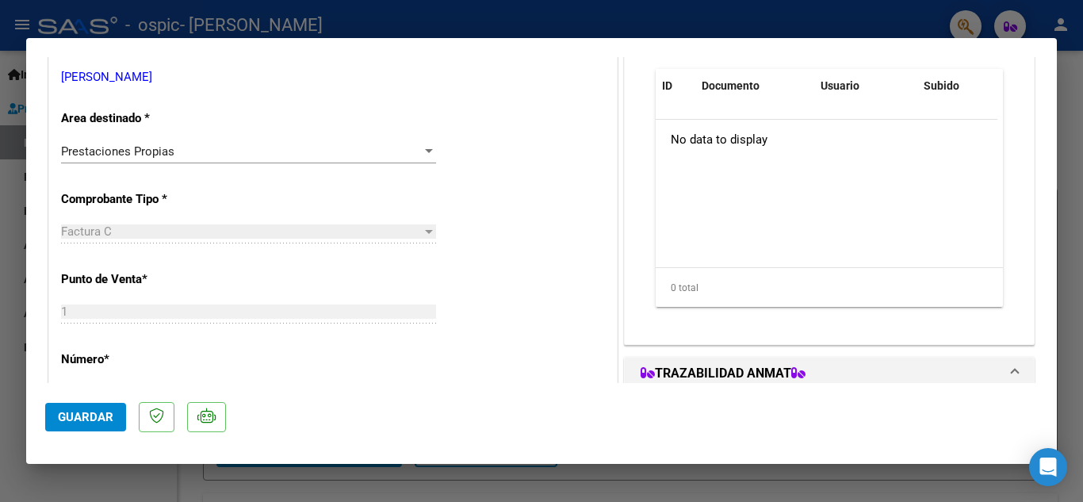
scroll to position [273, 0]
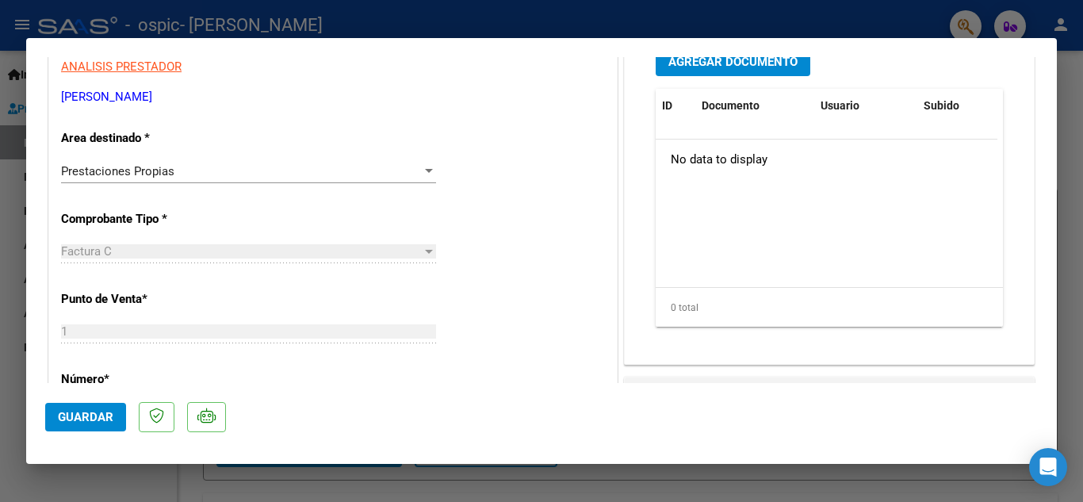
click at [319, 174] on div "Prestaciones Propias" at bounding box center [241, 171] width 361 height 14
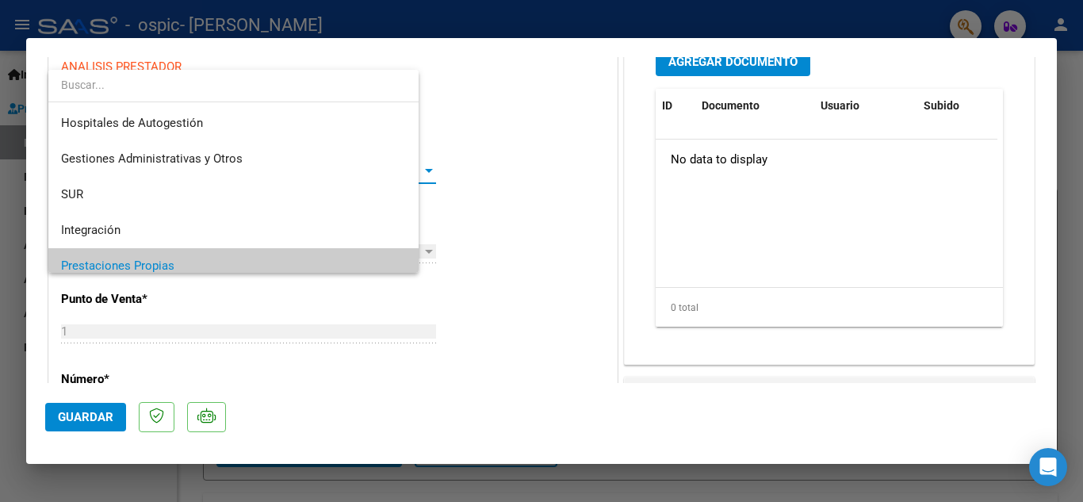
scroll to position [95, 0]
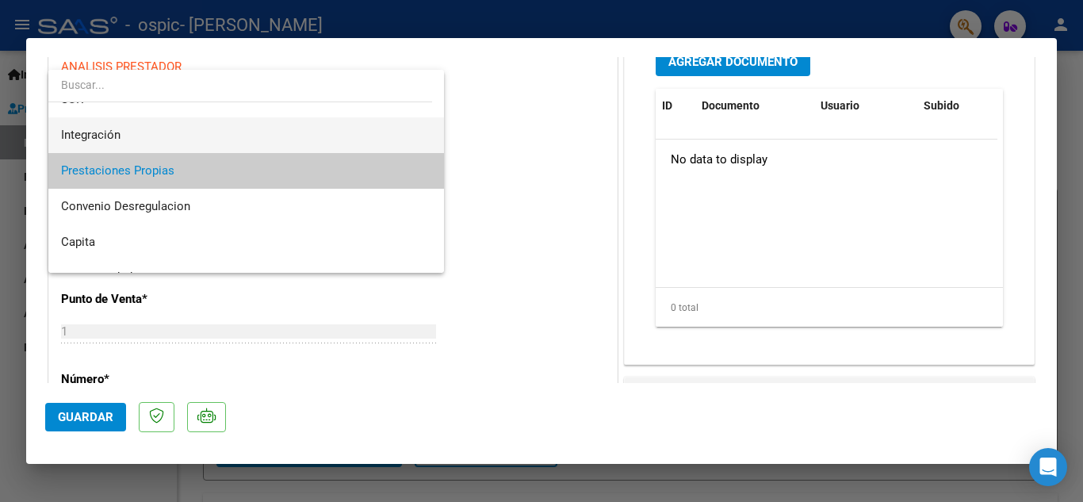
click at [258, 136] on span "Integración" at bounding box center [246, 135] width 370 height 36
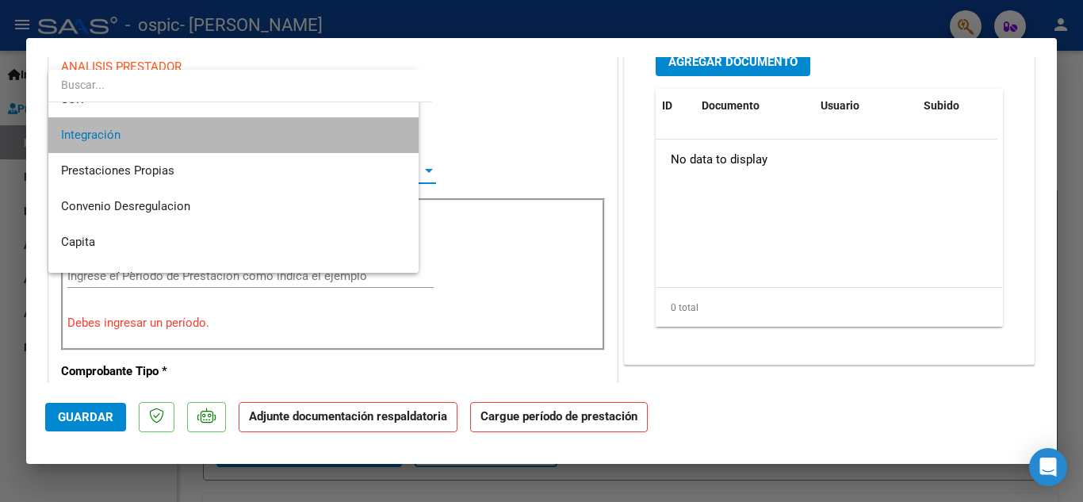
scroll to position [107, 0]
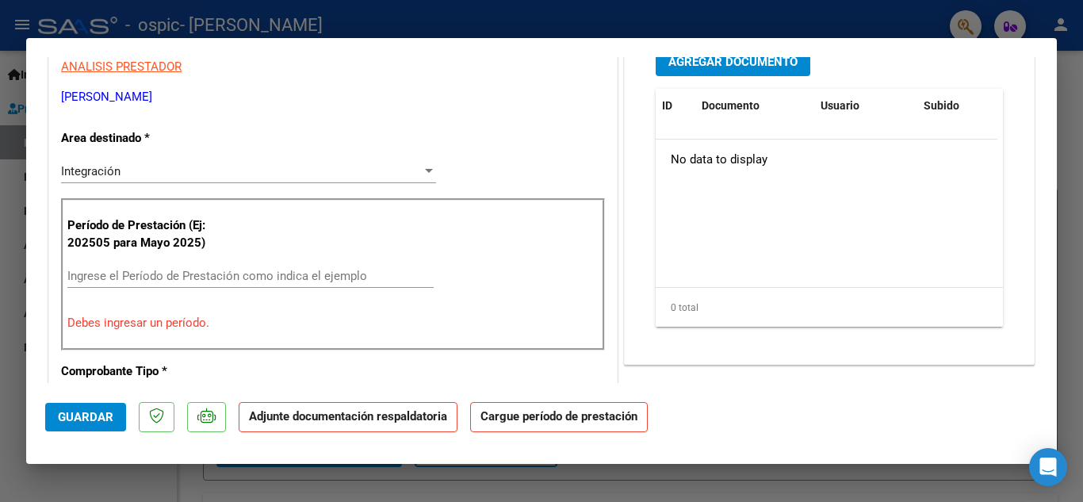
click at [182, 286] on div "Ingrese el Período de Prestación como indica el ejemplo" at bounding box center [250, 276] width 366 height 24
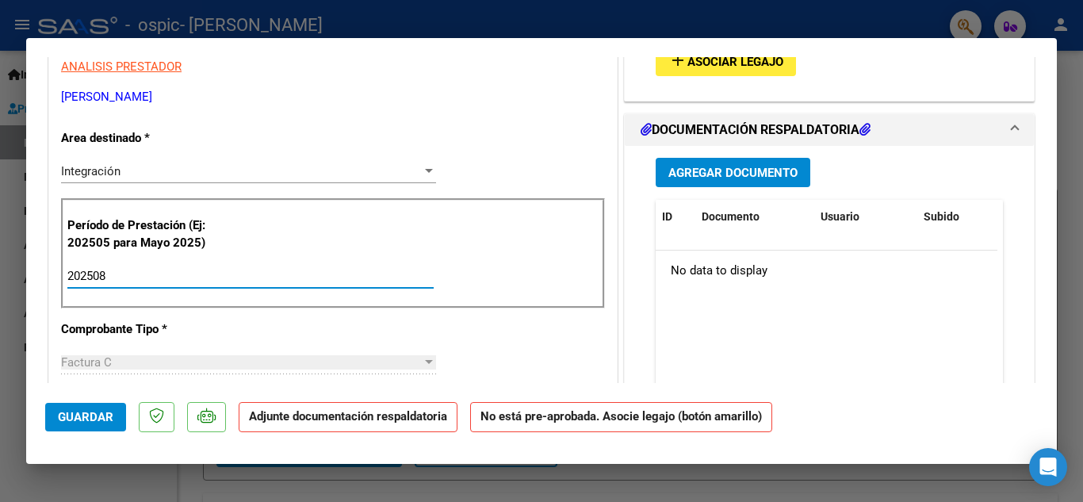
type input "202508"
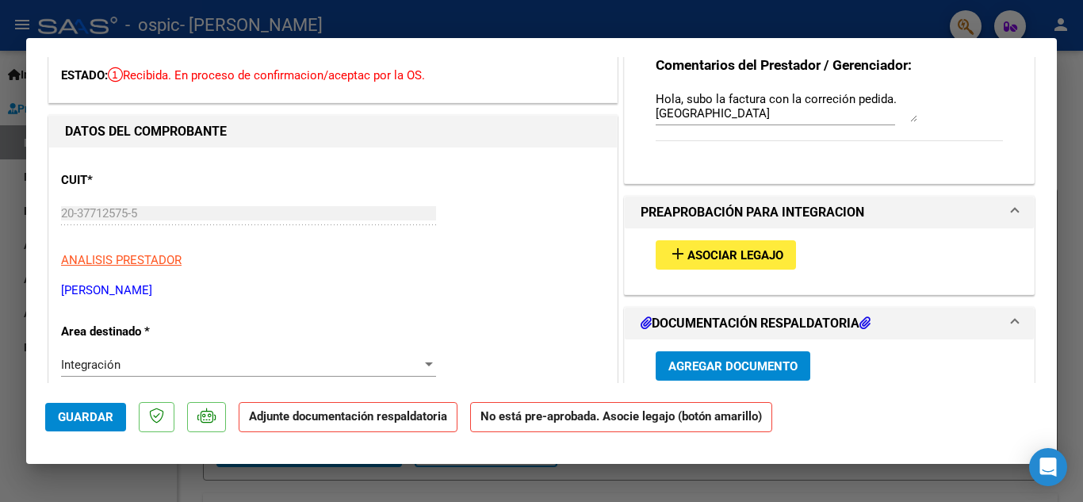
scroll to position [83, 0]
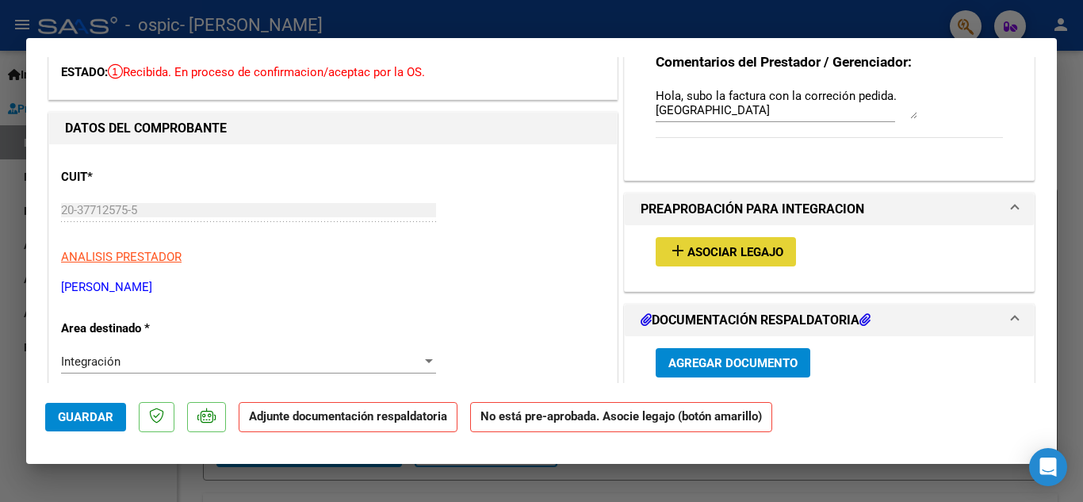
click at [716, 250] on span "Asociar Legajo" at bounding box center [735, 252] width 96 height 14
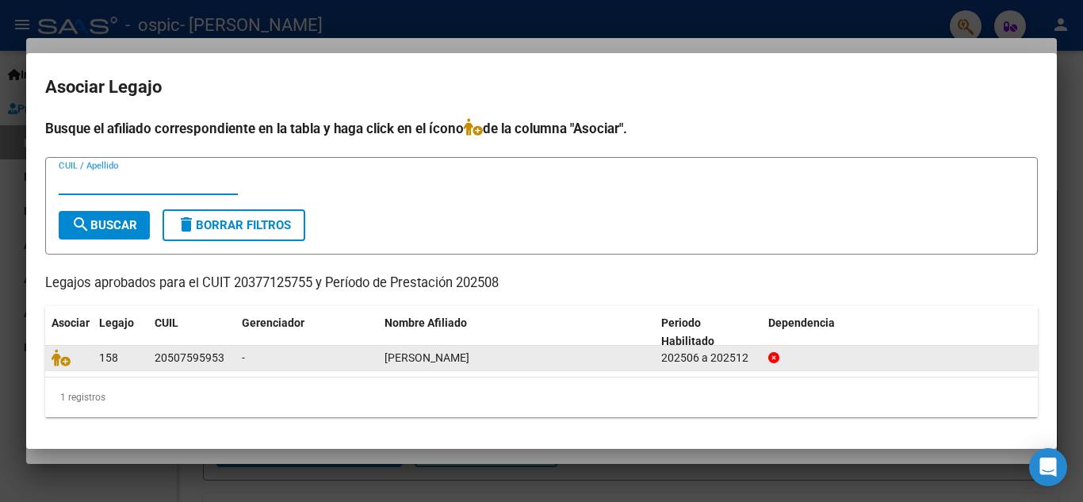
click at [640, 358] on div "GIRALDI MATIAS JESUS" at bounding box center [516, 358] width 264 height 18
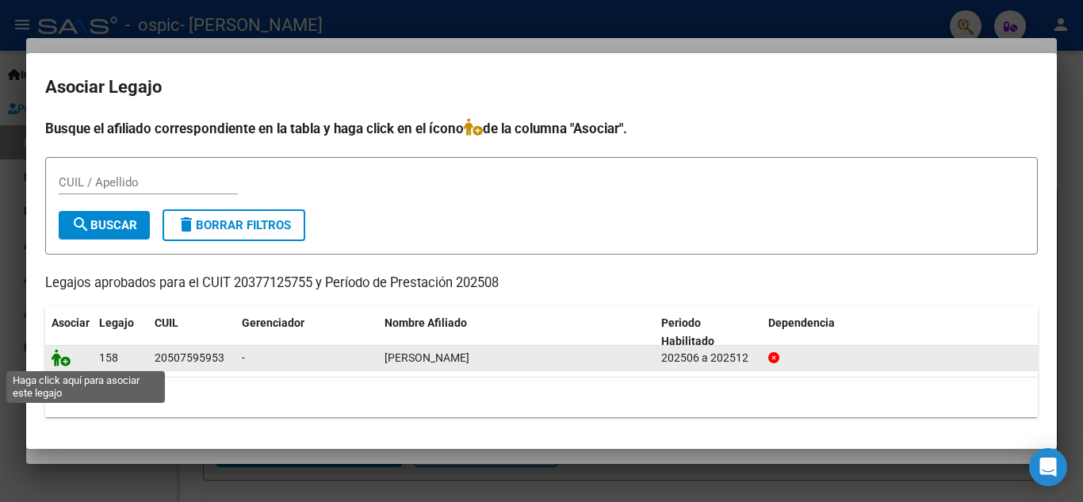
click at [60, 357] on icon at bounding box center [61, 357] width 19 height 17
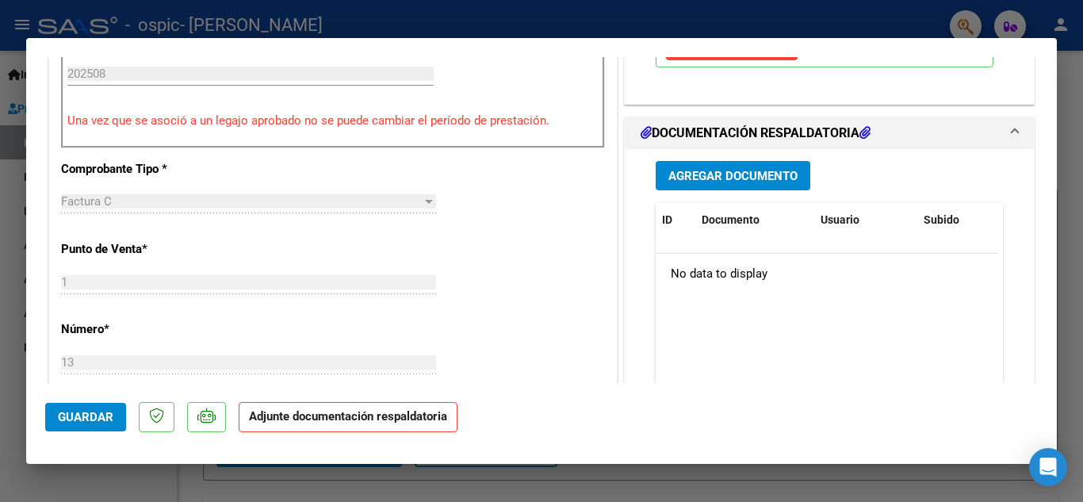
scroll to position [457, 0]
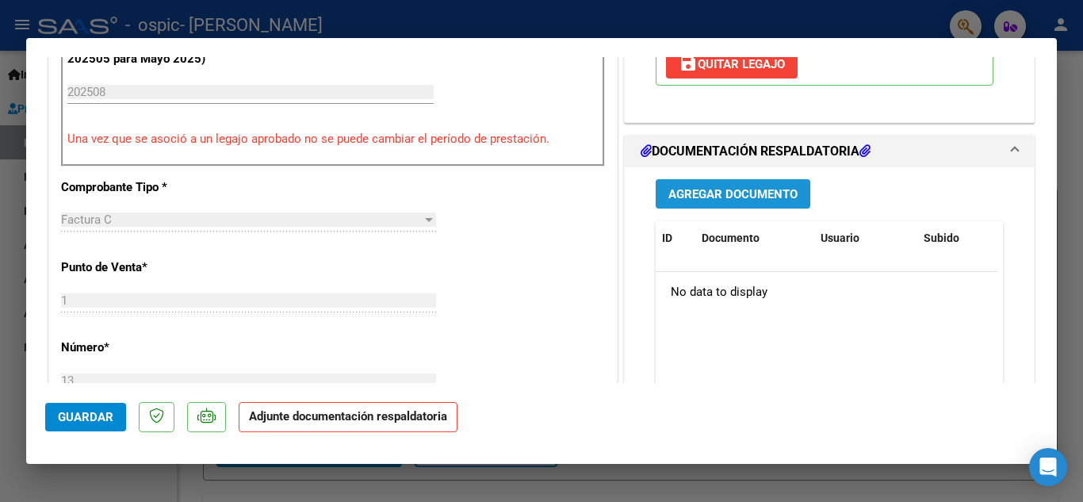
click at [728, 201] on span "Agregar Documento" at bounding box center [732, 194] width 129 height 14
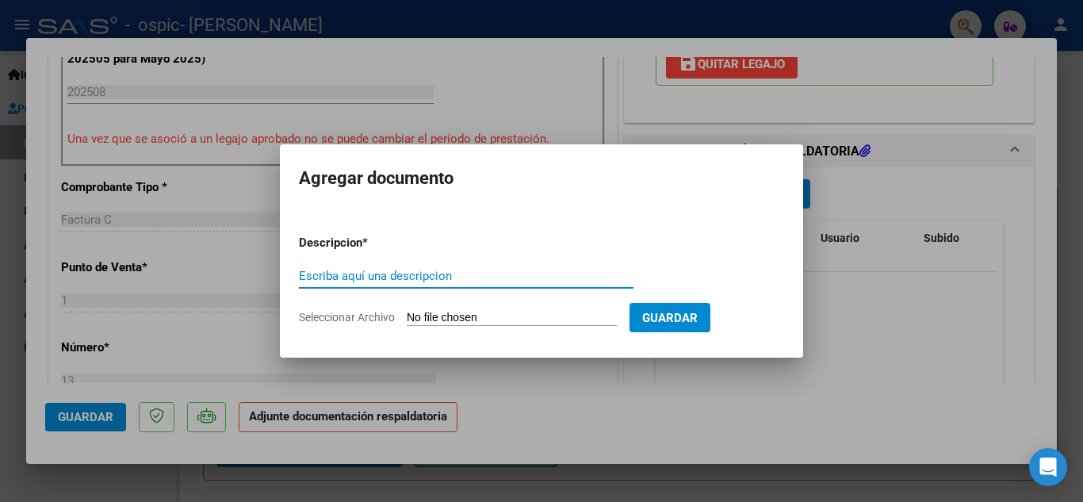
click at [572, 319] on input "Seleccionar Archivo" at bounding box center [512, 318] width 210 height 15
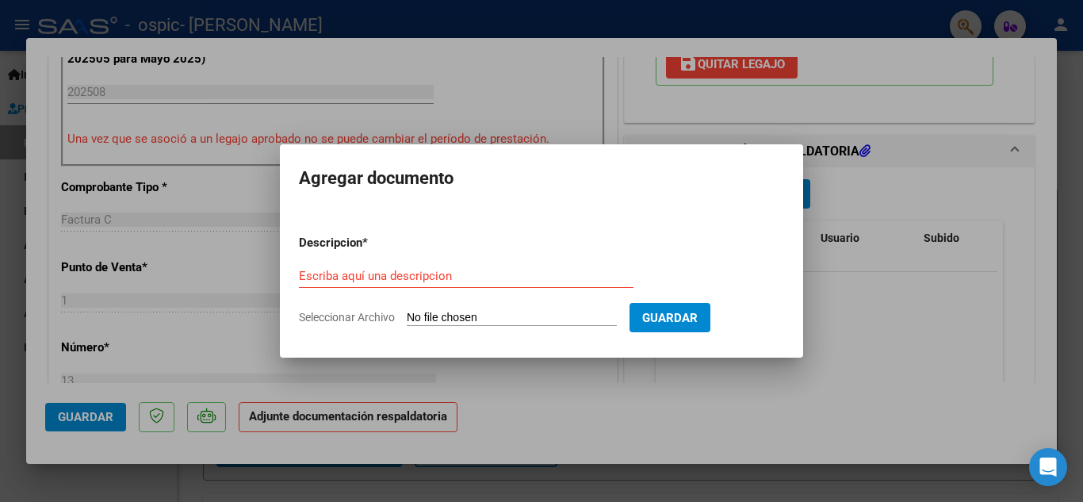
type input "C:\fakepath\PLANILLA UNICA DE ASISTENCIA MENSUAL FIRMADA (1).pdf"
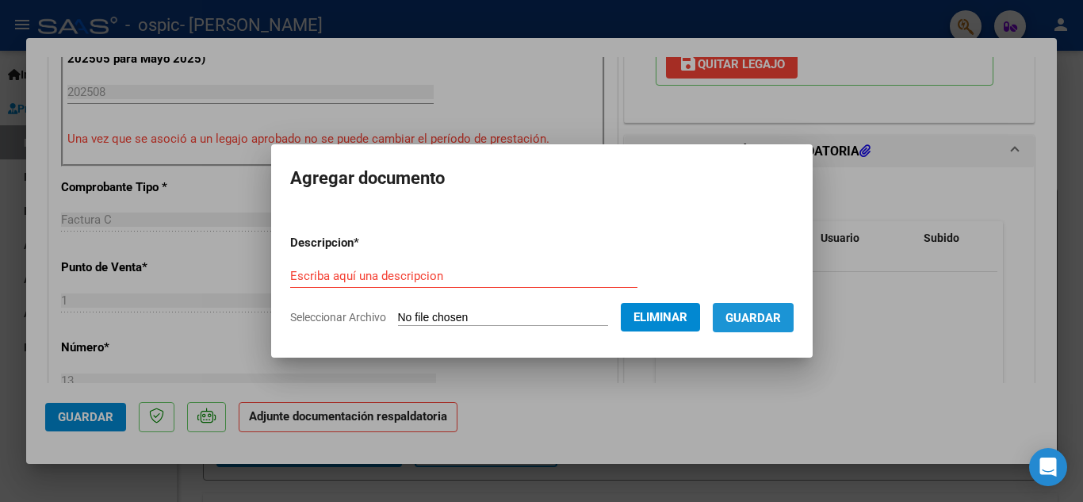
click at [758, 322] on span "Guardar" at bounding box center [752, 318] width 55 height 14
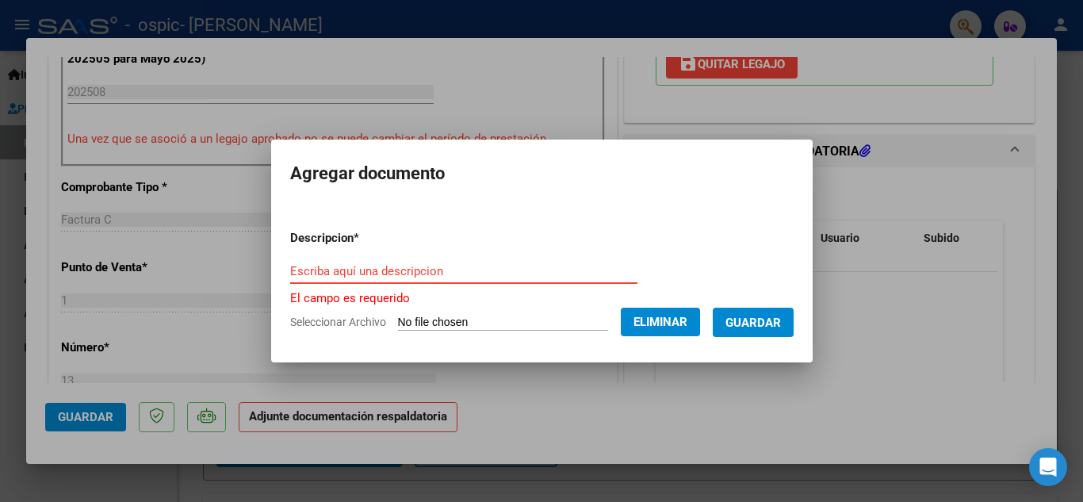
click at [448, 271] on input "Escriba aquí una descripcion" at bounding box center [463, 271] width 347 height 14
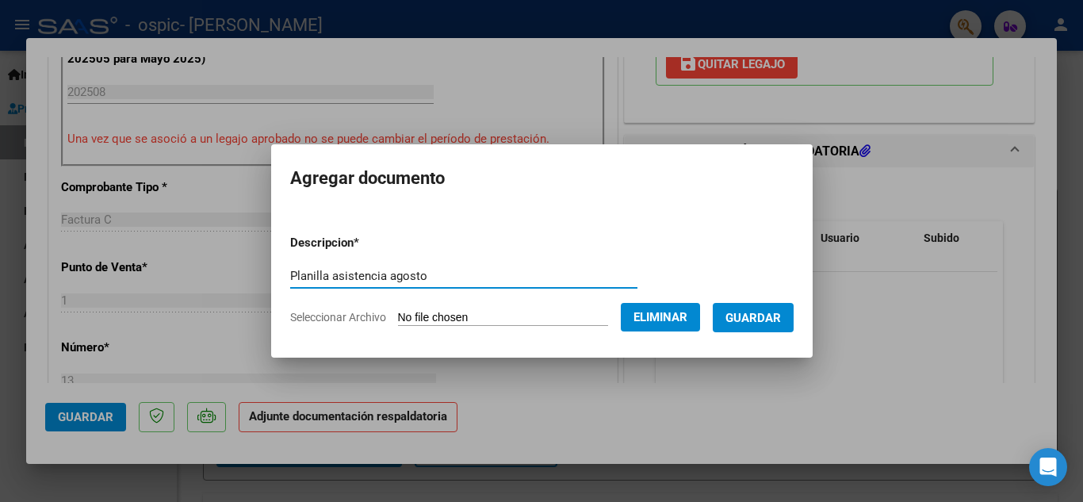
type input "Planilla asistencia agosto"
click at [741, 327] on button "Guardar" at bounding box center [753, 317] width 81 height 29
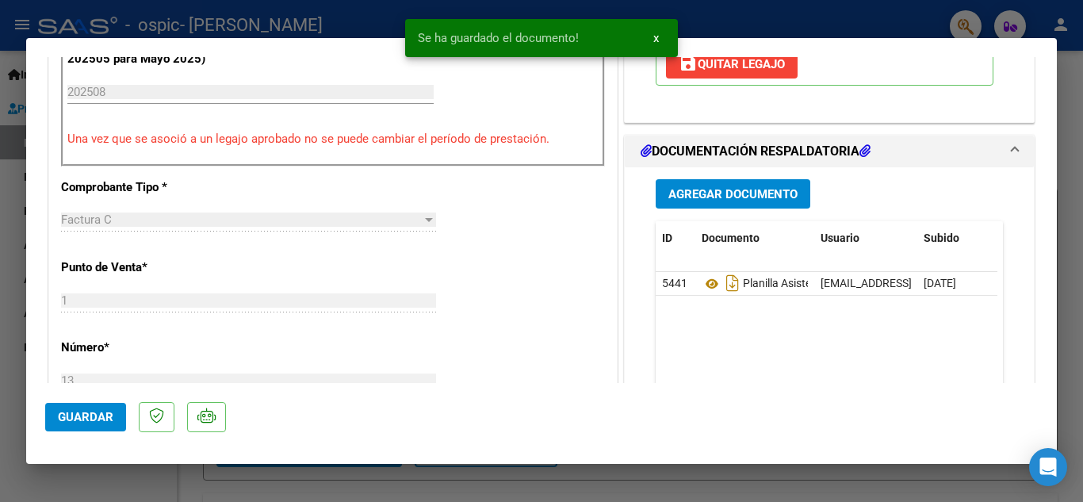
scroll to position [0, 0]
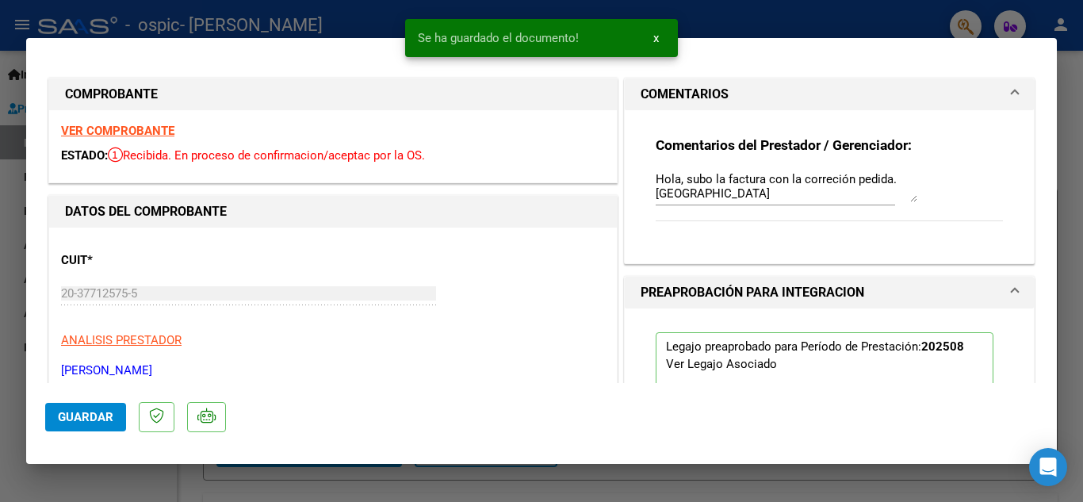
click at [127, 135] on strong "VER COMPROBANTE" at bounding box center [117, 131] width 113 height 14
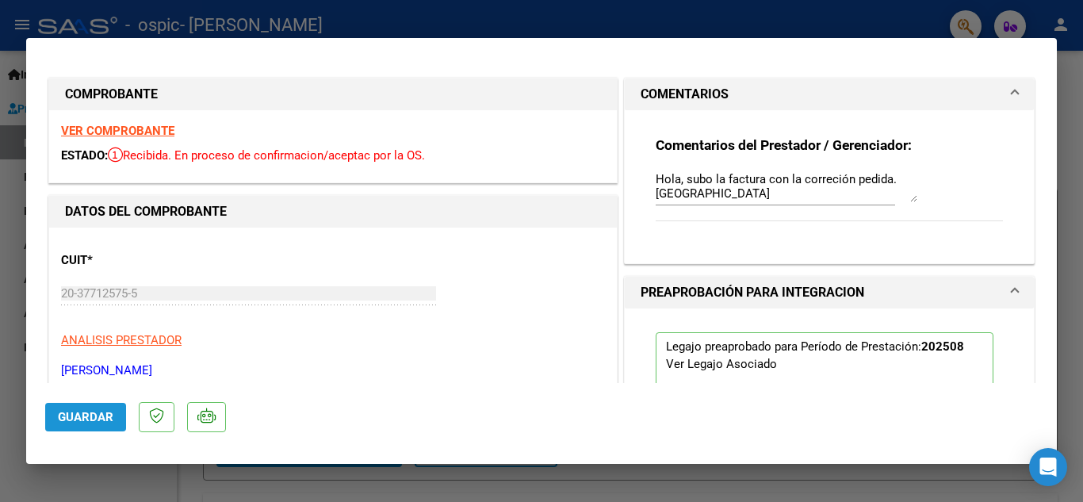
click at [92, 413] on span "Guardar" at bounding box center [85, 417] width 55 height 14
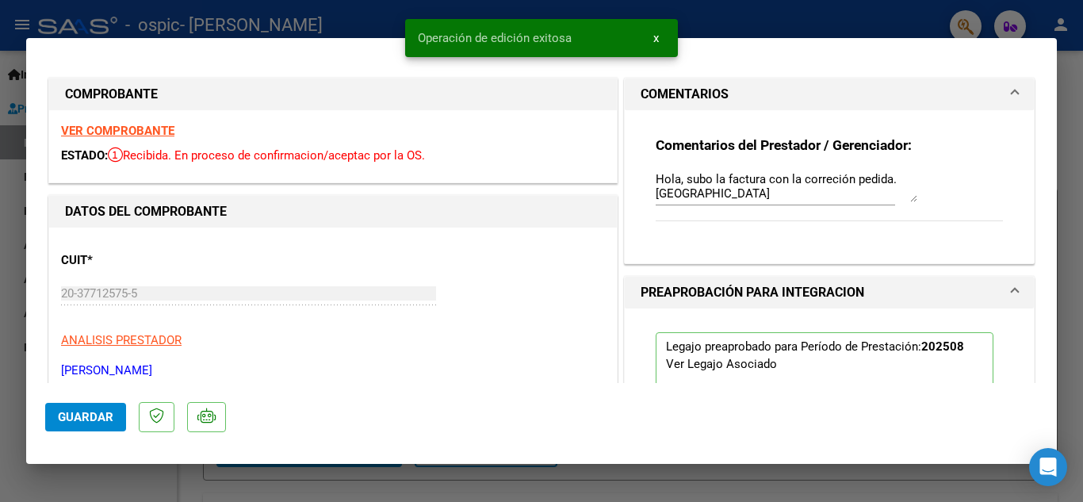
click at [1078, 187] on div at bounding box center [541, 251] width 1083 height 502
type input "$ 0,00"
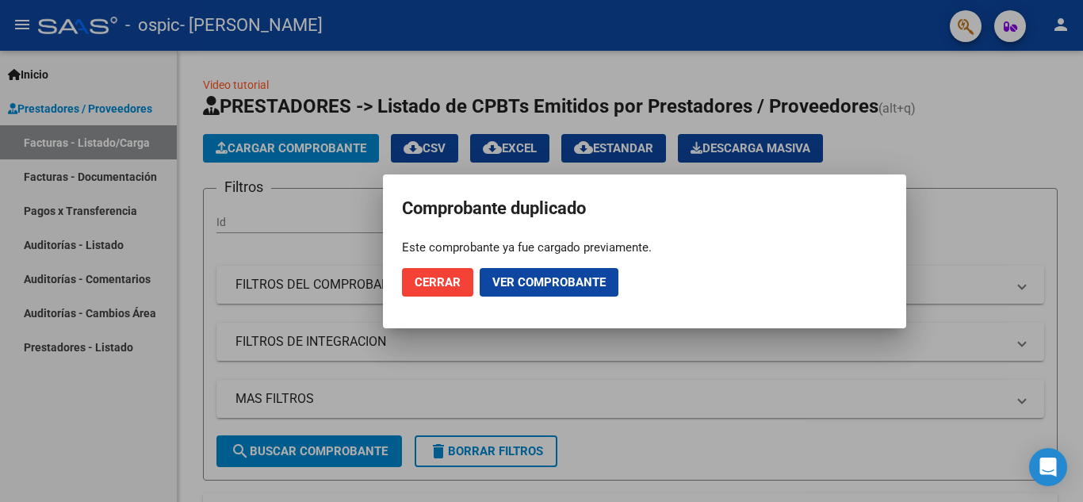
click at [448, 288] on span "Cerrar" at bounding box center [438, 282] width 46 height 14
